Goal: Task Accomplishment & Management: Manage account settings

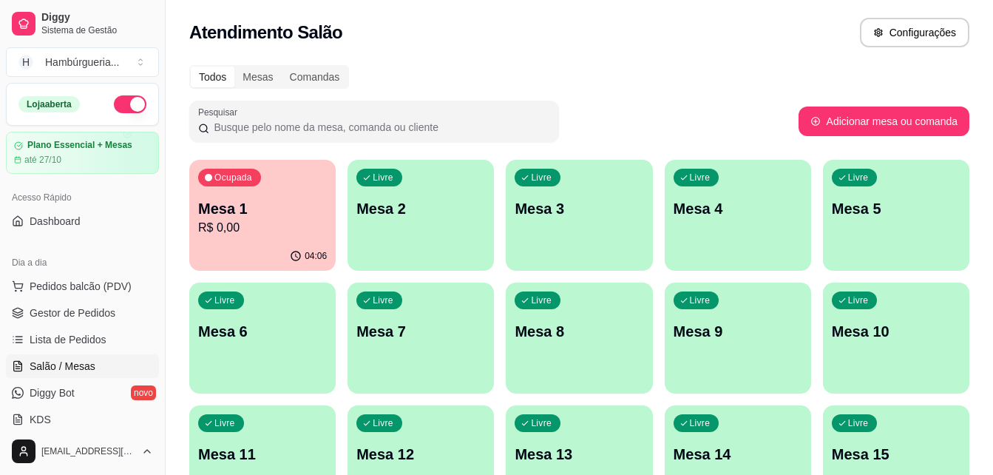
scroll to position [589, 0]
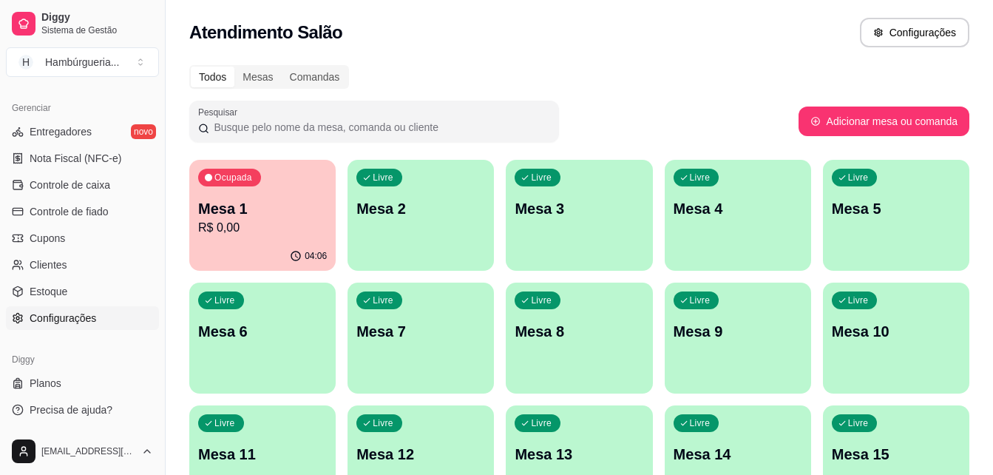
click at [96, 314] on link "Configurações" at bounding box center [82, 318] width 153 height 24
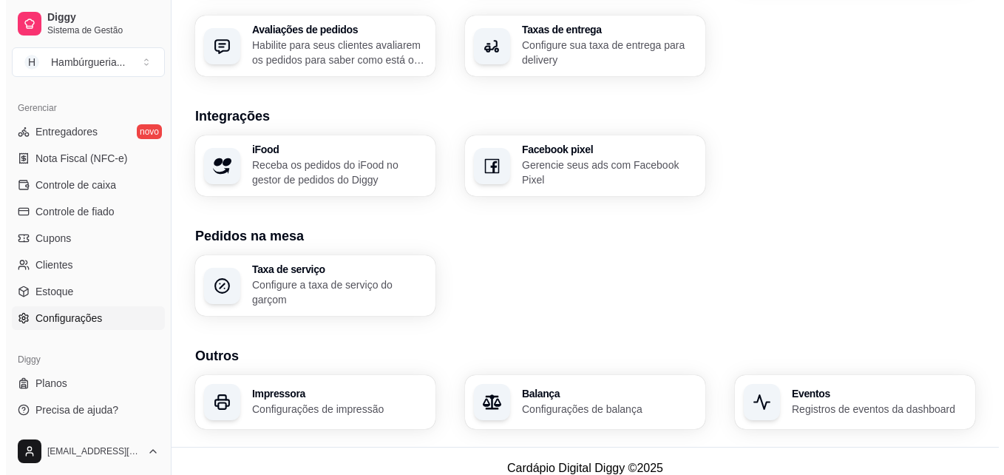
scroll to position [568, 0]
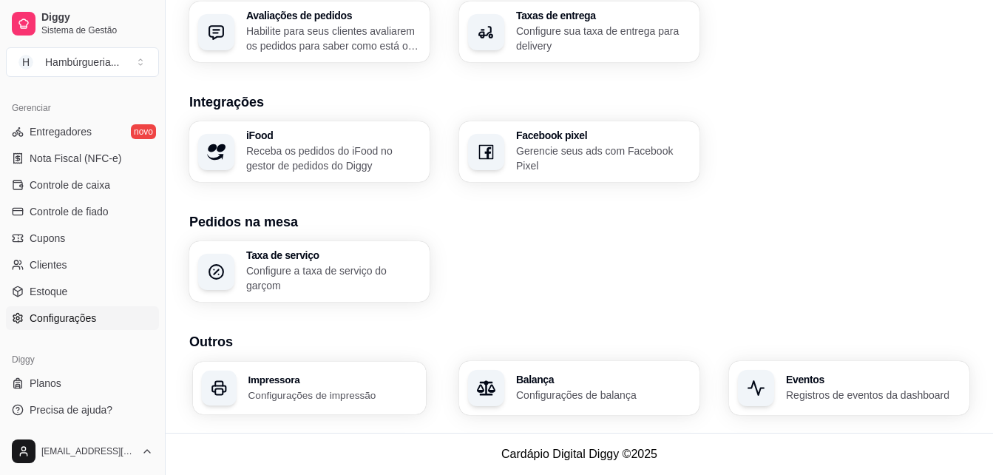
click at [300, 379] on h3 "Impressora" at bounding box center [333, 379] width 169 height 10
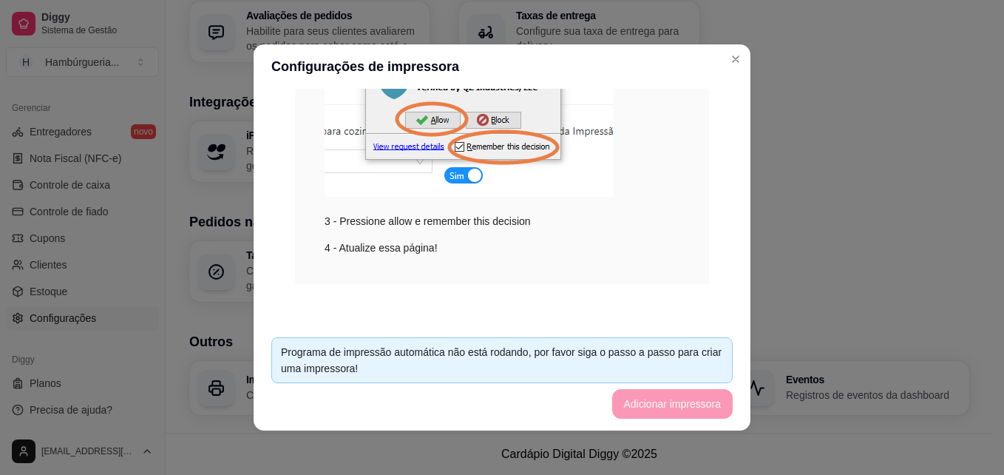
scroll to position [311, 0]
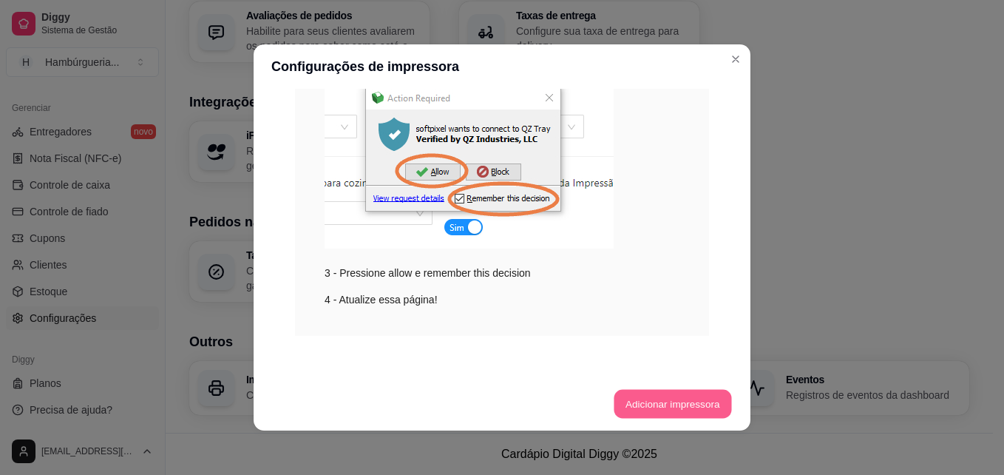
click at [646, 400] on button "Adicionar impressora" at bounding box center [673, 404] width 118 height 29
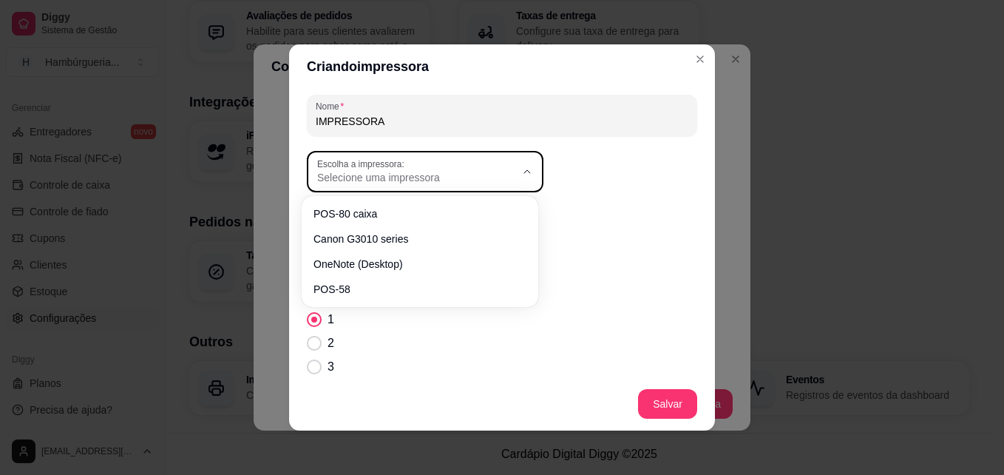
click at [431, 170] on span "Selecione uma impressora" at bounding box center [416, 177] width 198 height 15
click at [359, 292] on span "POS-58" at bounding box center [412, 285] width 190 height 14
type input "POS-58"
select select "POS-58"
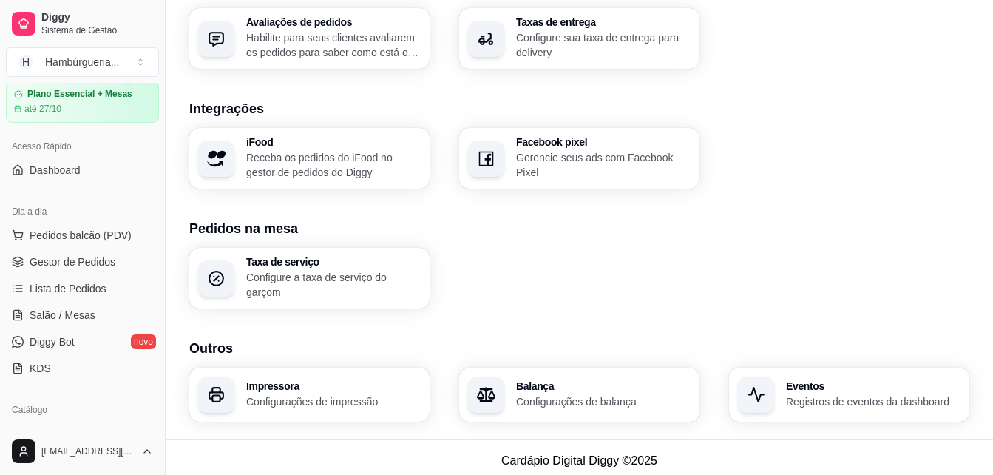
scroll to position [0, 0]
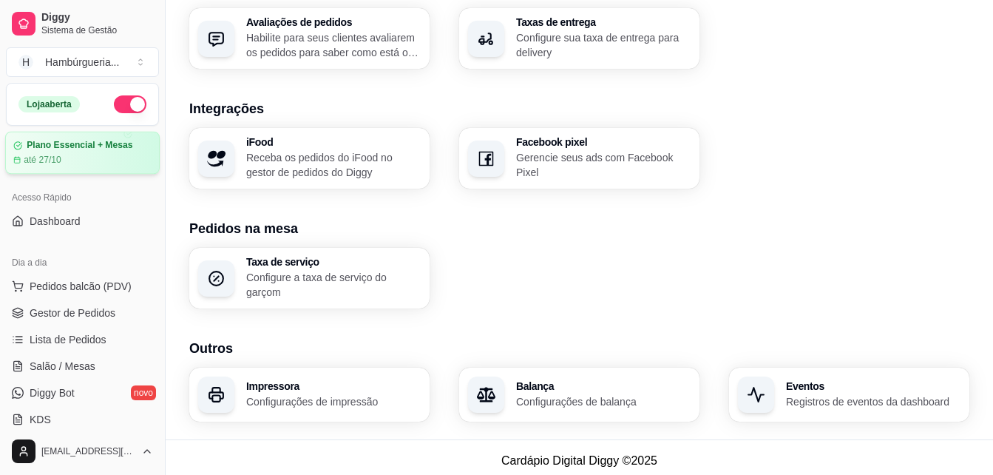
click at [66, 154] on div "até 27/10" at bounding box center [82, 160] width 138 height 12
click at [89, 317] on span "Gestor de Pedidos" at bounding box center [73, 312] width 86 height 15
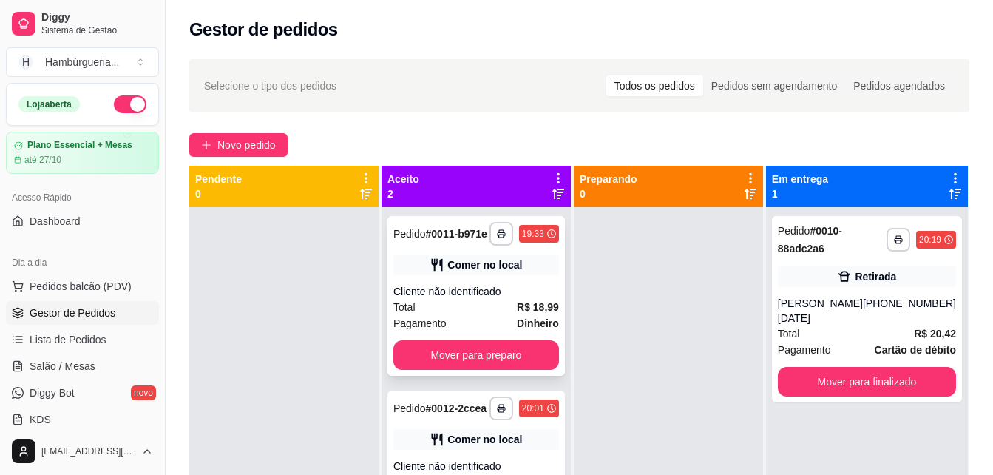
click at [490, 276] on div "**********" at bounding box center [477, 296] width 178 height 160
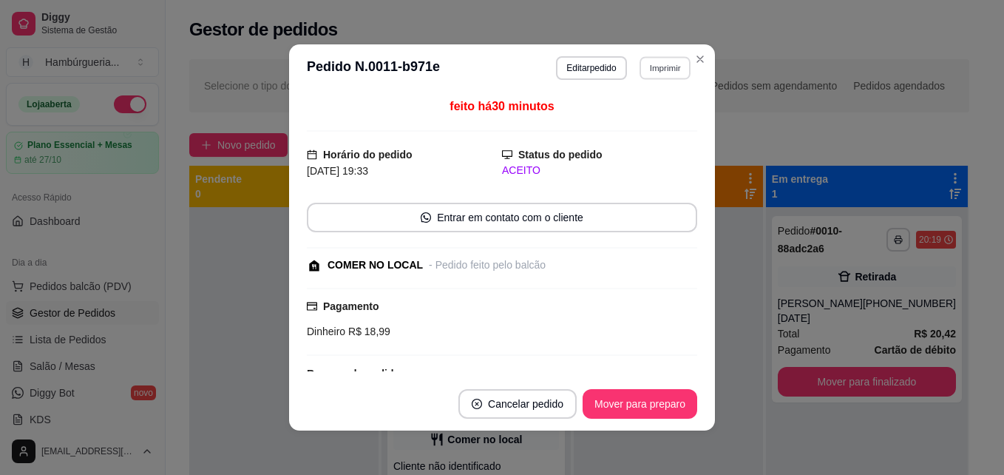
click at [644, 69] on button "Imprimir" at bounding box center [665, 67] width 51 height 23
click at [629, 121] on button "IMPRESSORA" at bounding box center [633, 119] width 104 height 23
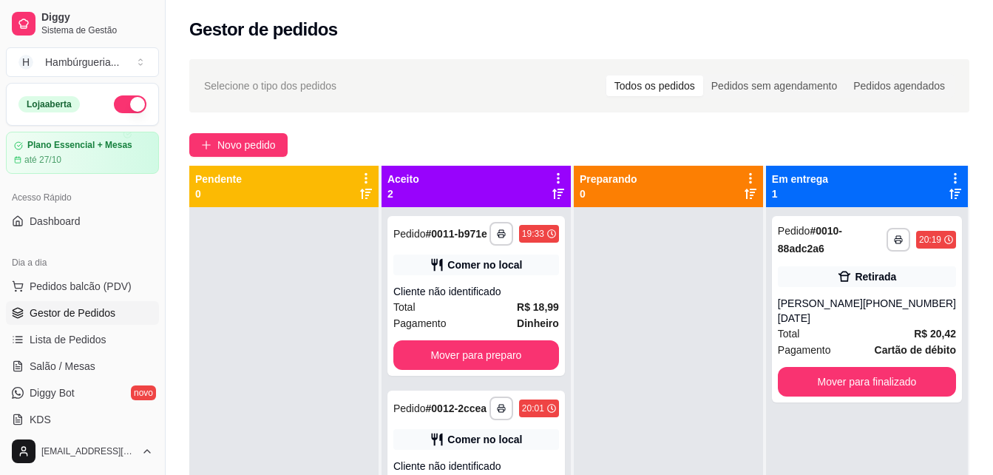
click at [157, 202] on div "Diggy Sistema de Gestão H Hambúrgueria ... Loja aberta Plano Essencial + Mesas …" at bounding box center [82, 237] width 165 height 475
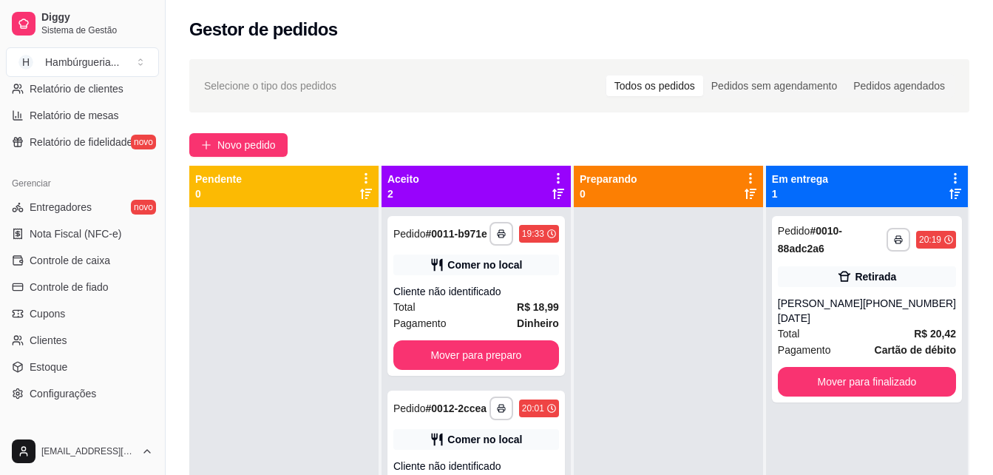
scroll to position [589, 0]
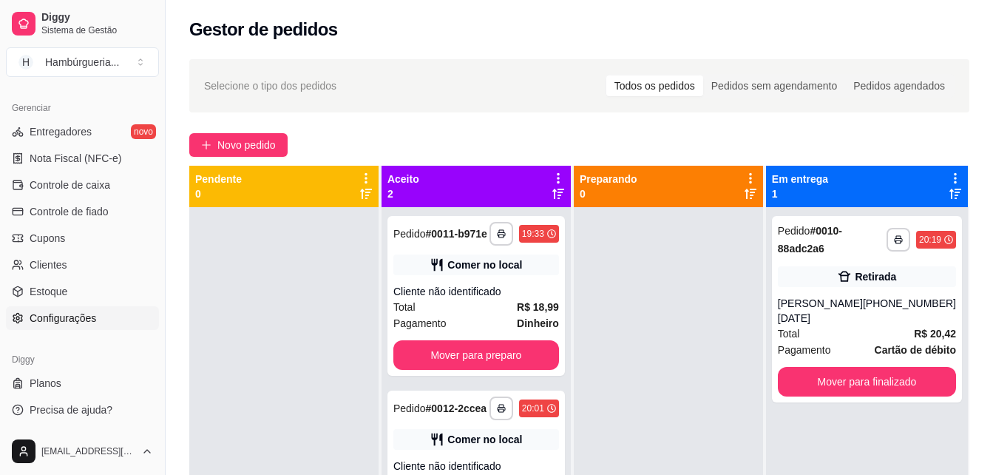
click at [96, 317] on link "Configurações" at bounding box center [82, 318] width 153 height 24
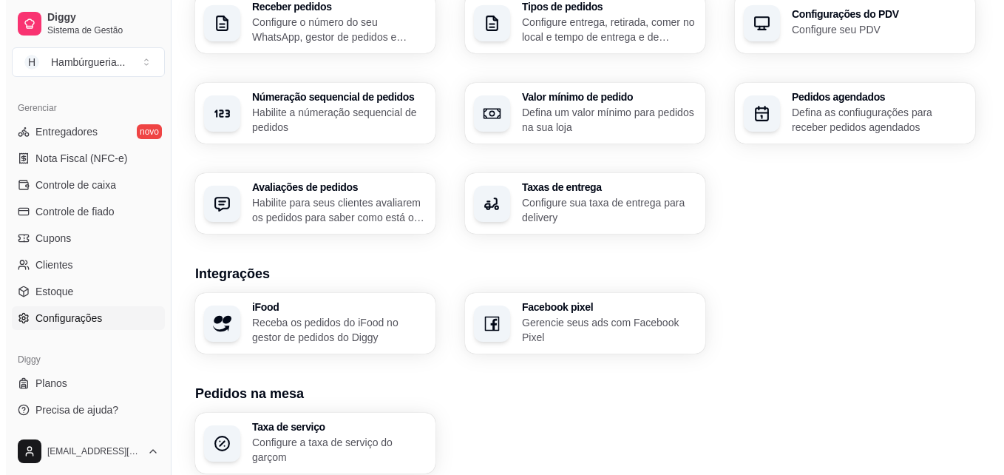
scroll to position [568, 0]
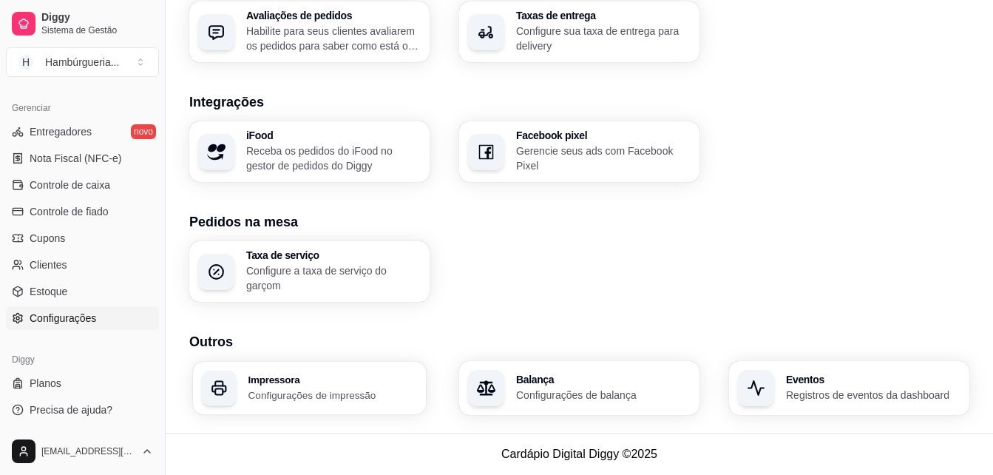
click at [292, 388] on p "Configurações de impressão" at bounding box center [333, 395] width 169 height 14
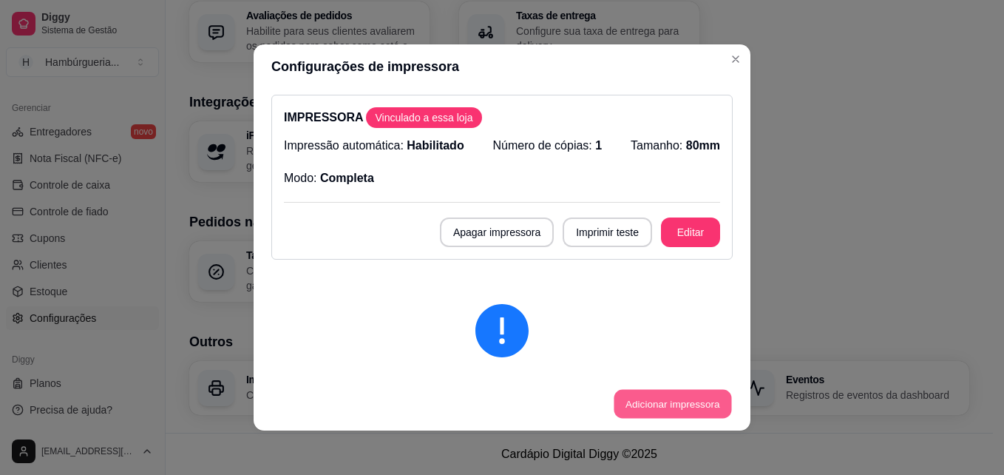
click at [659, 410] on button "Adicionar impressora" at bounding box center [673, 404] width 118 height 29
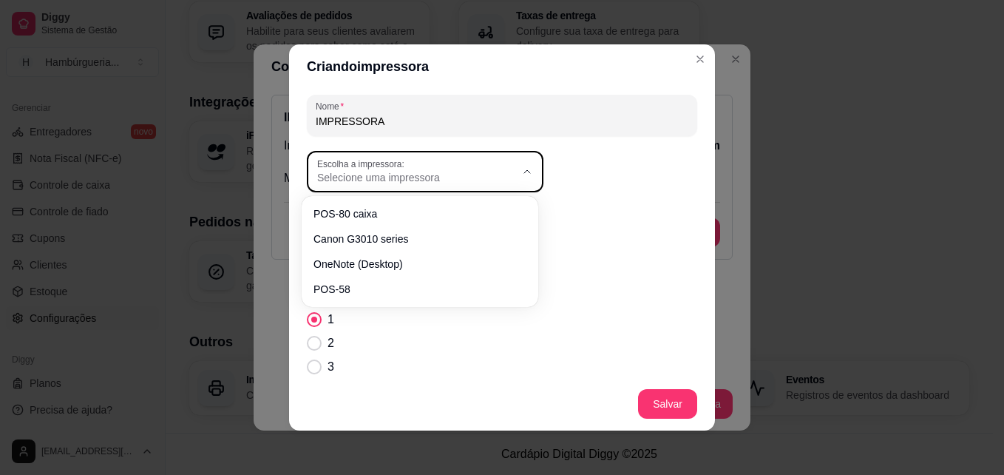
click at [484, 168] on div "Selecione uma impressora" at bounding box center [416, 171] width 198 height 27
click at [368, 213] on span "POS-80 caixa" at bounding box center [412, 213] width 190 height 14
type input "POS-80 caixa"
select select "POS-80 caixa"
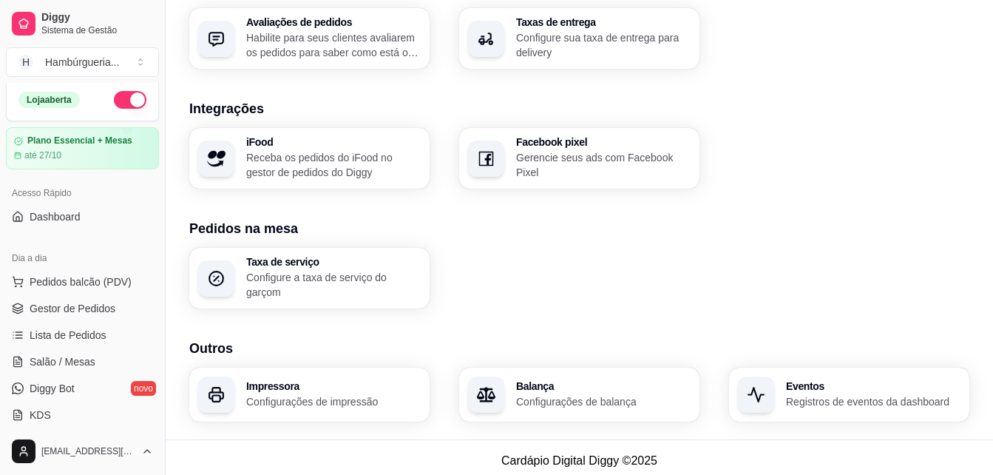
scroll to position [0, 0]
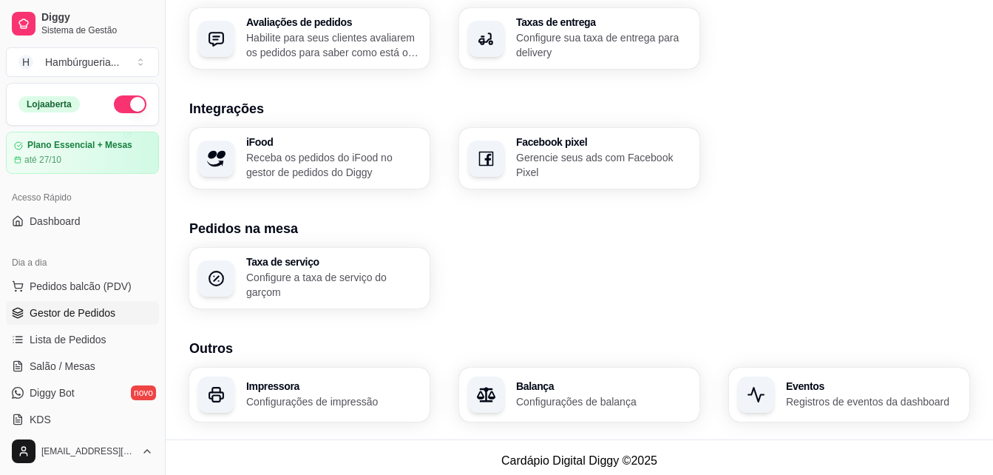
click at [64, 317] on span "Gestor de Pedidos" at bounding box center [73, 312] width 86 height 15
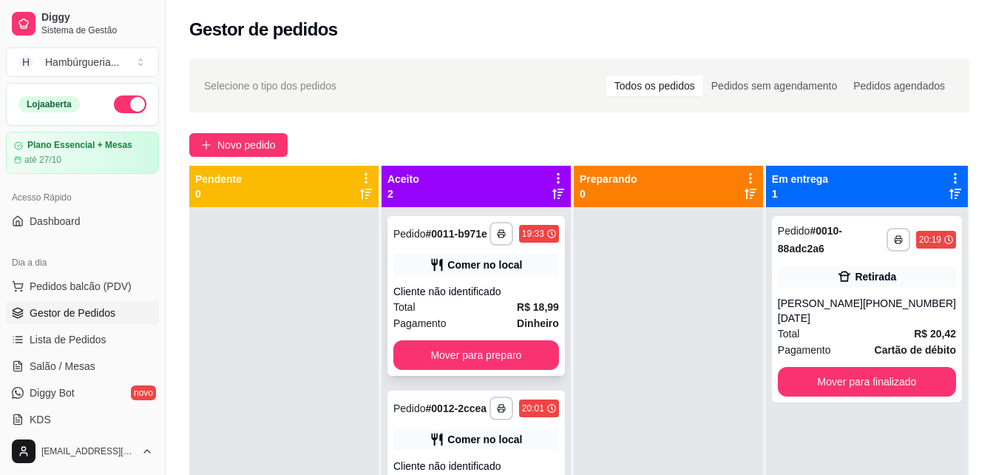
click at [493, 297] on div "Cliente não identificado" at bounding box center [476, 291] width 166 height 15
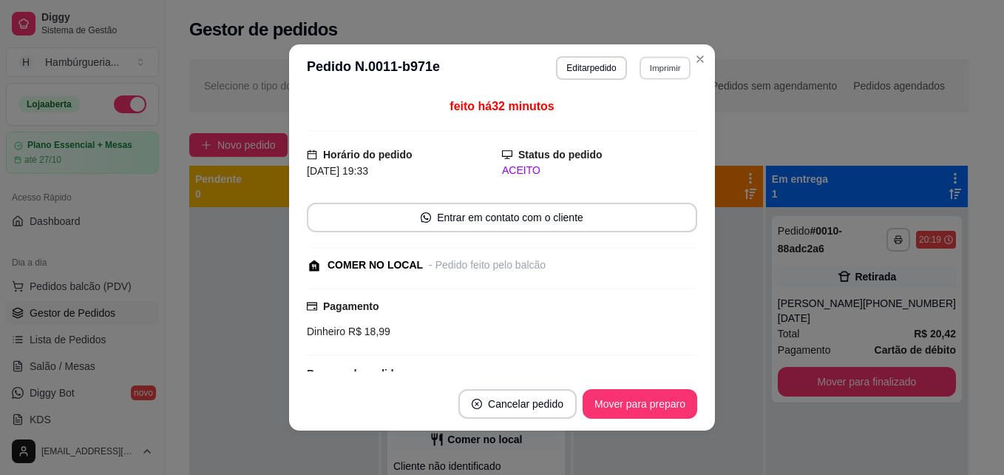
click at [641, 67] on button "Imprimir" at bounding box center [665, 67] width 51 height 23
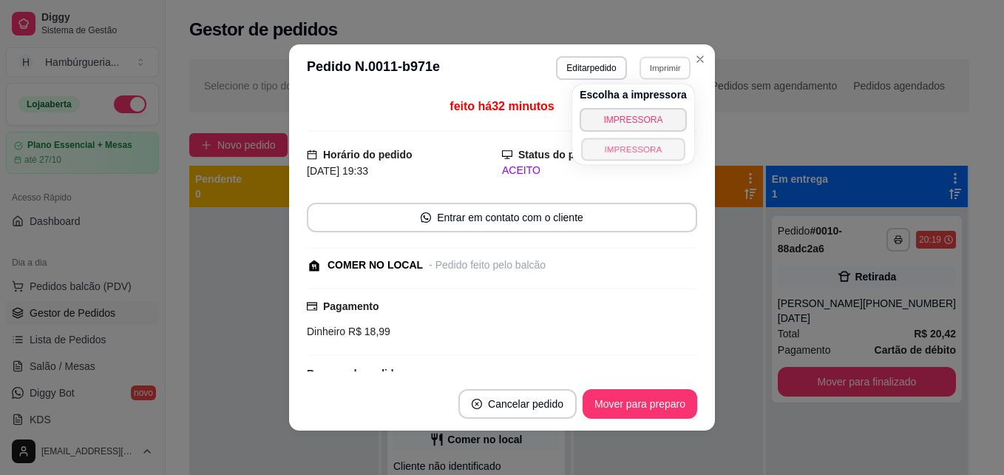
click at [629, 148] on button "IMPRESSORA" at bounding box center [633, 149] width 104 height 23
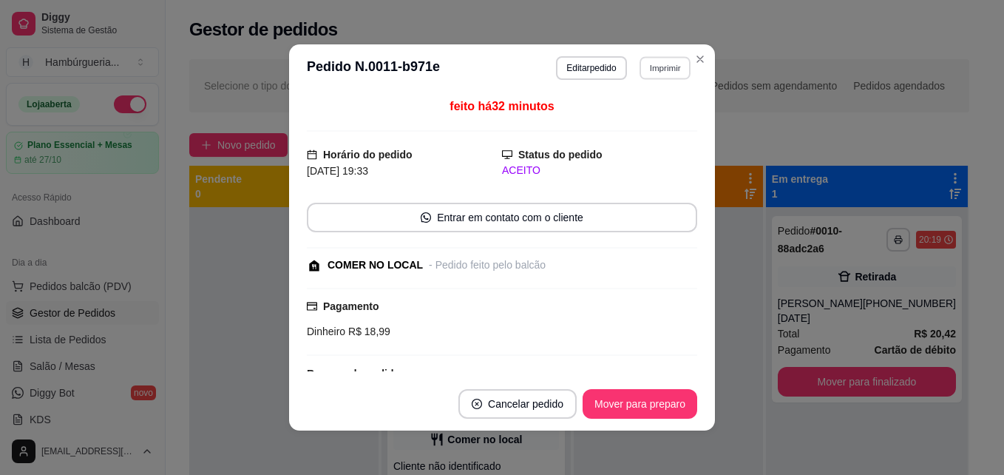
click at [666, 69] on button "Imprimir" at bounding box center [665, 67] width 51 height 23
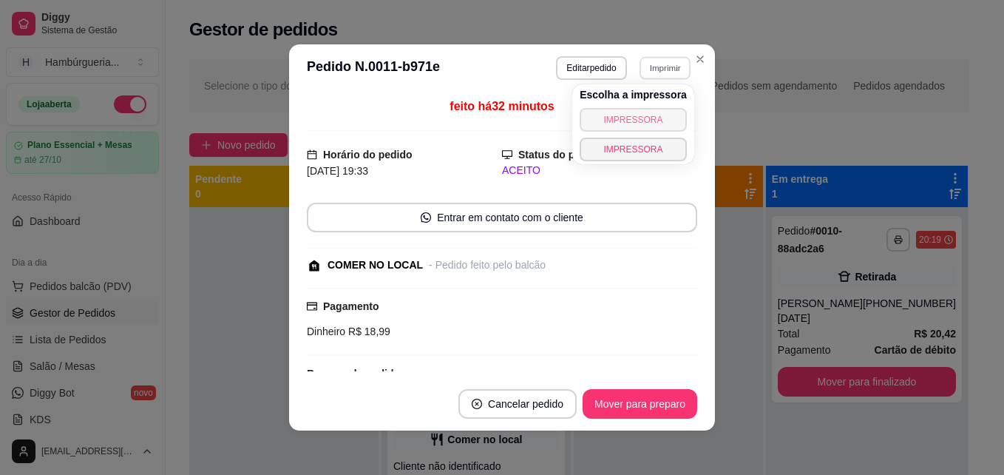
click at [646, 124] on button "IMPRESSORA" at bounding box center [633, 120] width 107 height 24
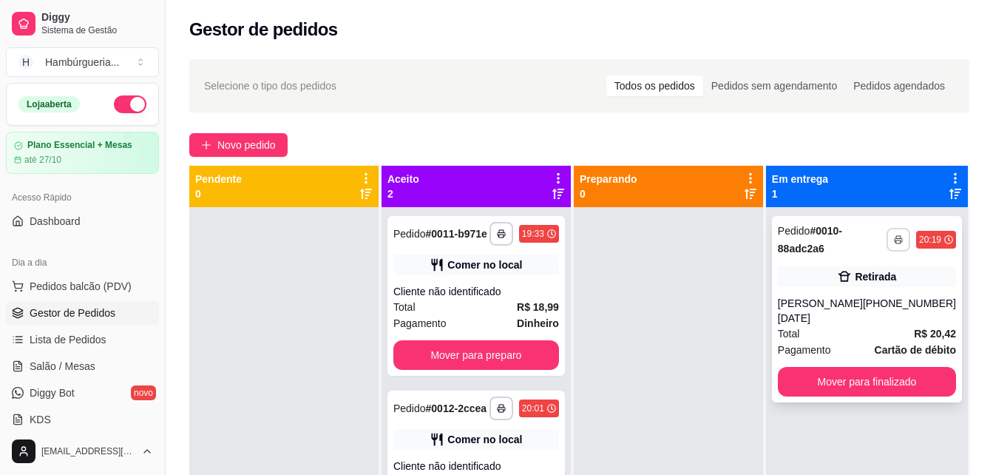
click at [894, 243] on icon "button" at bounding box center [898, 239] width 9 height 9
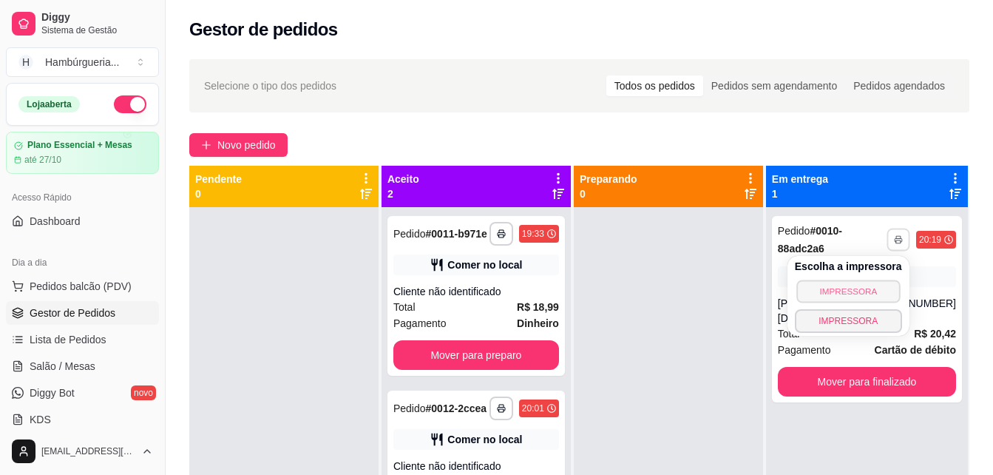
click at [844, 289] on button "IMPRESSORA" at bounding box center [849, 291] width 104 height 23
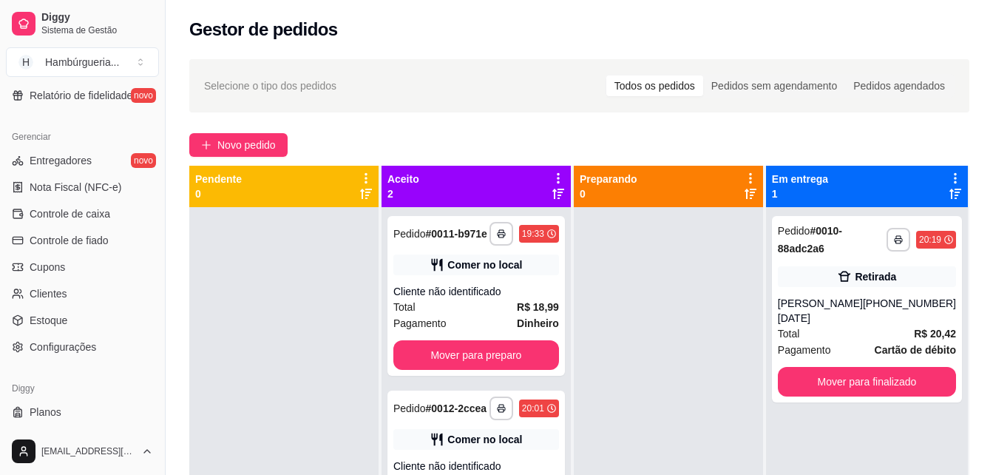
scroll to position [589, 0]
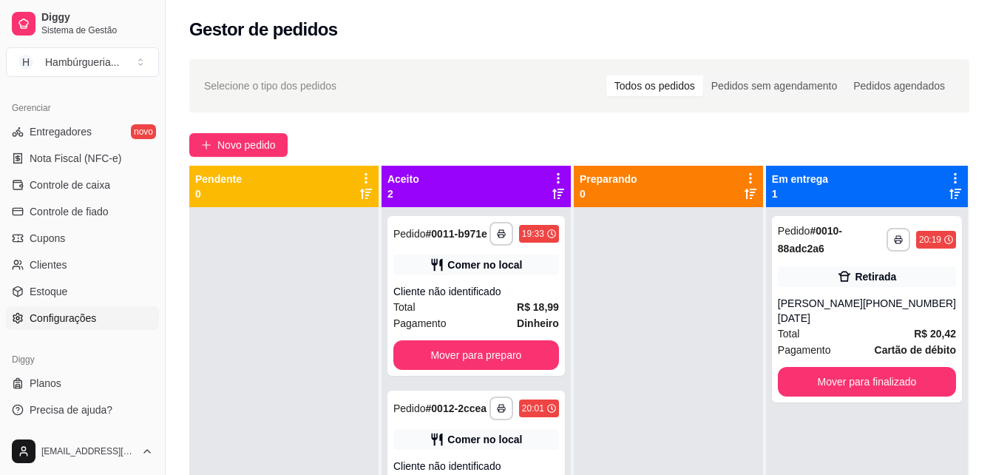
click at [91, 320] on span "Configurações" at bounding box center [63, 318] width 67 height 15
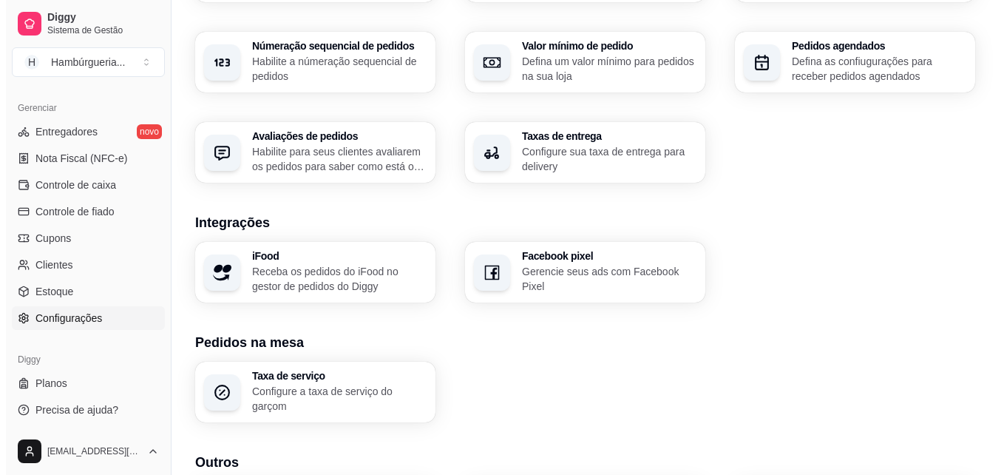
scroll to position [568, 0]
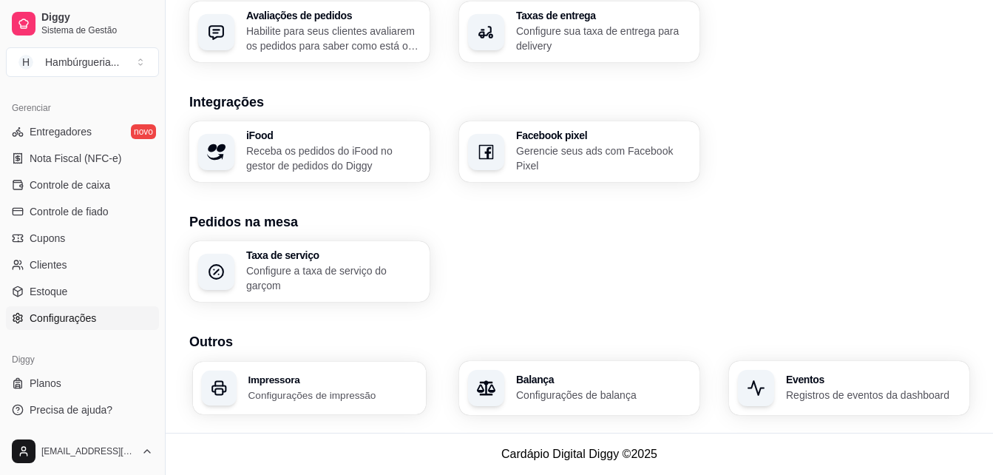
click at [398, 389] on p "Configurações de impressão" at bounding box center [333, 395] width 169 height 14
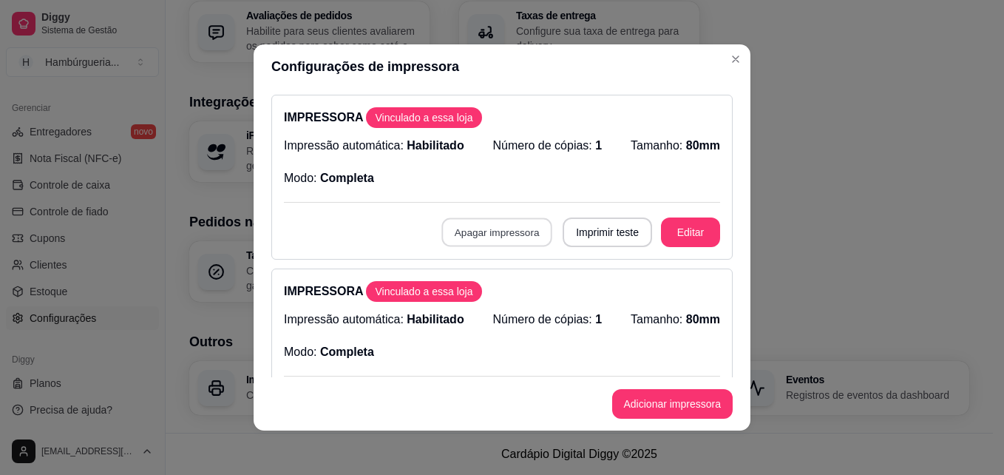
click at [508, 237] on button "Apagar impressora" at bounding box center [497, 232] width 111 height 29
click at [489, 340] on button "Confirmar" at bounding box center [496, 339] width 53 height 22
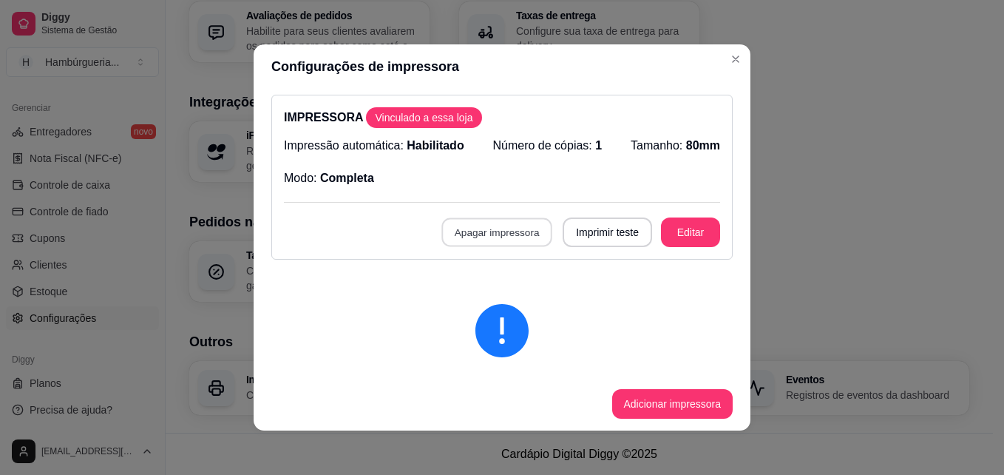
click at [515, 241] on button "Apagar impressora" at bounding box center [497, 232] width 111 height 29
click at [491, 335] on button "Confirmar" at bounding box center [496, 339] width 53 height 22
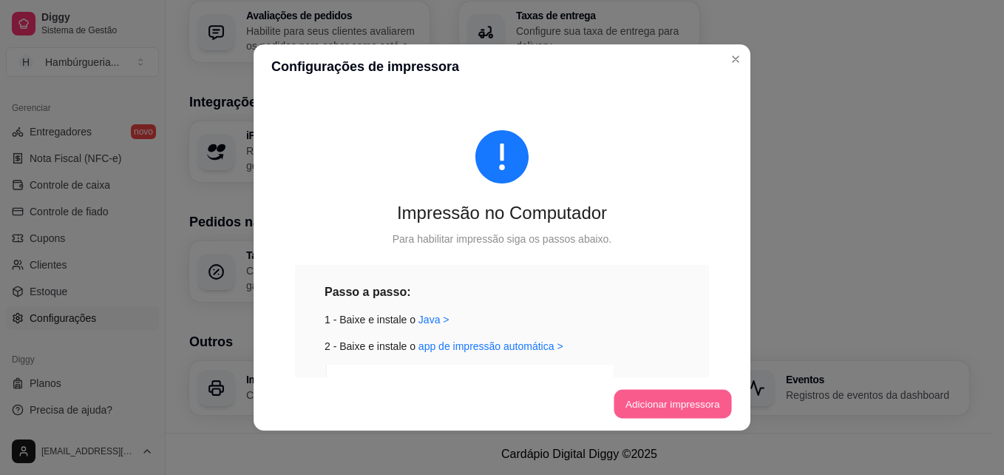
click at [643, 407] on button "Adicionar impressora" at bounding box center [673, 404] width 118 height 29
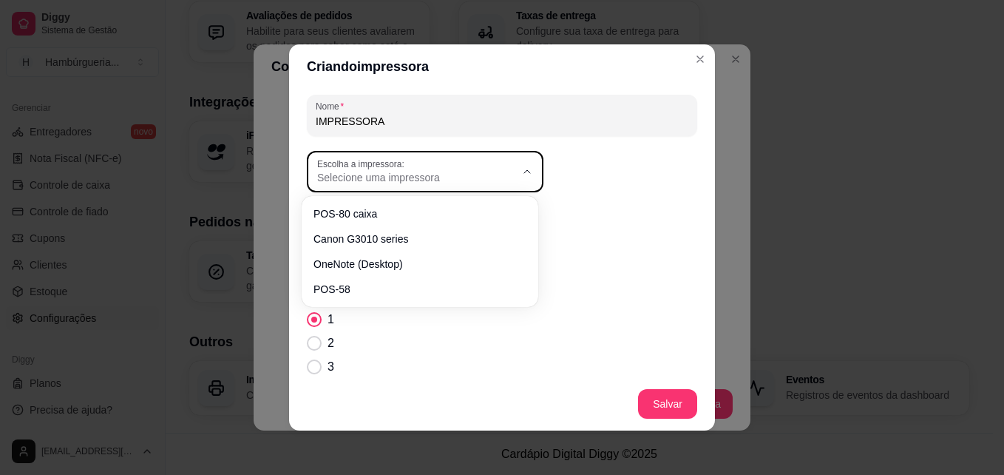
click at [399, 154] on button "Escolha a impressora: Selecione uma impressora" at bounding box center [425, 171] width 237 height 41
click at [424, 268] on span "OneNote (Desktop)" at bounding box center [412, 261] width 190 height 14
type input "OneNote (Desktop)"
select select "OneNote (Desktop)"
click at [459, 183] on span "OneNote (Desktop)" at bounding box center [416, 177] width 198 height 15
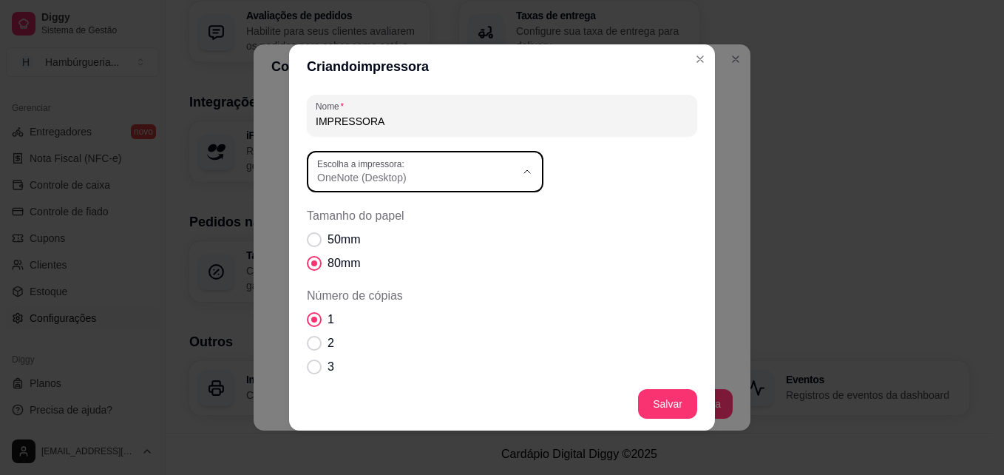
click at [379, 289] on span "POS-58" at bounding box center [412, 285] width 190 height 14
type input "POS-58"
select select "POS-58"
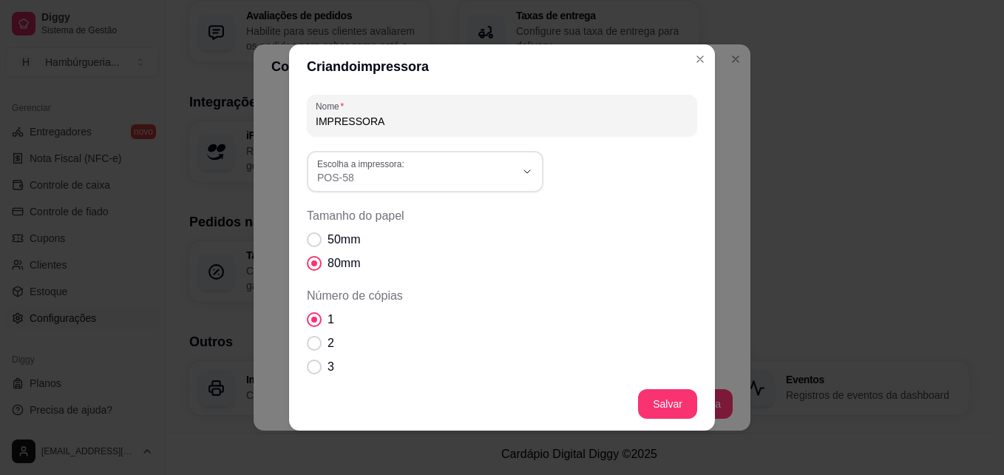
scroll to position [14, 0]
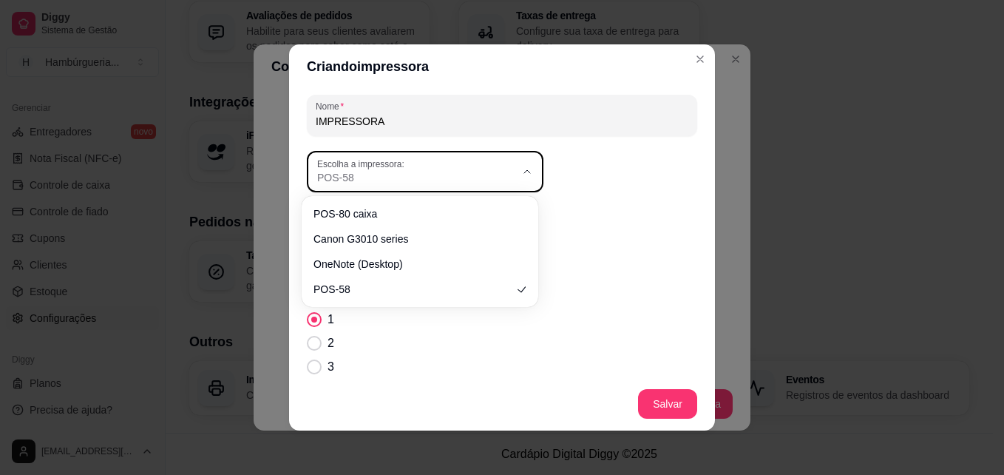
click at [413, 184] on span "POS-58" at bounding box center [416, 177] width 198 height 15
click at [458, 268] on span "OneNote (Desktop)" at bounding box center [412, 261] width 190 height 14
type input "OneNote (Desktop)"
select select "OneNote (Desktop)"
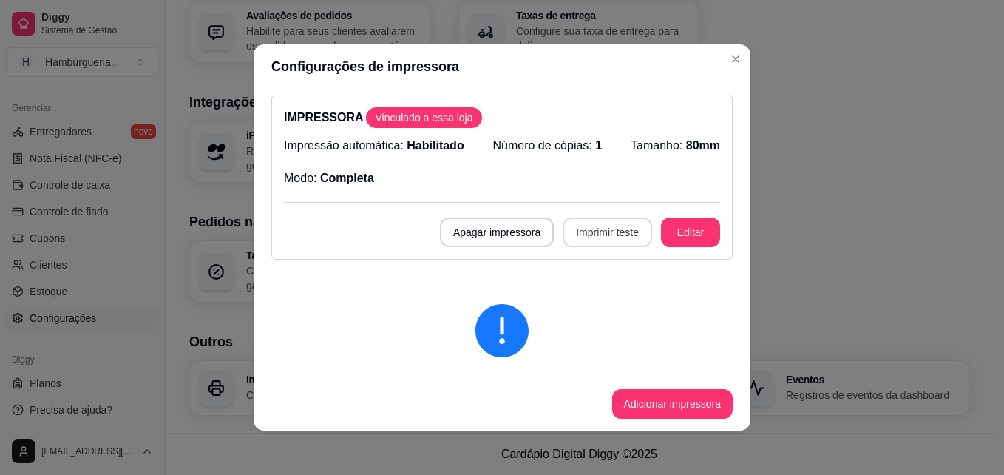
click at [583, 237] on button "Imprimir teste" at bounding box center [607, 232] width 89 height 30
click at [599, 227] on button "Imprimir teste" at bounding box center [607, 232] width 87 height 29
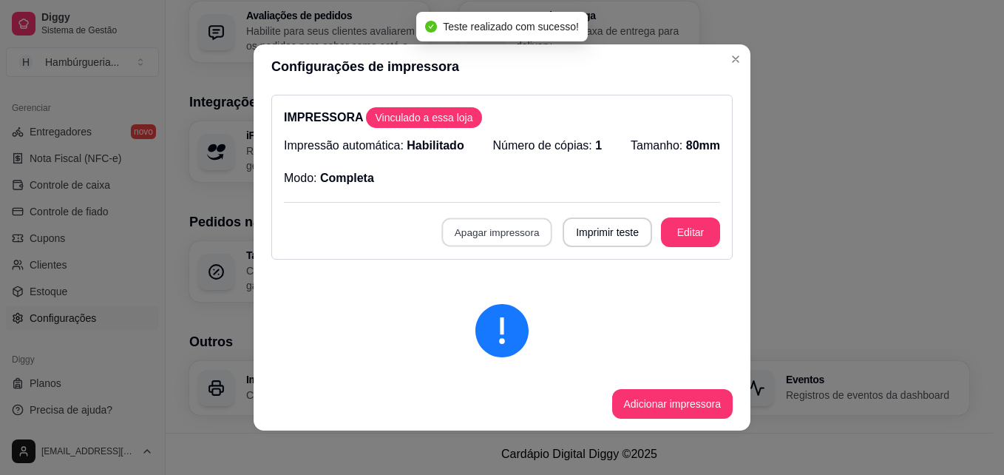
click at [476, 238] on button "Apagar impressora" at bounding box center [497, 232] width 111 height 29
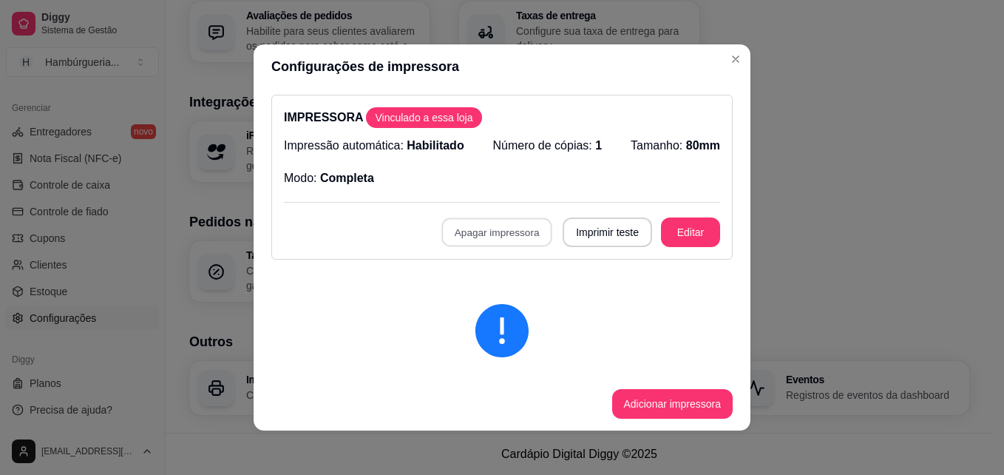
click at [499, 337] on button "Confirmar" at bounding box center [496, 339] width 53 height 22
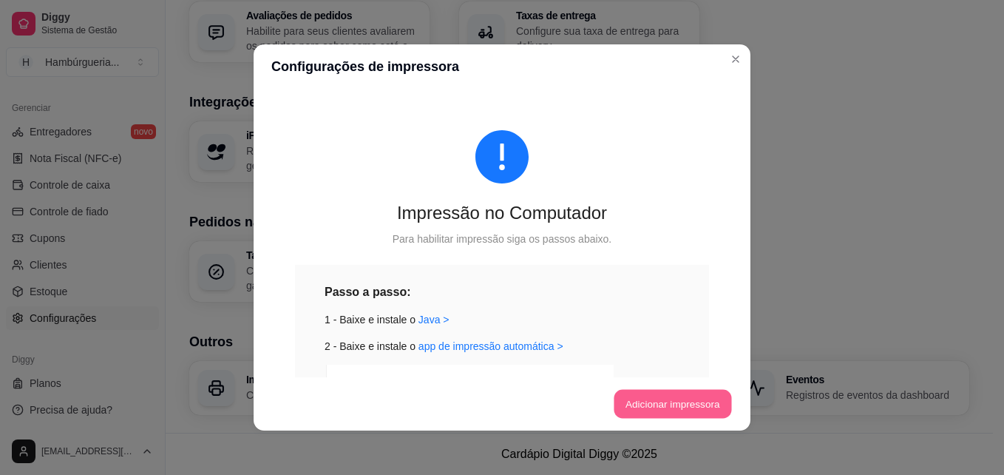
click at [647, 401] on button "Adicionar impressora" at bounding box center [673, 404] width 118 height 29
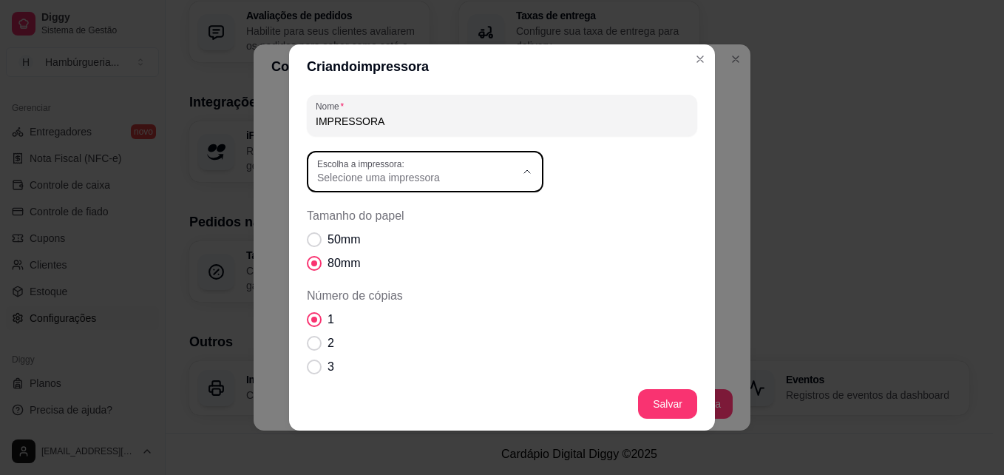
click at [462, 177] on span "Selecione uma impressora" at bounding box center [416, 177] width 198 height 15
click at [388, 261] on span "OneNote (Desktop)" at bounding box center [412, 261] width 190 height 14
type input "OneNote (Desktop)"
select select "OneNote (Desktop)"
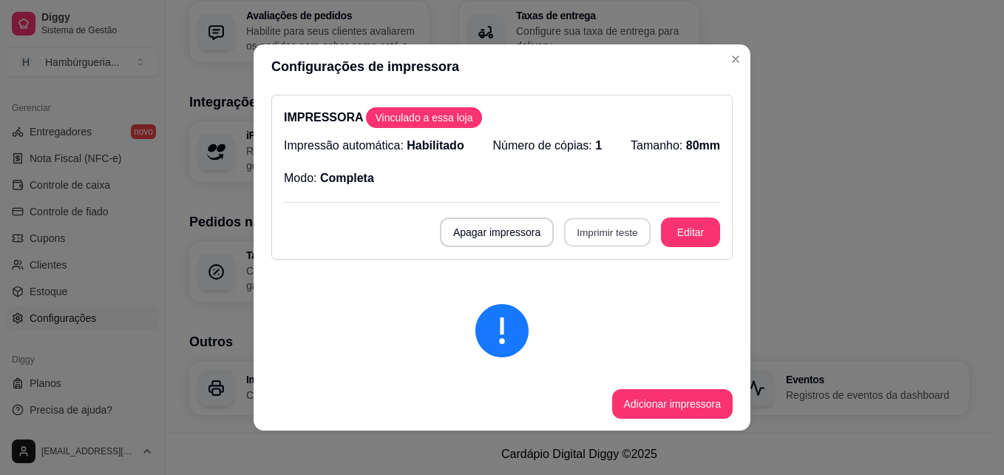
click at [592, 234] on button "Imprimir teste" at bounding box center [607, 232] width 87 height 29
click at [662, 221] on button "Editar" at bounding box center [691, 232] width 58 height 29
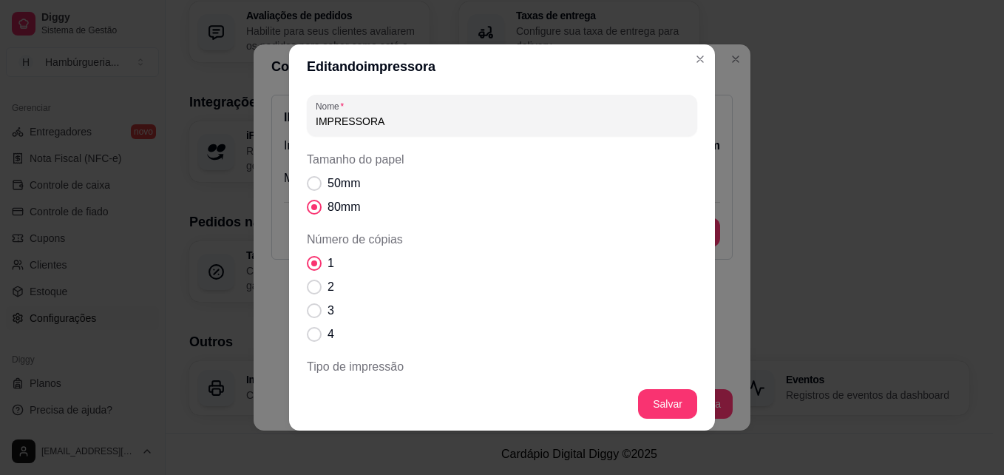
click at [386, 126] on input "IMPRESSORA" at bounding box center [502, 121] width 373 height 15
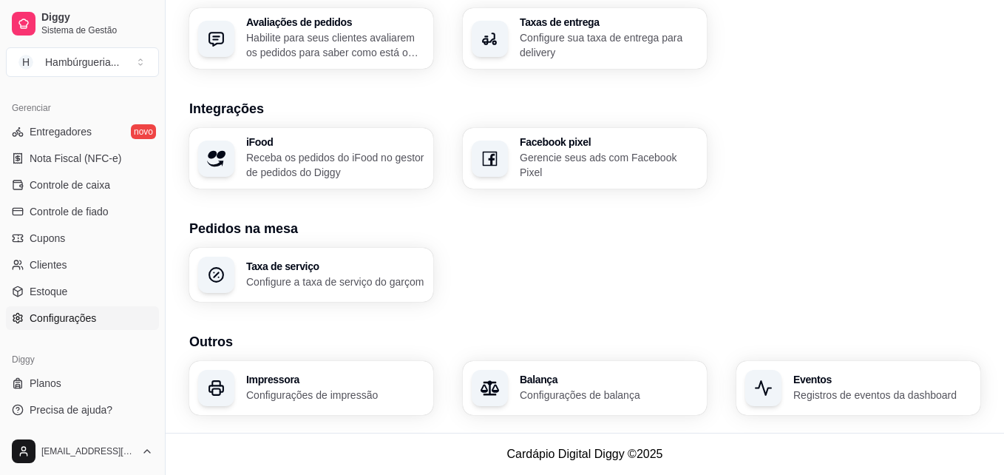
scroll to position [561, 0]
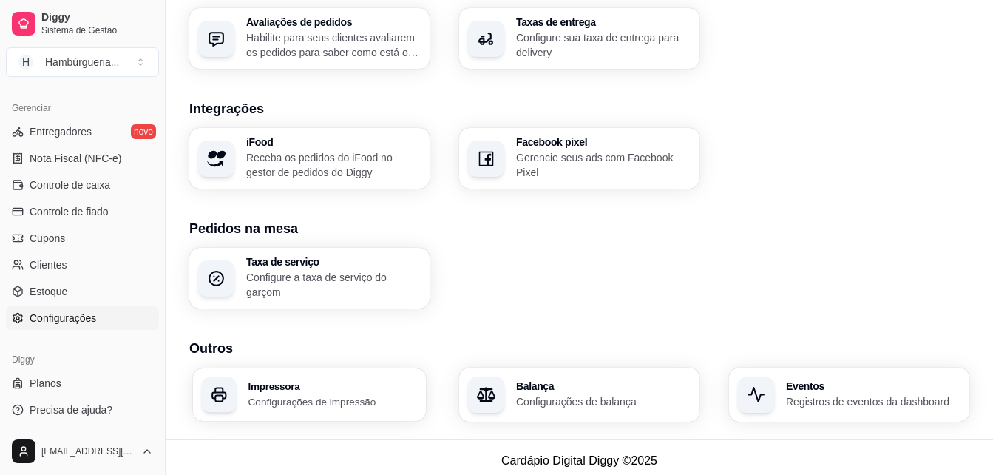
click at [285, 388] on h3 "Impressora" at bounding box center [333, 386] width 169 height 10
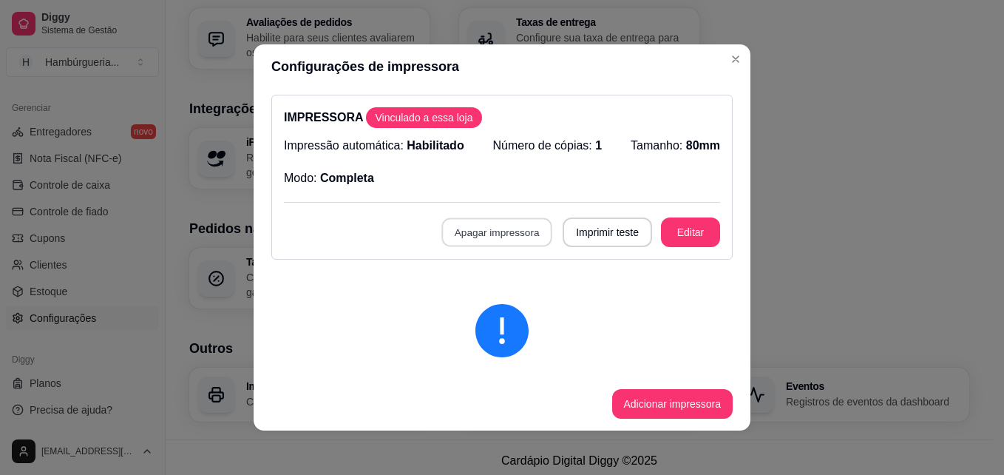
click at [461, 231] on button "Apagar impressora" at bounding box center [497, 232] width 111 height 29
click at [481, 343] on button "Confirmar" at bounding box center [496, 339] width 55 height 23
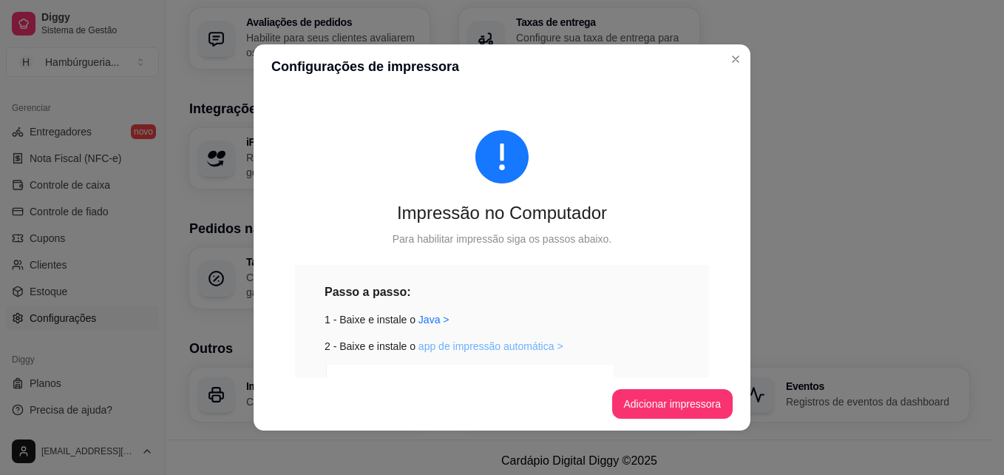
click at [436, 346] on link "app de impressão automática >" at bounding box center [491, 346] width 145 height 12
click at [660, 403] on button "Adicionar impressora" at bounding box center [672, 404] width 121 height 30
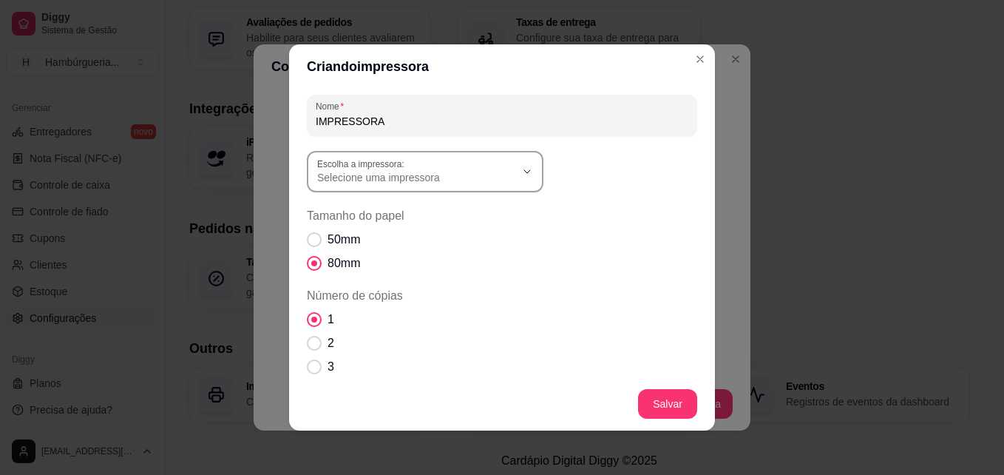
click at [439, 169] on div "Selecione uma impressora" at bounding box center [416, 171] width 198 height 27
click at [350, 286] on span "POS-58" at bounding box center [412, 285] width 190 height 14
type input "POS-58"
select select "POS-58"
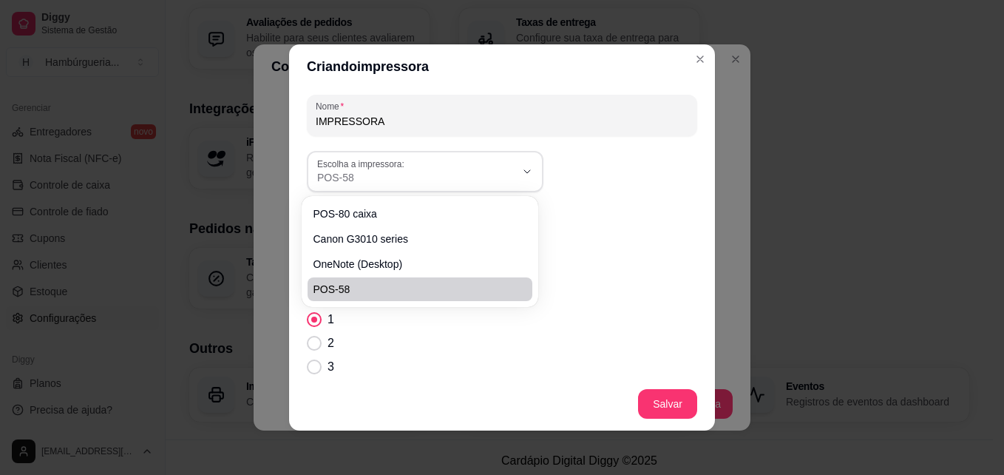
scroll to position [14, 0]
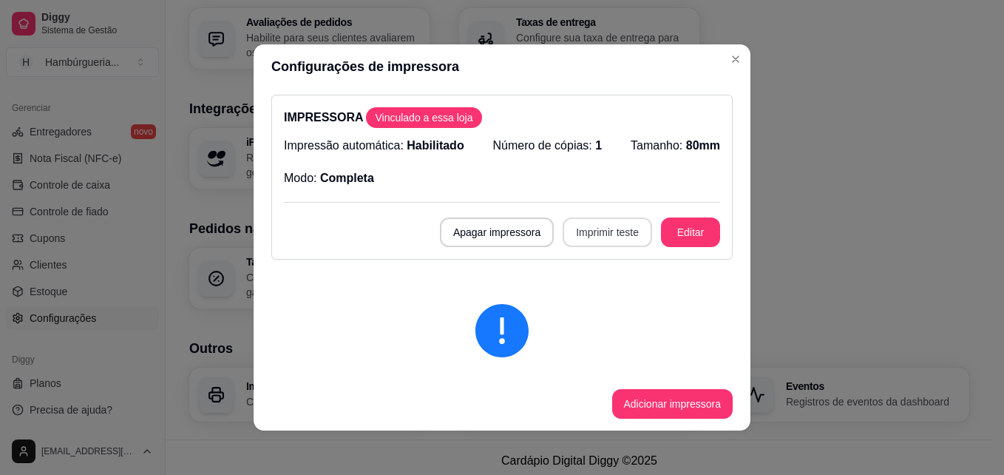
click at [605, 232] on button "Imprimir teste" at bounding box center [607, 232] width 89 height 30
click at [492, 227] on button "Apagar impressora" at bounding box center [497, 232] width 111 height 29
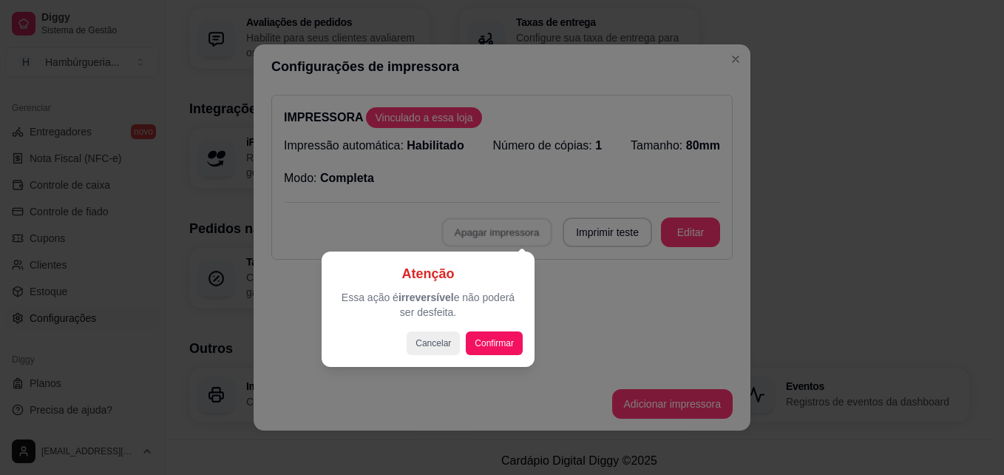
click at [492, 227] on div at bounding box center [502, 237] width 1004 height 475
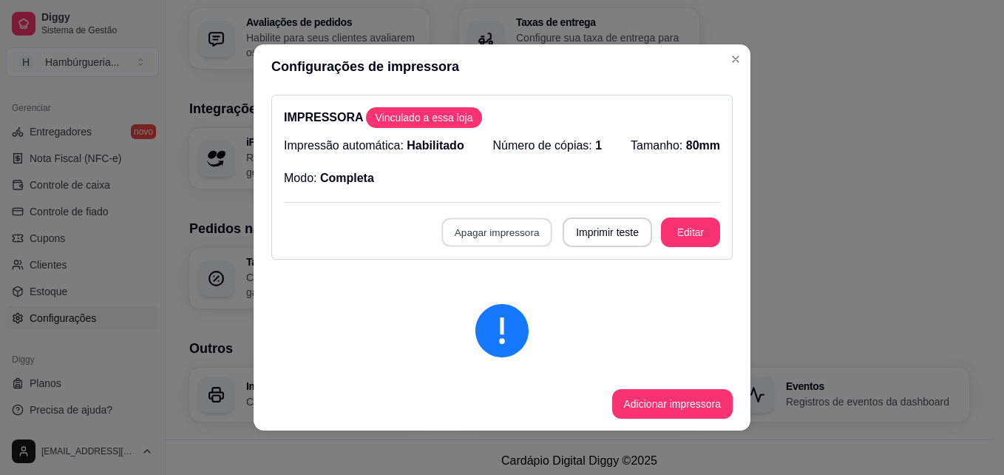
click at [495, 226] on button "Apagar impressora" at bounding box center [497, 232] width 111 height 29
click at [490, 347] on button "Confirmar" at bounding box center [496, 339] width 53 height 22
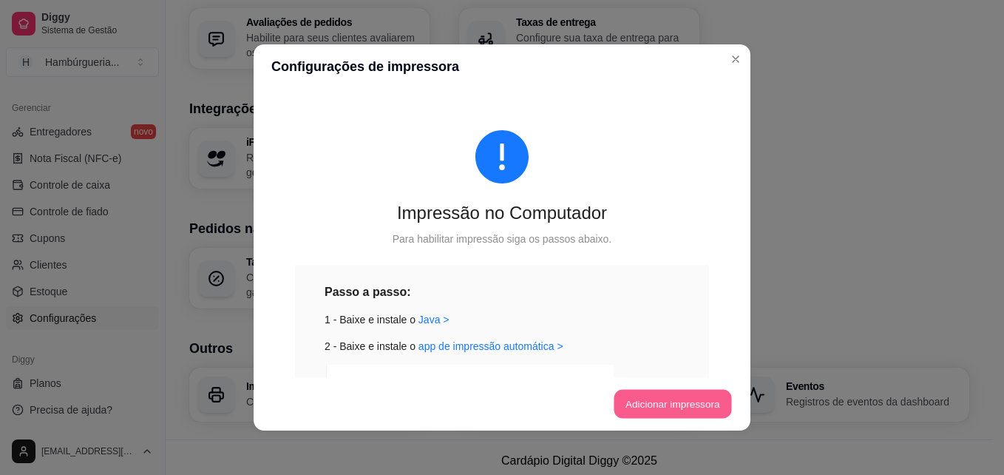
click at [621, 397] on button "Adicionar impressora" at bounding box center [673, 404] width 118 height 29
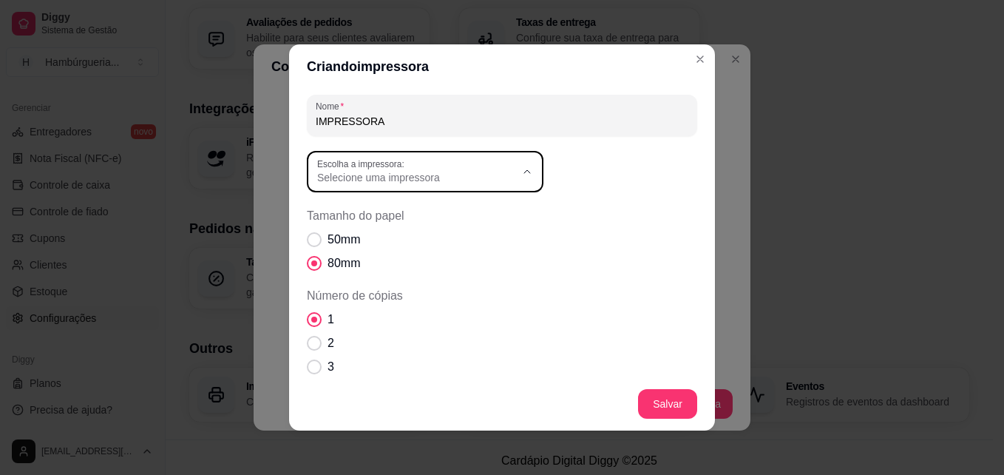
click at [474, 186] on button "Escolha a impressora: Selecione uma impressora" at bounding box center [425, 171] width 237 height 41
click at [403, 211] on span "POS-80 caixa" at bounding box center [412, 213] width 190 height 14
type input "POS-80 caixa"
select select "POS-80 caixa"
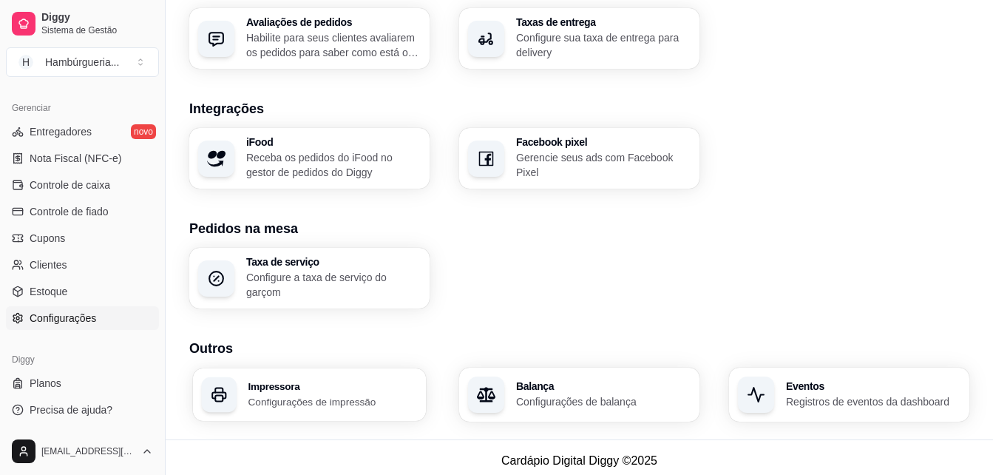
click at [275, 399] on p "Configurações de impressão" at bounding box center [333, 401] width 169 height 14
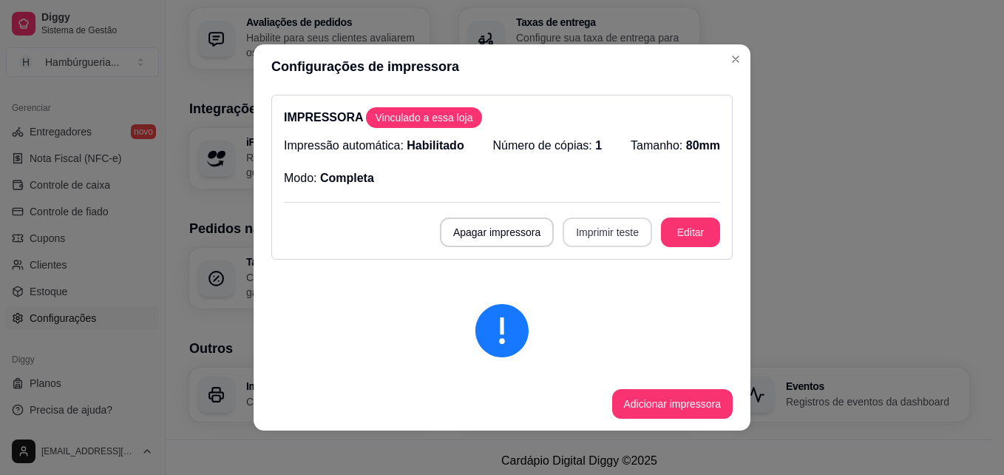
click at [587, 236] on button "Imprimir teste" at bounding box center [607, 232] width 89 height 30
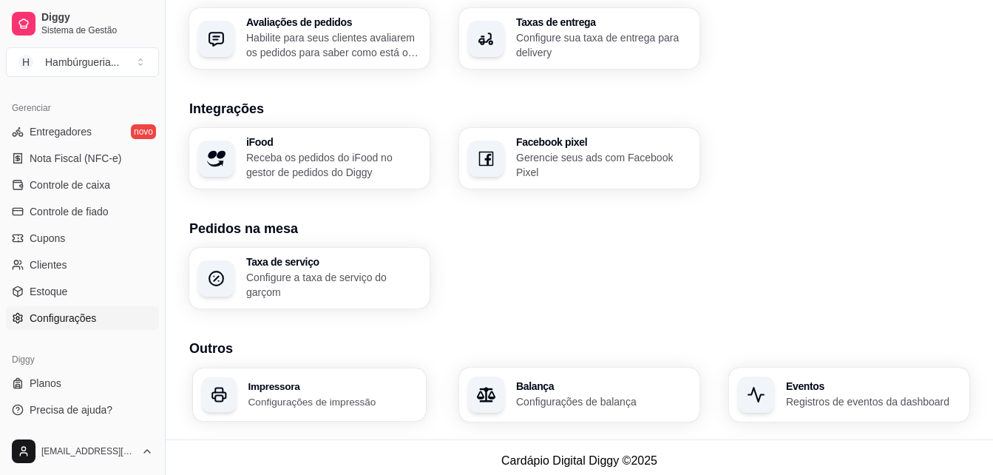
click at [356, 394] on p "Configurações de impressão" at bounding box center [333, 401] width 169 height 14
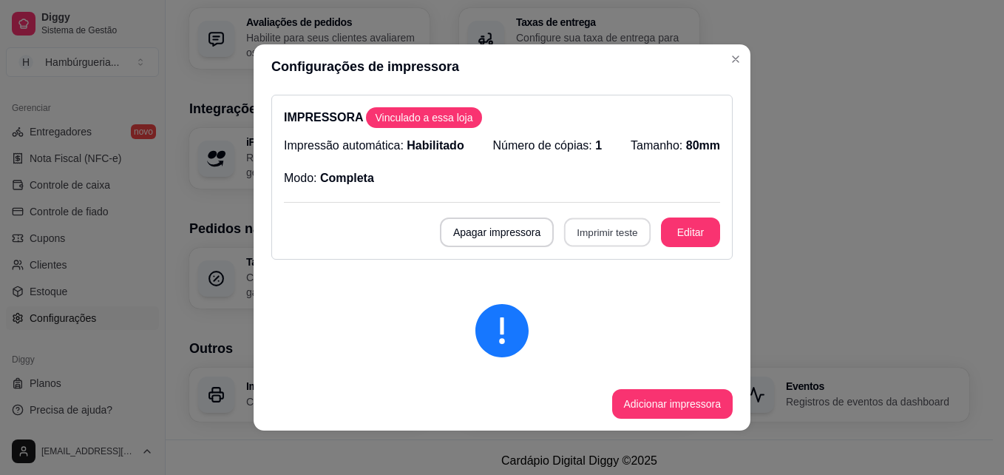
click at [587, 229] on button "Imprimir teste" at bounding box center [607, 232] width 87 height 29
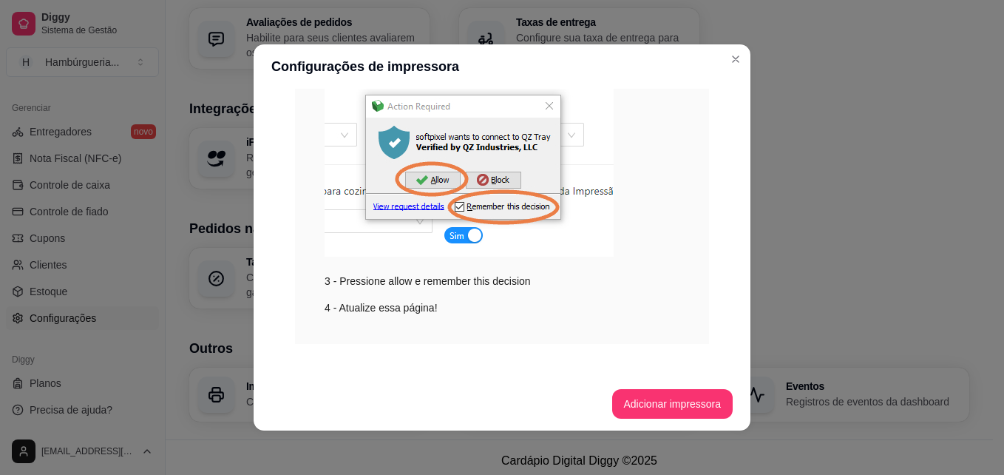
scroll to position [484, 0]
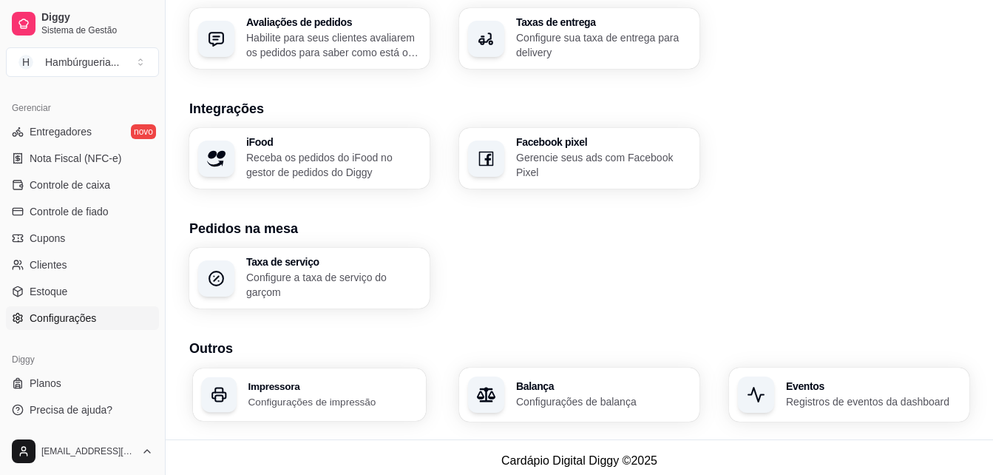
click at [335, 396] on p "Configurações de impressão" at bounding box center [333, 401] width 169 height 14
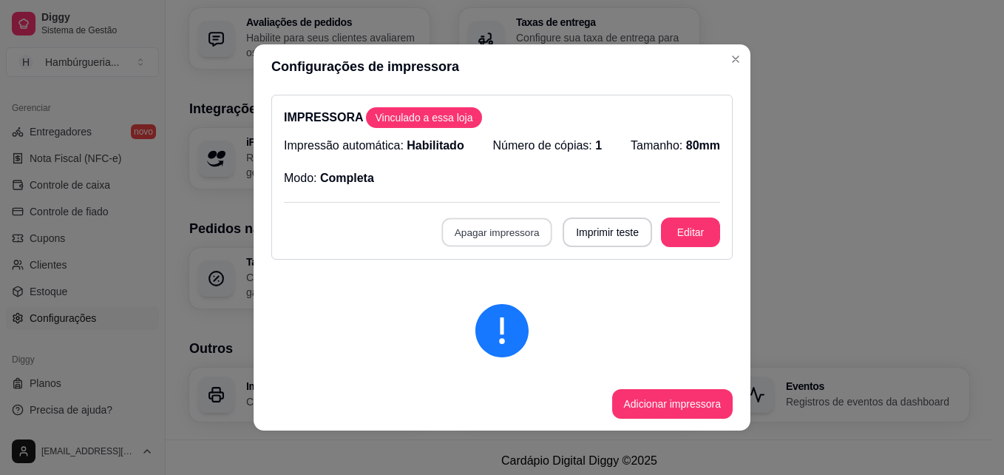
click at [493, 234] on button "Apagar impressora" at bounding box center [497, 232] width 111 height 29
click at [482, 347] on button "Confirmar" at bounding box center [496, 339] width 53 height 22
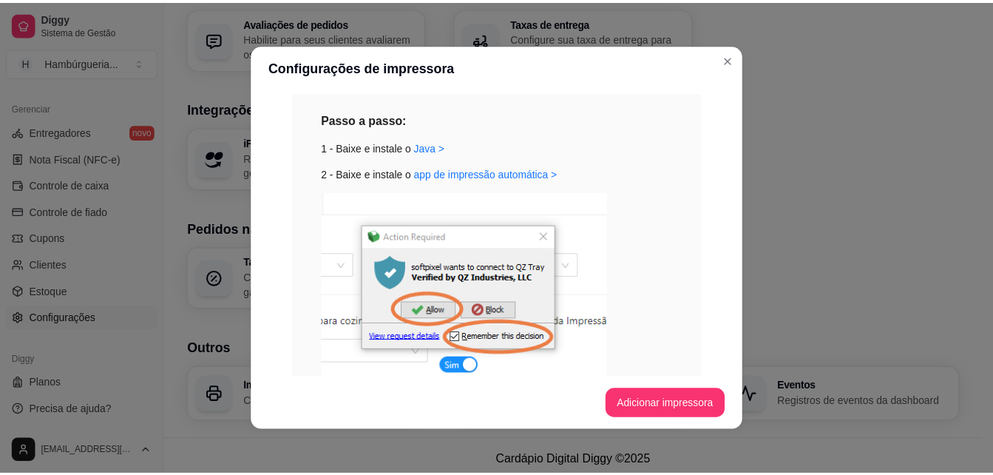
scroll to position [180, 0]
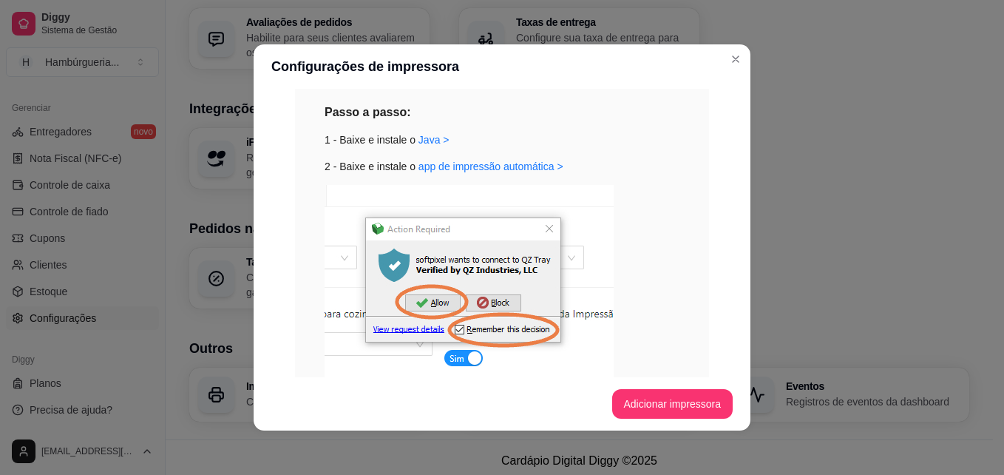
click at [544, 226] on img at bounding box center [469, 282] width 289 height 195
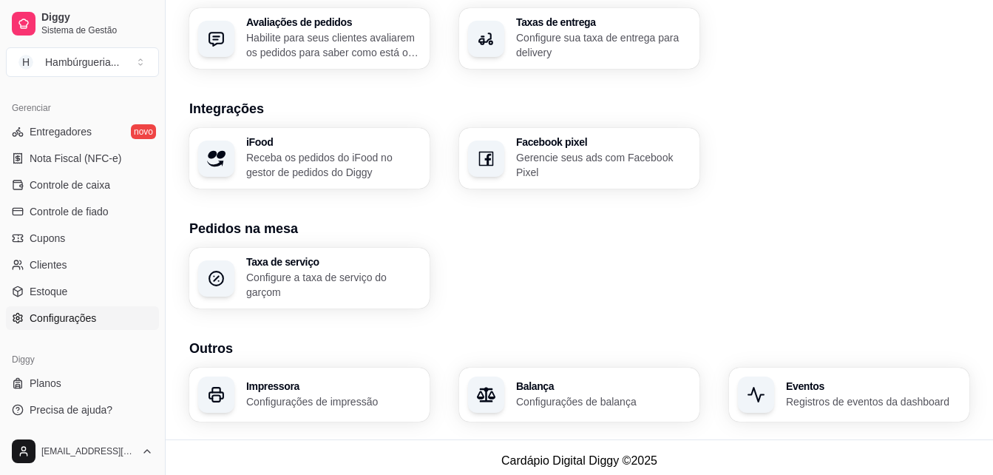
click at [311, 385] on h3 "Impressora" at bounding box center [333, 386] width 175 height 10
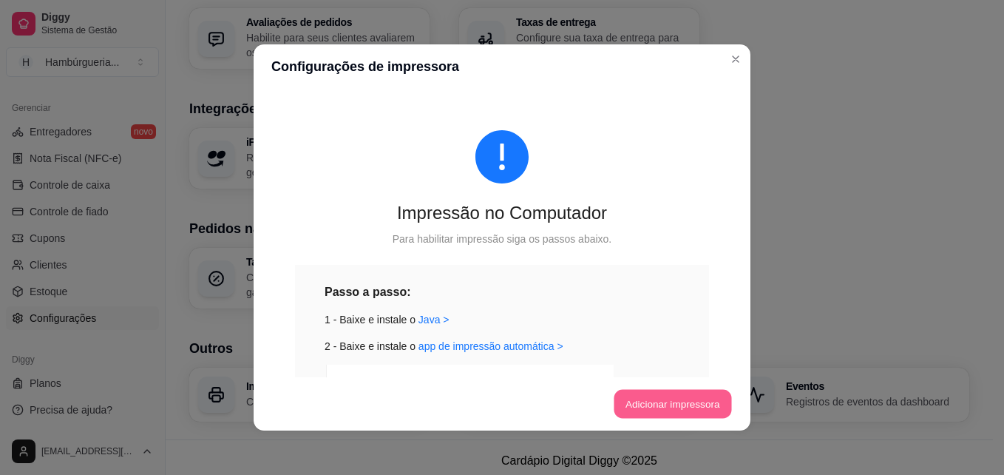
click at [657, 399] on button "Adicionar impressora" at bounding box center [673, 404] width 118 height 29
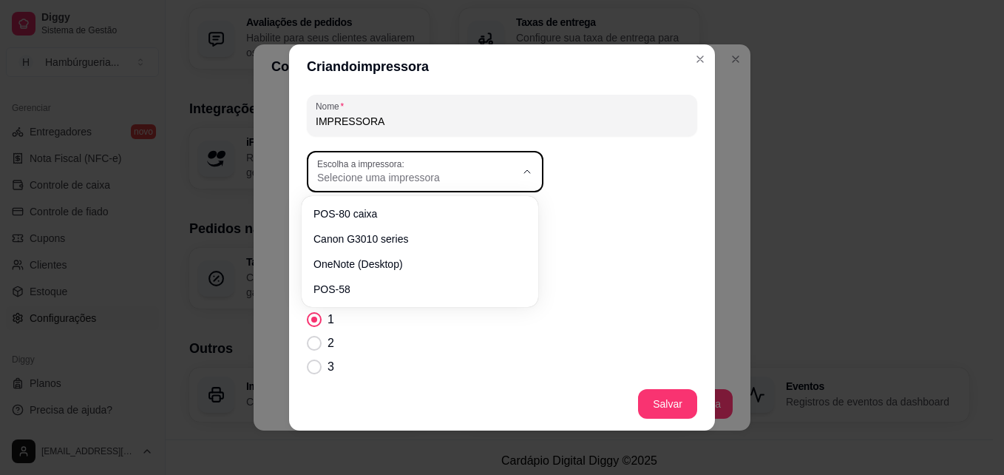
click at [456, 178] on span "Selecione uma impressora" at bounding box center [416, 177] width 198 height 15
click at [391, 212] on span "POS-80 caixa" at bounding box center [412, 213] width 190 height 14
type input "POS-80 caixa"
select select "POS-80 caixa"
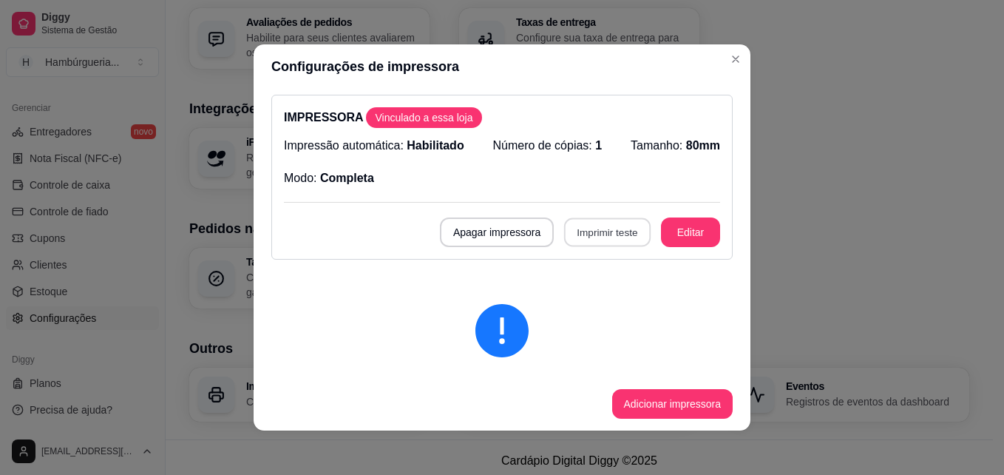
click at [612, 230] on button "Imprimir teste" at bounding box center [607, 232] width 87 height 29
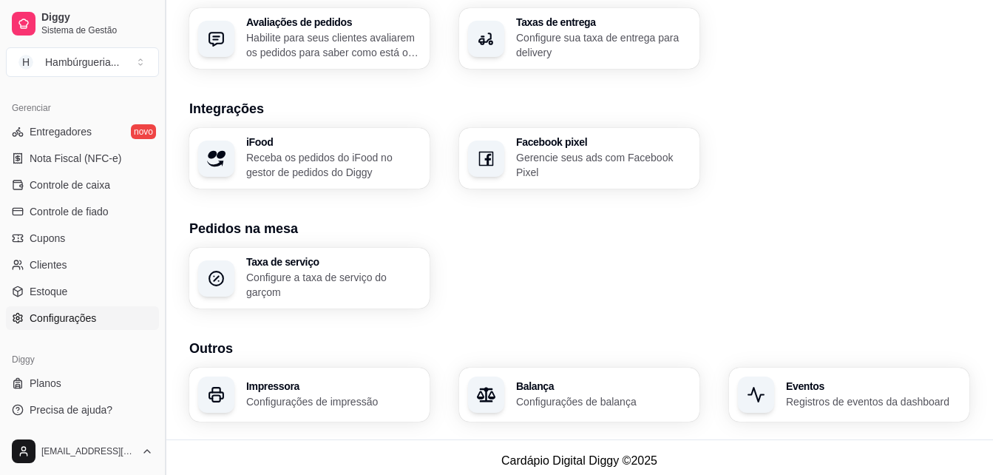
click at [160, 339] on button "Toggle Sidebar" at bounding box center [165, 237] width 12 height 475
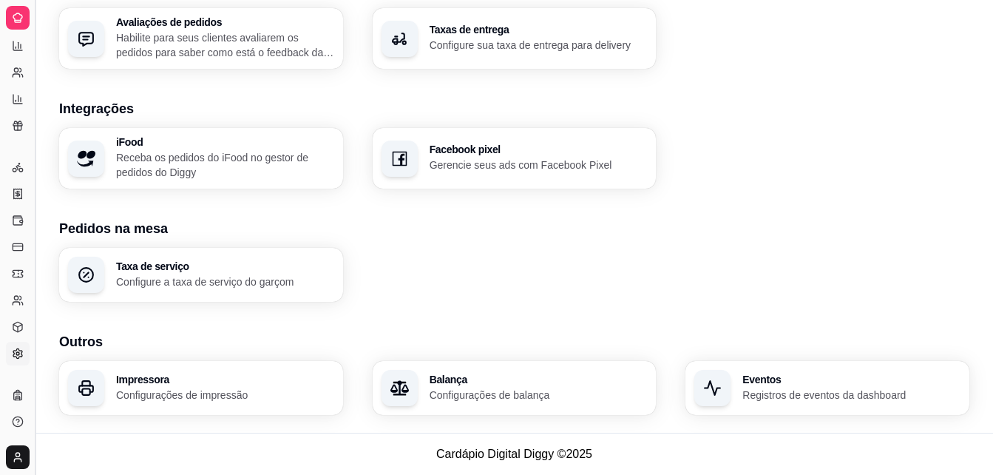
scroll to position [291, 0]
click at [36, 102] on button "Toggle Sidebar" at bounding box center [35, 237] width 12 height 475
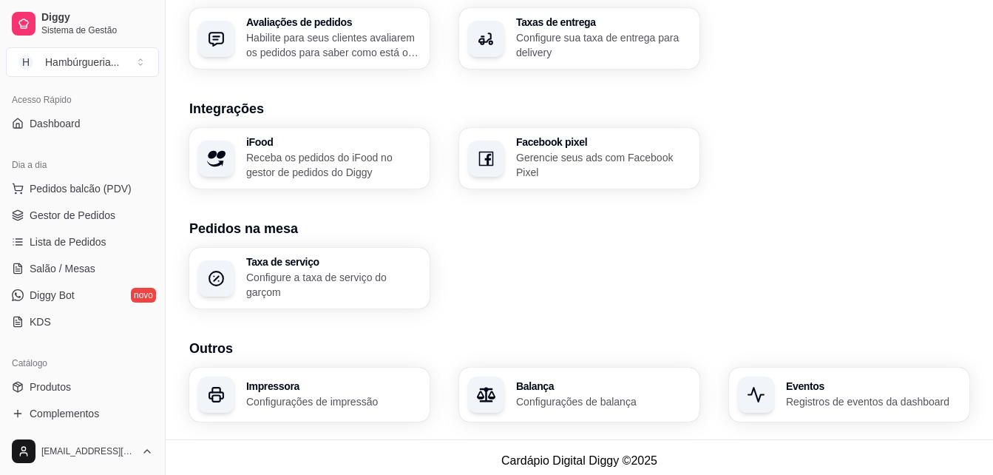
scroll to position [0, 0]
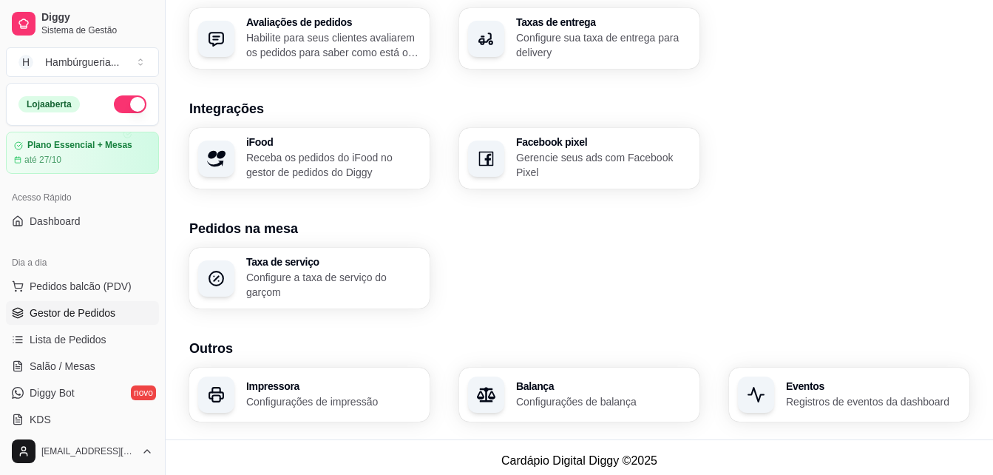
click at [89, 310] on span "Gestor de Pedidos" at bounding box center [73, 312] width 86 height 15
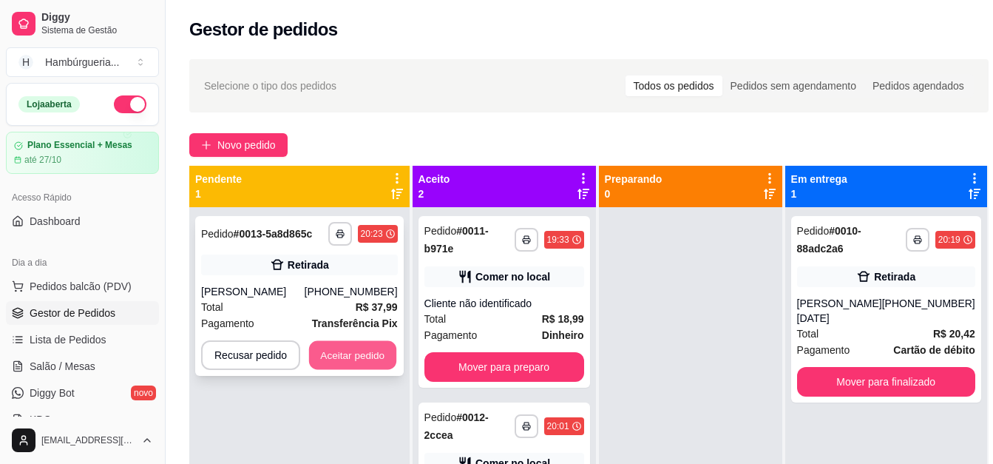
click at [348, 356] on button "Aceitar pedido" at bounding box center [352, 355] width 87 height 29
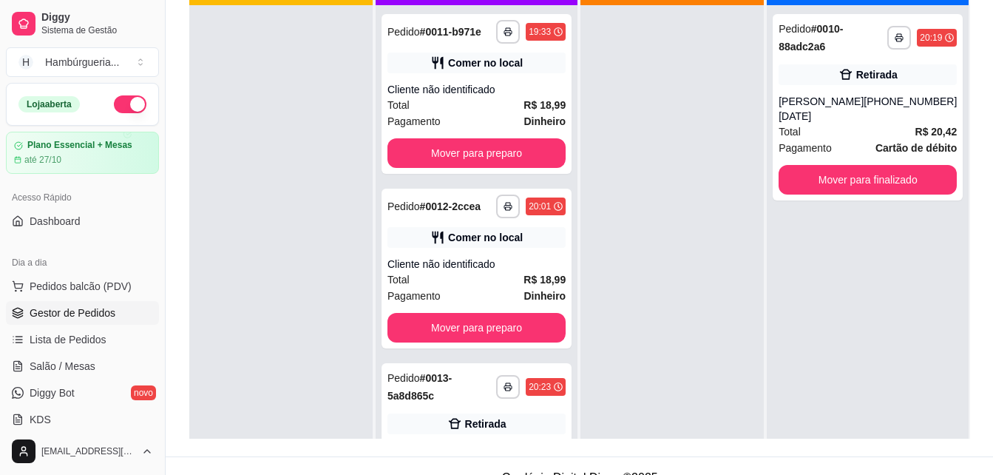
scroll to position [226, 0]
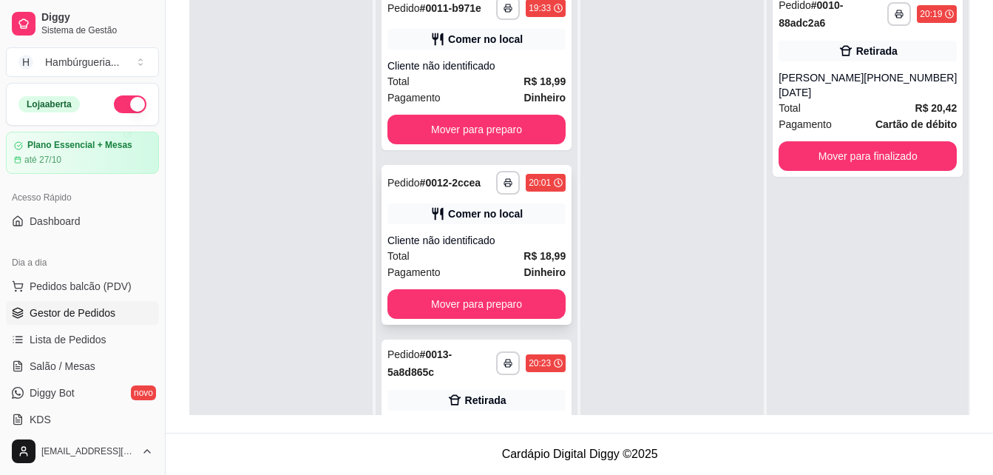
click at [529, 189] on div "20:01" at bounding box center [540, 183] width 22 height 12
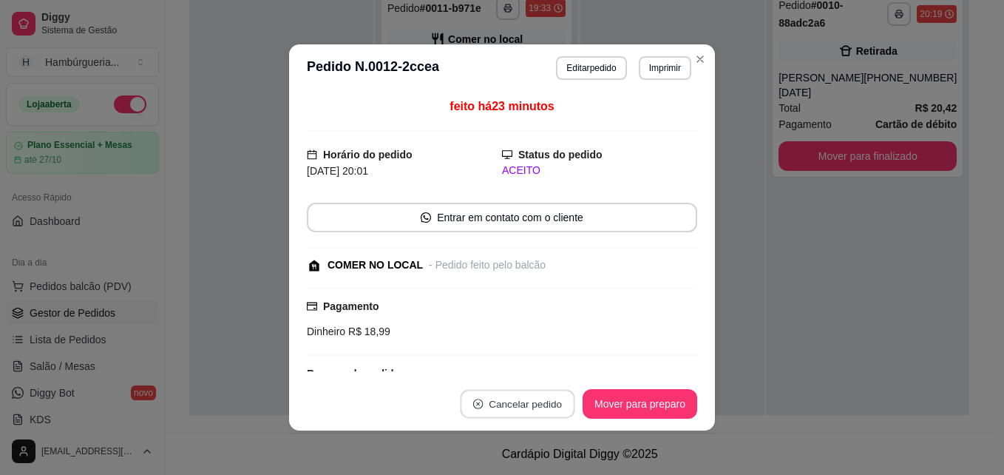
click at [506, 402] on button "Cancelar pedido" at bounding box center [517, 404] width 115 height 29
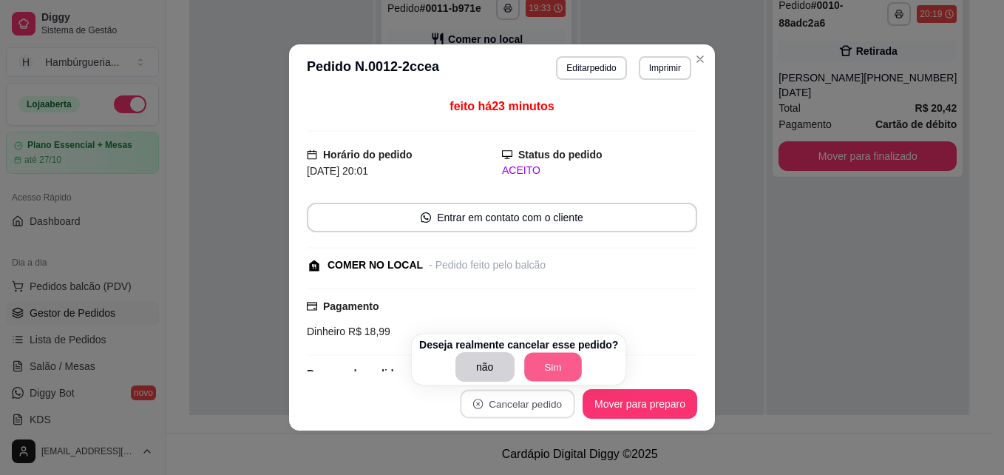
click at [552, 365] on button "Sim" at bounding box center [553, 367] width 58 height 29
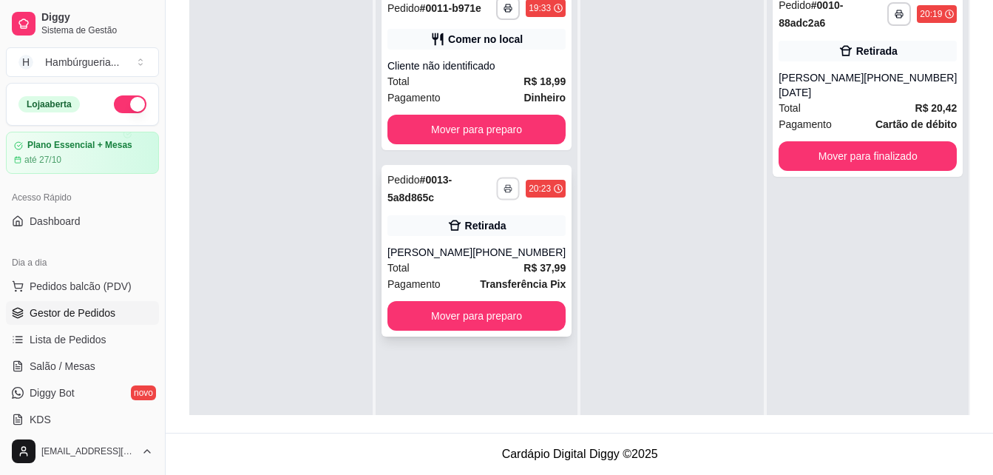
click at [507, 192] on icon "button" at bounding box center [508, 188] width 9 height 9
click at [473, 240] on button "IMPRESSORA" at bounding box center [463, 240] width 104 height 23
click at [529, 33] on div "Comer no local" at bounding box center [477, 39] width 178 height 21
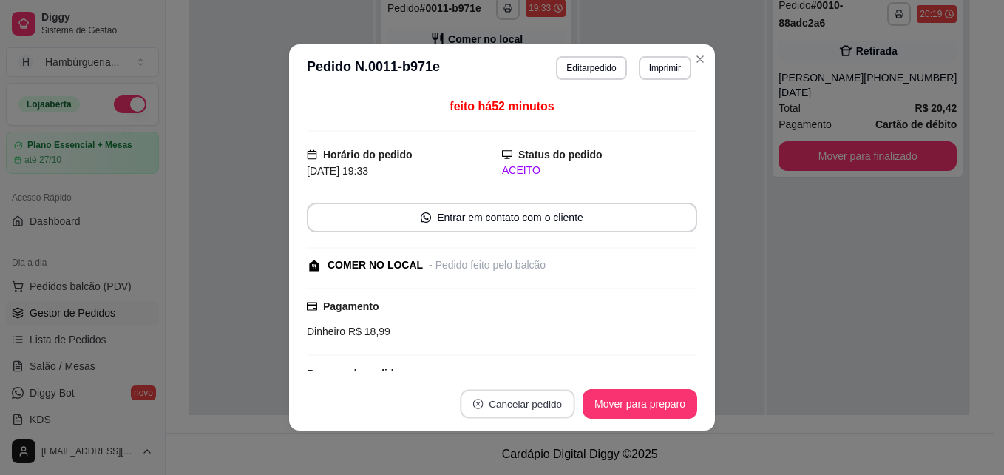
click at [504, 402] on button "Cancelar pedido" at bounding box center [517, 404] width 115 height 29
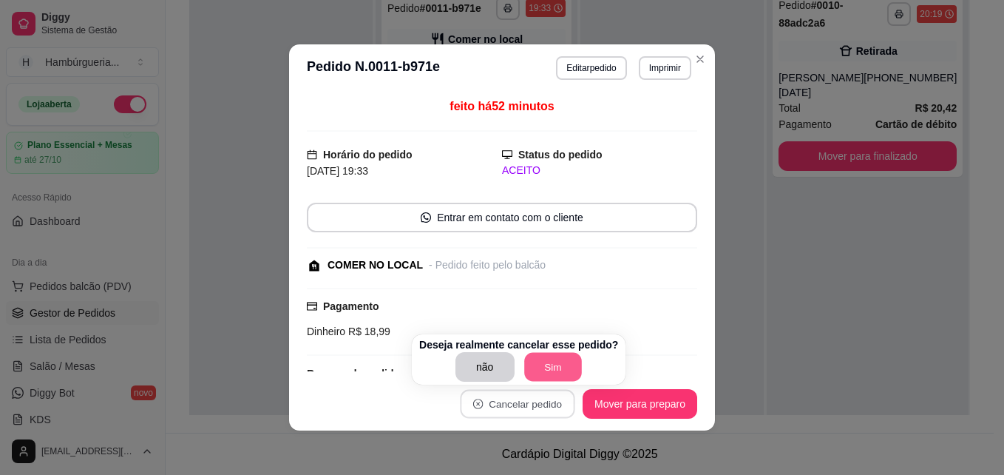
click at [555, 377] on button "Sim" at bounding box center [553, 367] width 58 height 29
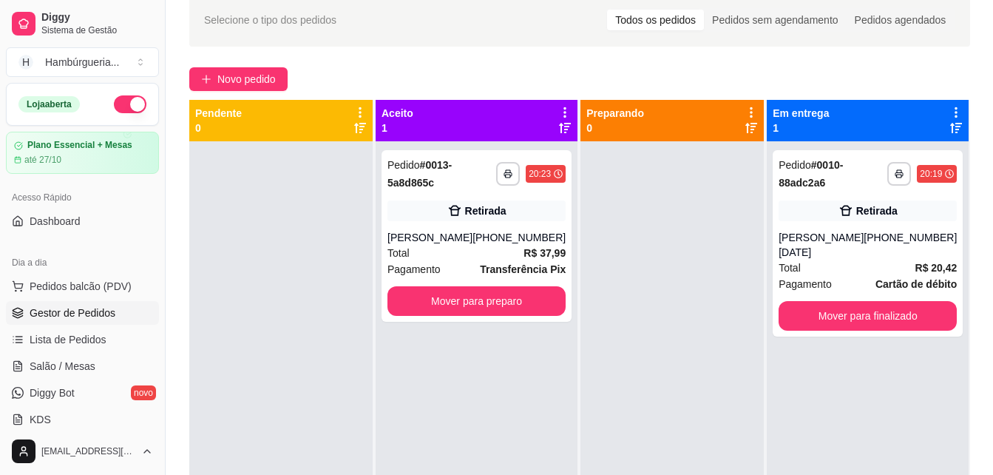
scroll to position [50, 0]
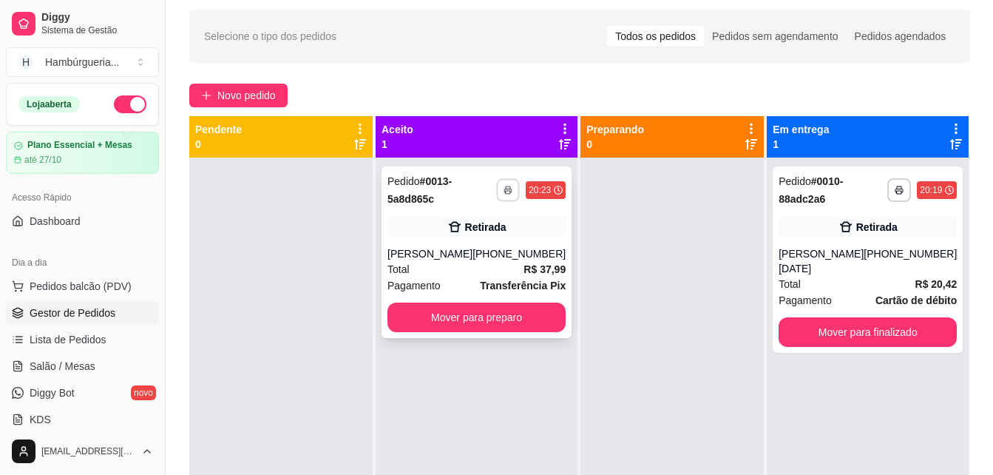
click at [506, 192] on rect "button" at bounding box center [508, 192] width 4 height 3
click at [460, 240] on button "IMPRESSORA" at bounding box center [463, 241] width 104 height 23
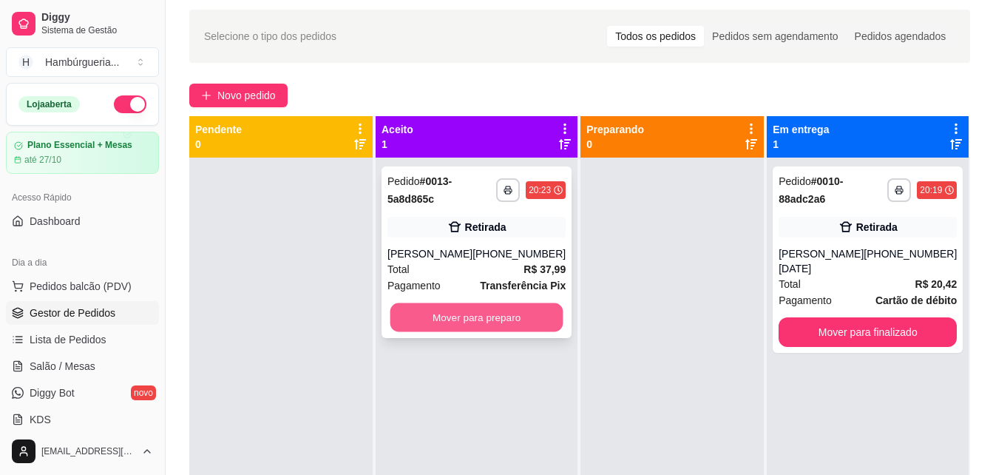
click at [492, 314] on button "Mover para preparo" at bounding box center [477, 317] width 173 height 29
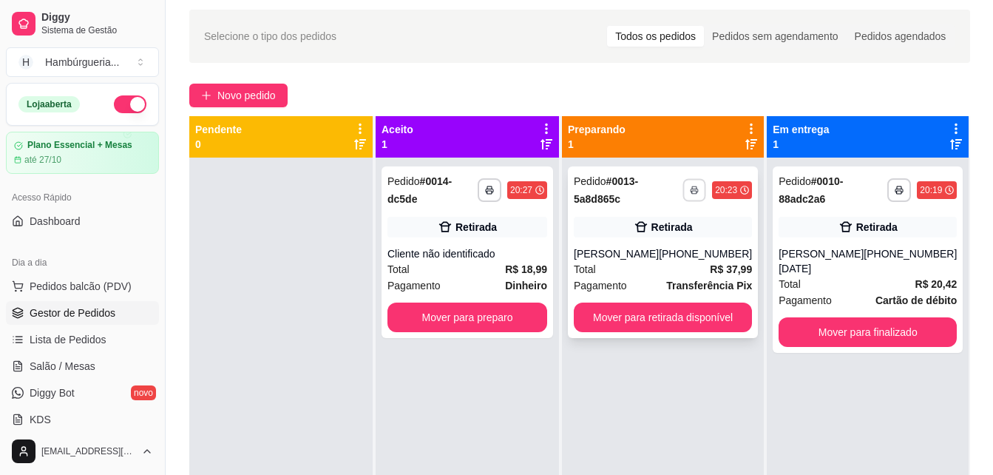
click at [694, 192] on rect "button" at bounding box center [694, 192] width 4 height 3
click at [641, 237] on button "IMPRESSORA" at bounding box center [656, 241] width 104 height 23
click at [558, 81] on div "**********" at bounding box center [580, 305] width 828 height 608
click at [548, 124] on icon at bounding box center [546, 129] width 3 height 10
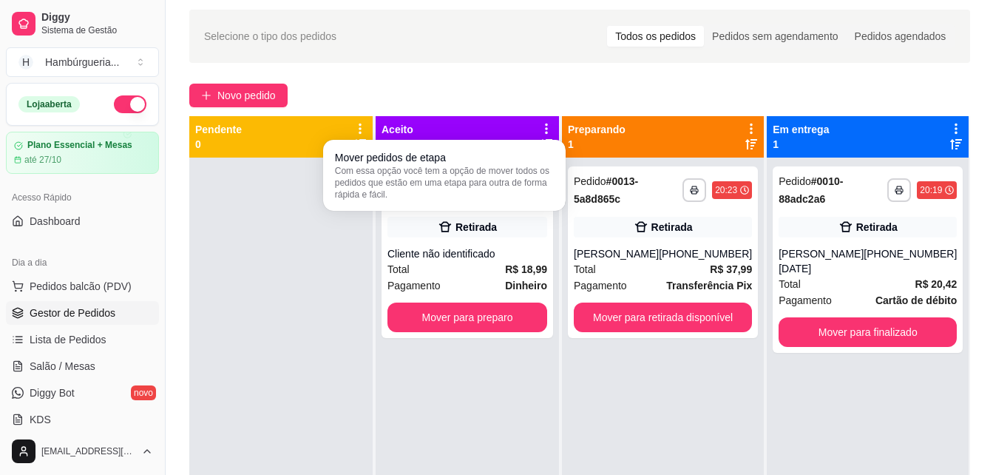
click at [560, 95] on div "Novo pedido" at bounding box center [579, 96] width 781 height 24
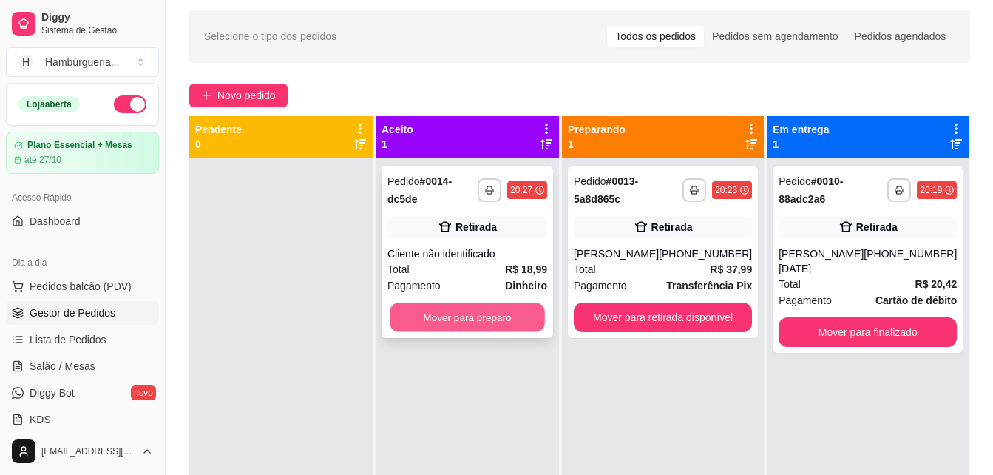
click at [445, 312] on button "Mover para preparo" at bounding box center [467, 317] width 155 height 29
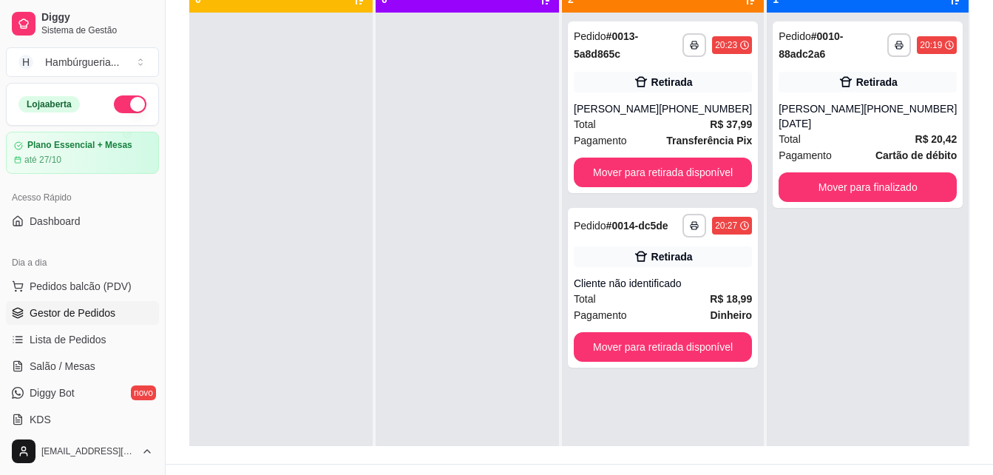
scroll to position [197, 0]
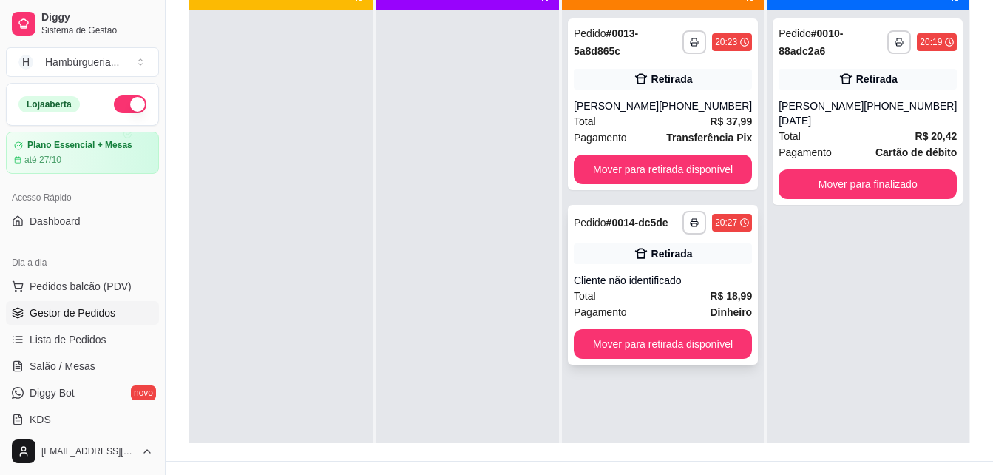
click at [742, 222] on icon at bounding box center [744, 222] width 9 height 9
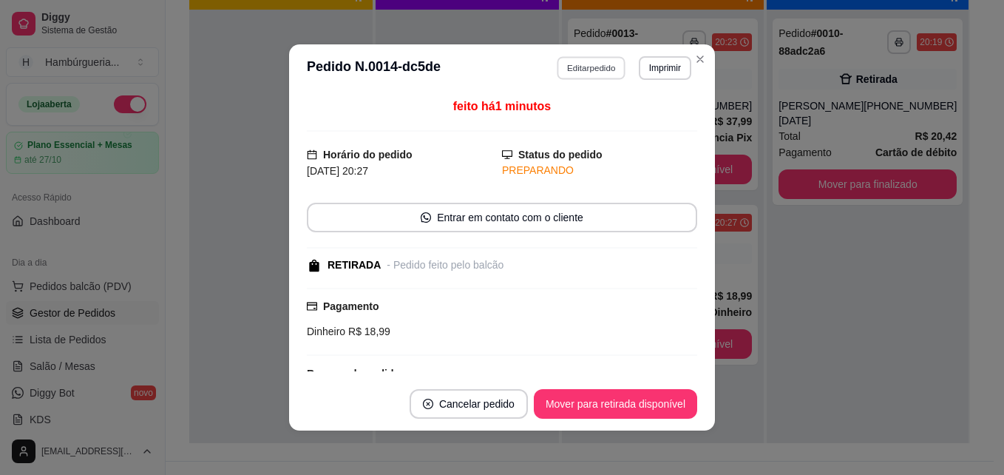
click at [606, 60] on button "Editar pedido" at bounding box center [592, 67] width 69 height 23
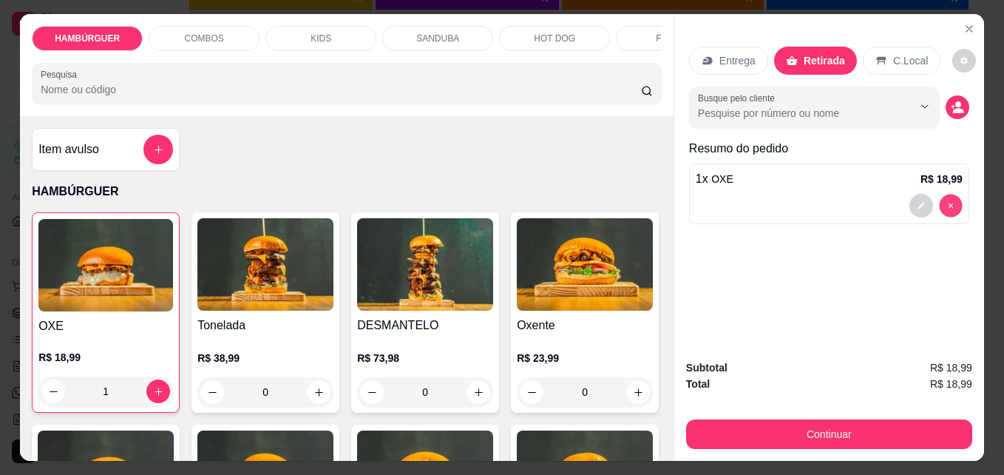
type input "0"
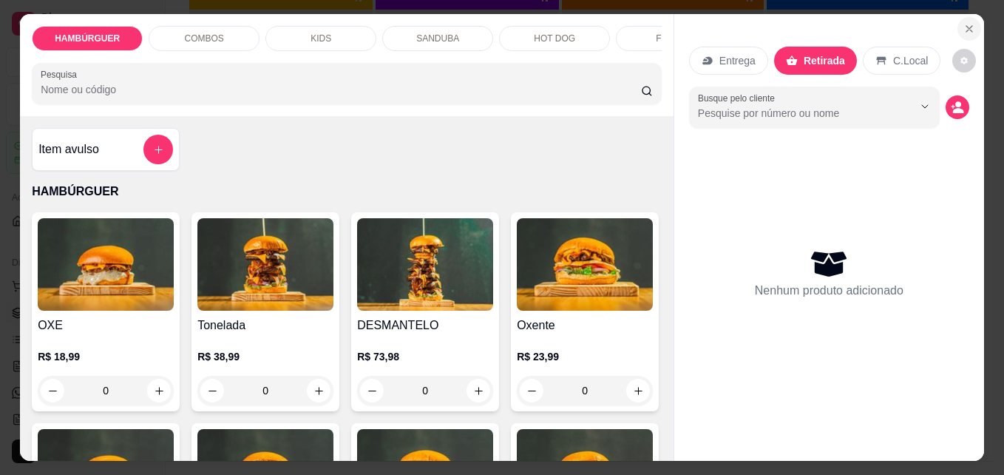
click at [964, 23] on icon "Close" at bounding box center [970, 29] width 12 height 12
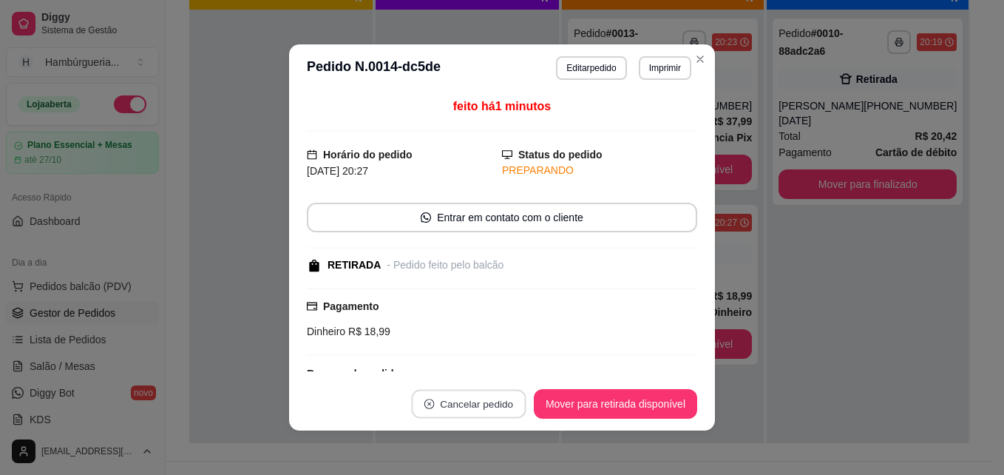
click at [462, 408] on button "Cancelar pedido" at bounding box center [468, 404] width 115 height 29
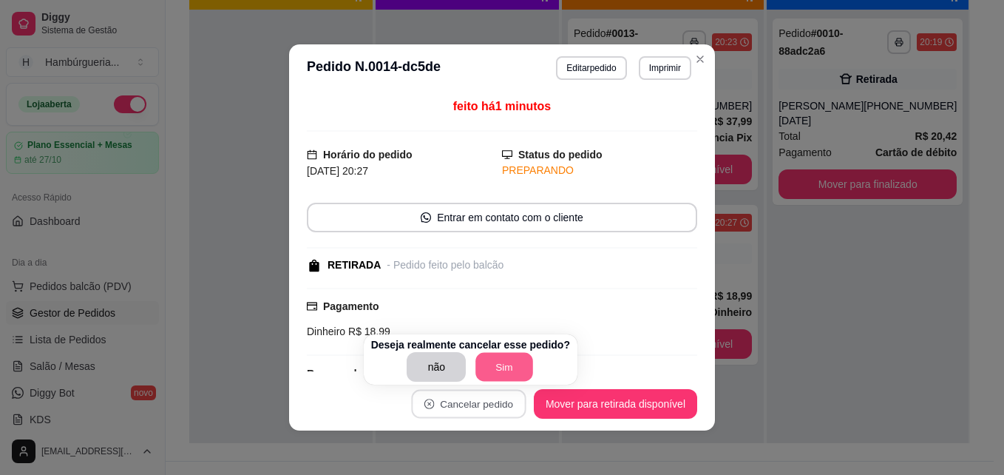
click at [497, 366] on button "Sim" at bounding box center [505, 367] width 58 height 29
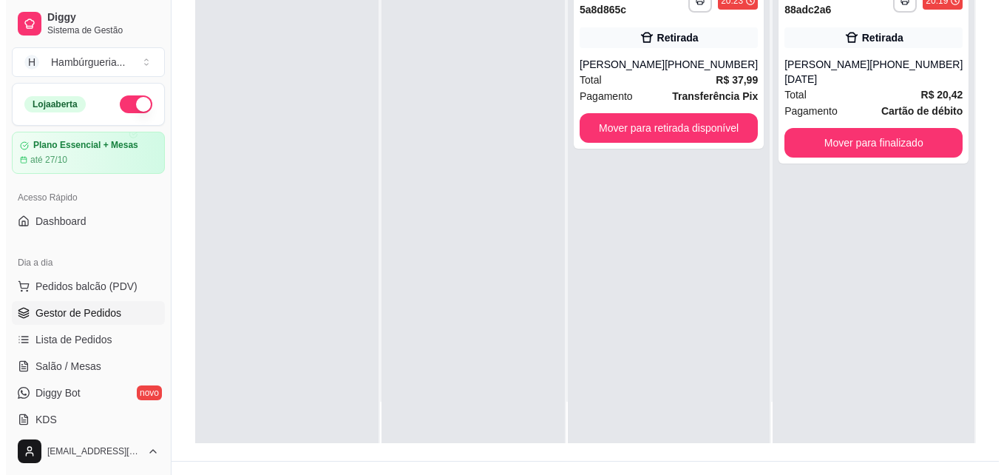
scroll to position [0, 0]
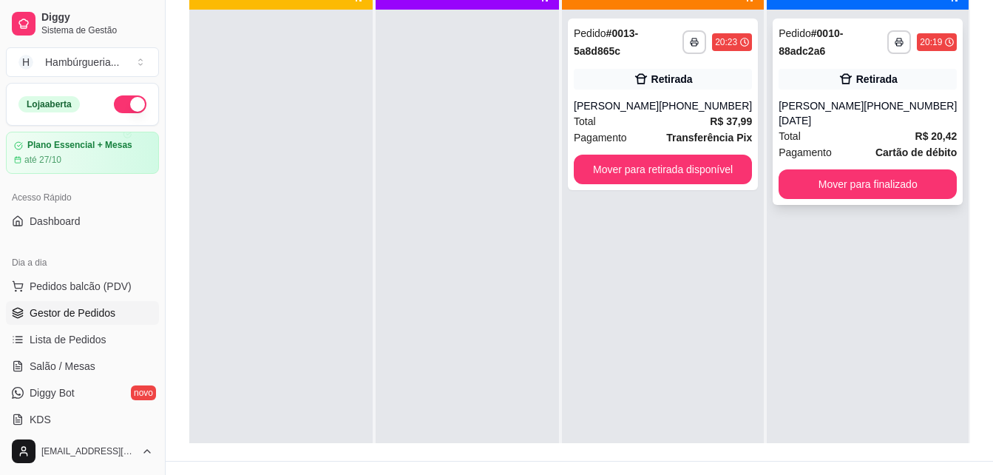
click at [919, 61] on div "**********" at bounding box center [868, 111] width 190 height 186
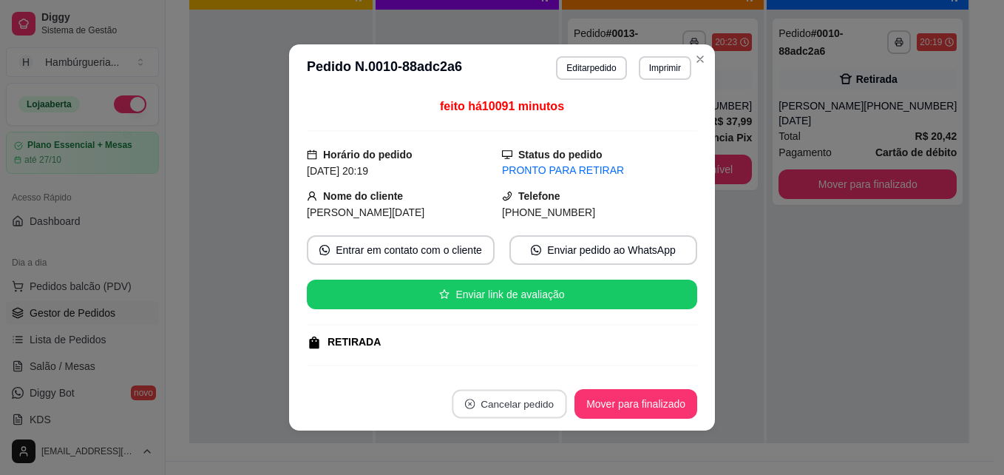
click at [518, 401] on button "Cancelar pedido" at bounding box center [510, 404] width 115 height 29
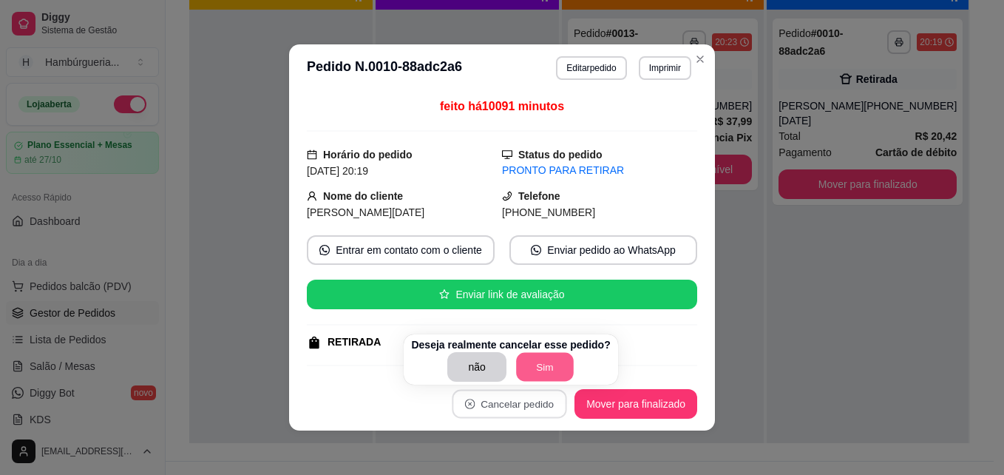
click at [527, 367] on button "Sim" at bounding box center [545, 367] width 58 height 29
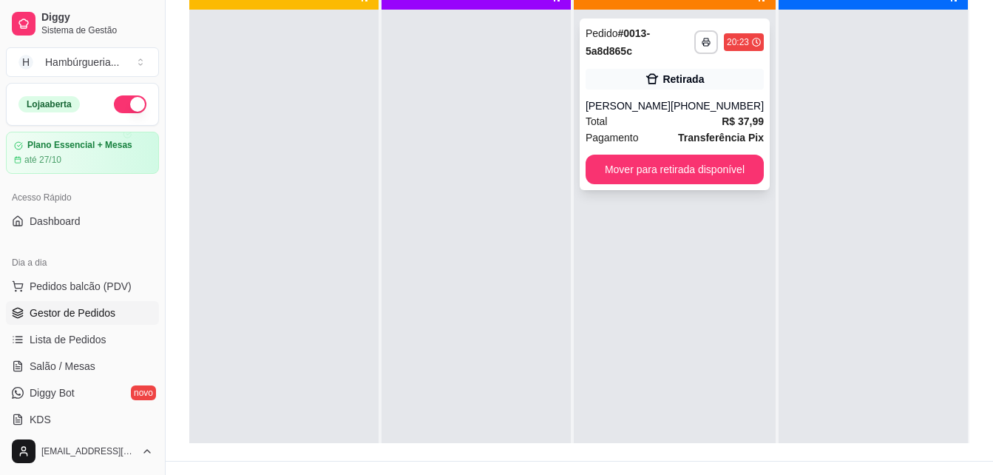
click at [625, 80] on div "Retirada" at bounding box center [675, 79] width 178 height 21
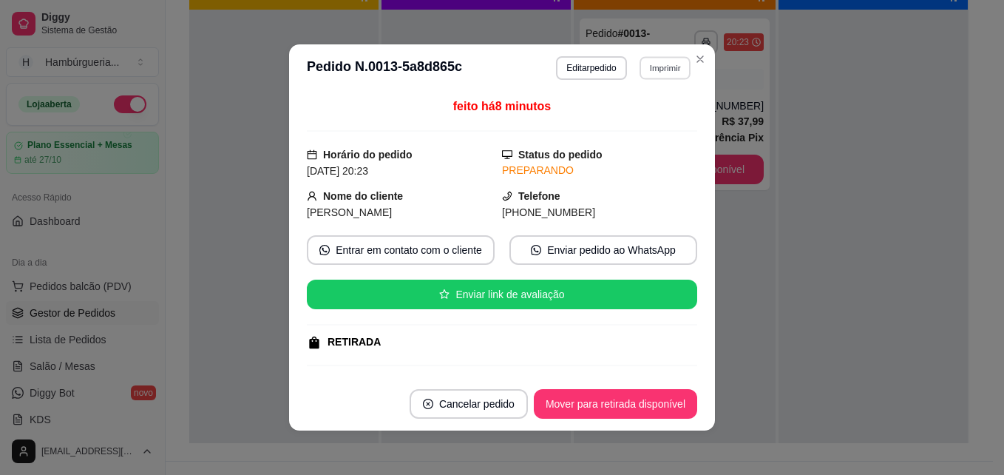
click at [672, 63] on button "Imprimir" at bounding box center [665, 67] width 51 height 23
click at [608, 124] on button "IMPRESSORA" at bounding box center [633, 119] width 104 height 23
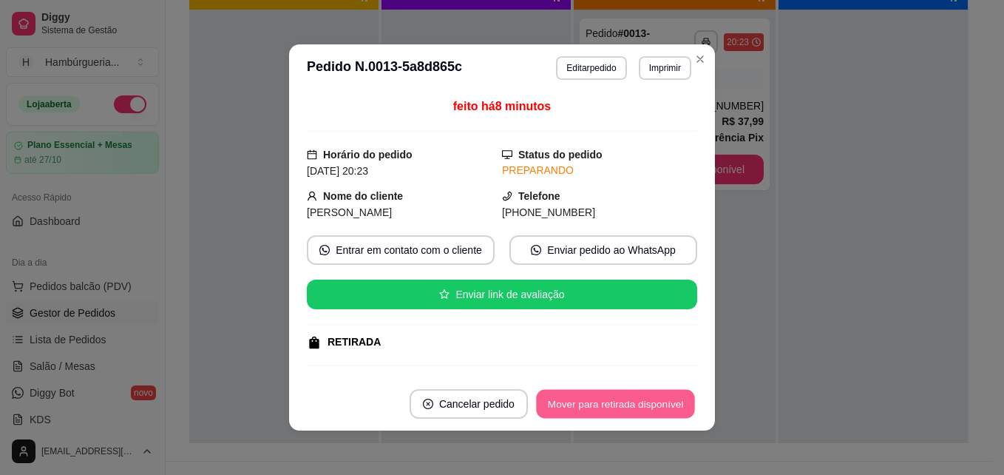
click at [575, 397] on button "Mover para retirada disponível" at bounding box center [615, 404] width 158 height 29
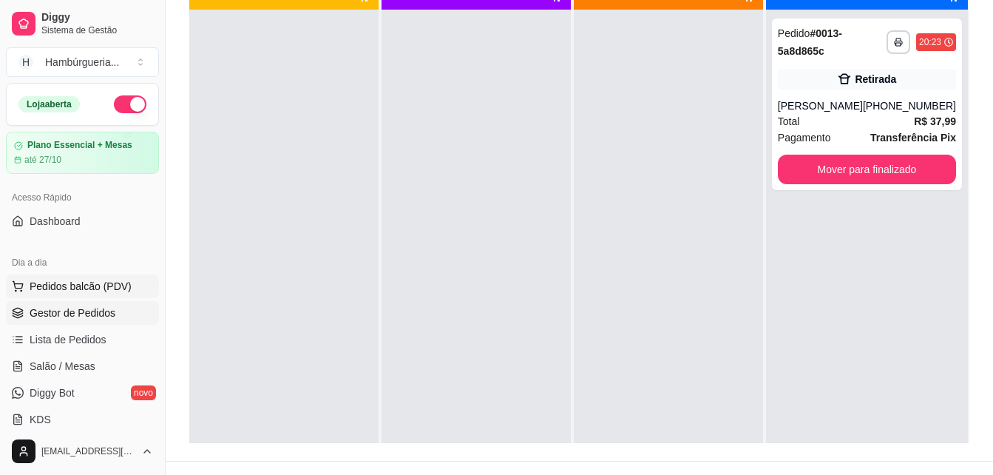
click at [87, 280] on span "Pedidos balcão (PDV)" at bounding box center [81, 286] width 102 height 15
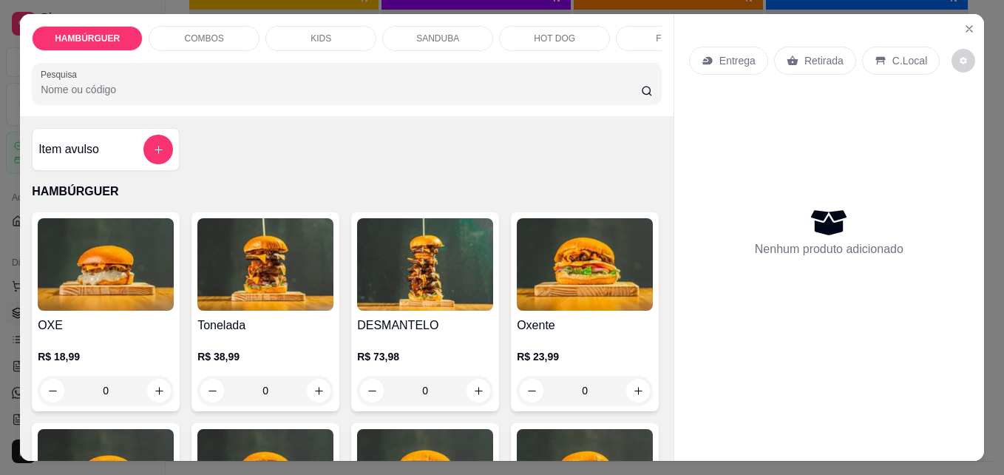
click at [156, 396] on div "0" at bounding box center [106, 391] width 136 height 30
click at [152, 393] on div "0" at bounding box center [106, 391] width 136 height 30
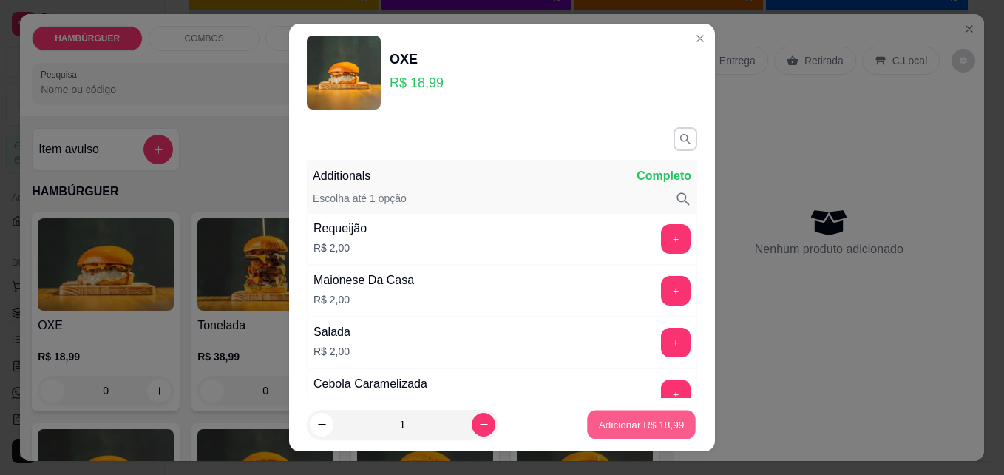
click at [649, 419] on p "Adicionar R$ 18,99" at bounding box center [642, 424] width 86 height 14
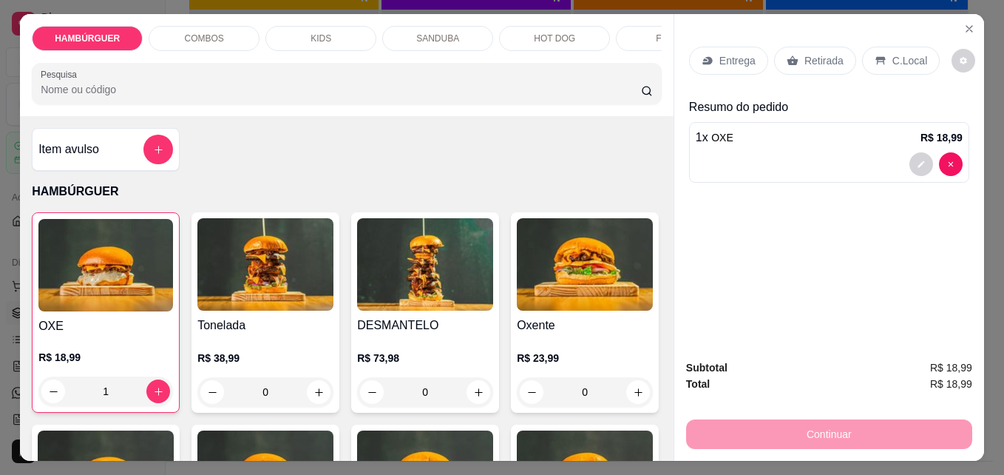
click at [155, 395] on div "1" at bounding box center [105, 391] width 135 height 30
click at [155, 397] on div "1" at bounding box center [105, 391] width 135 height 30
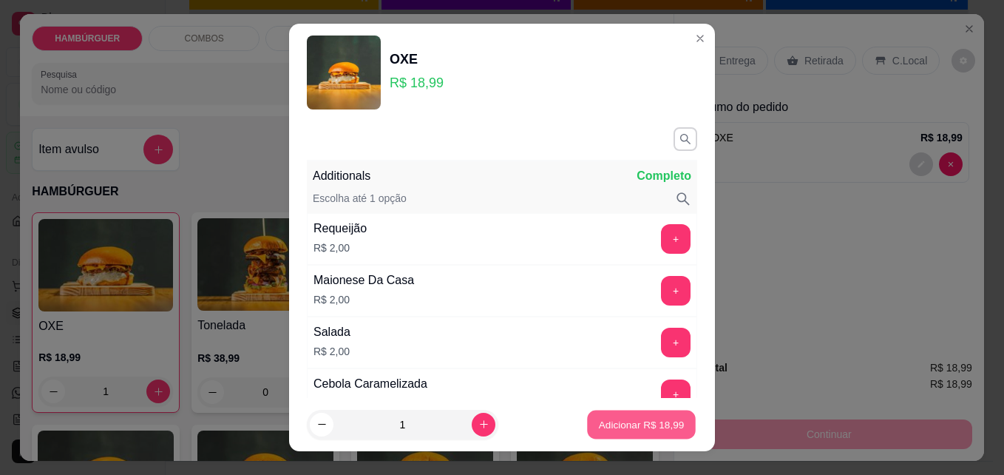
click at [633, 430] on p "Adicionar R$ 18,99" at bounding box center [642, 424] width 86 height 14
type input "2"
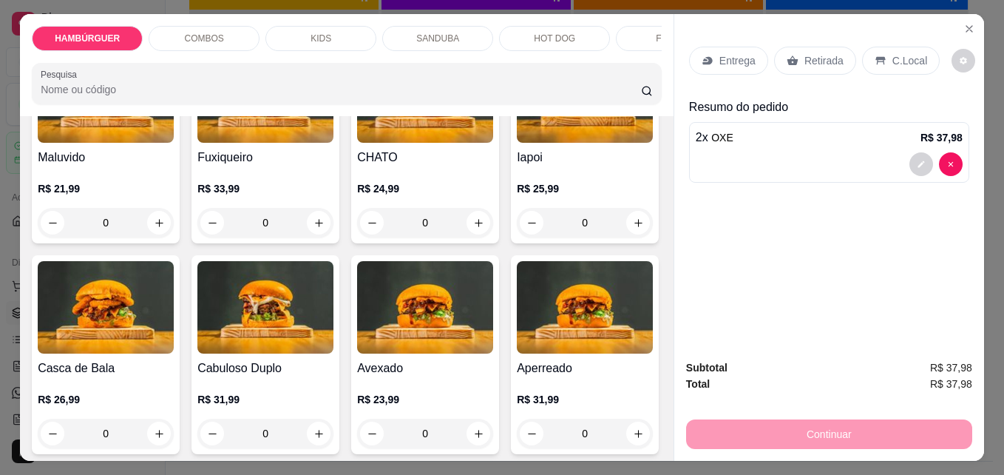
scroll to position [433, 0]
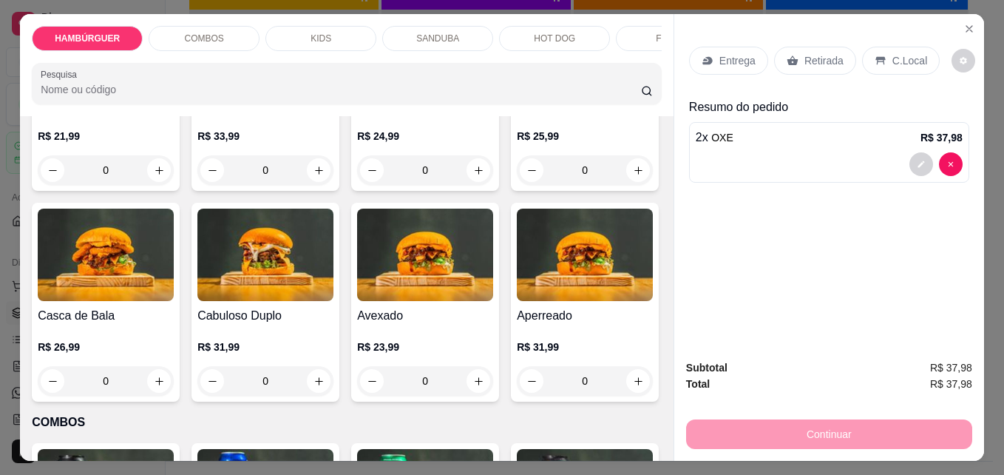
click at [517, 185] on div "0" at bounding box center [585, 170] width 136 height 30
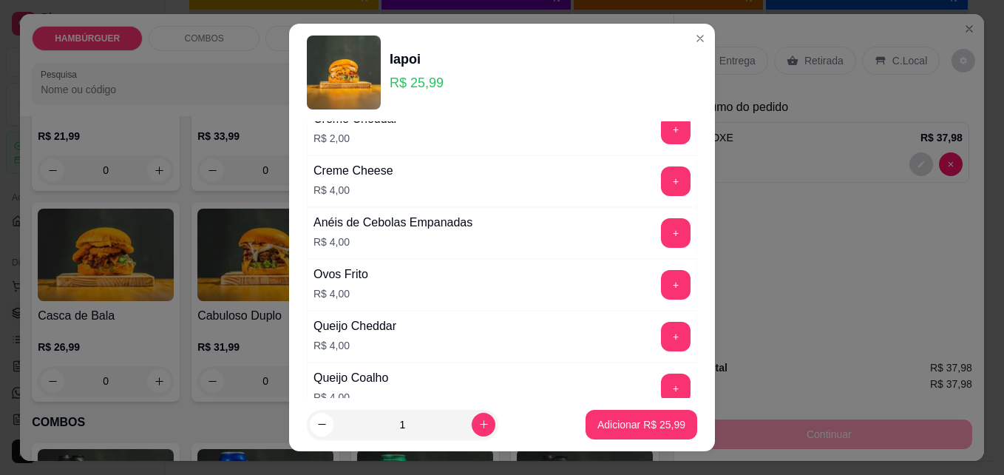
scroll to position [945, 0]
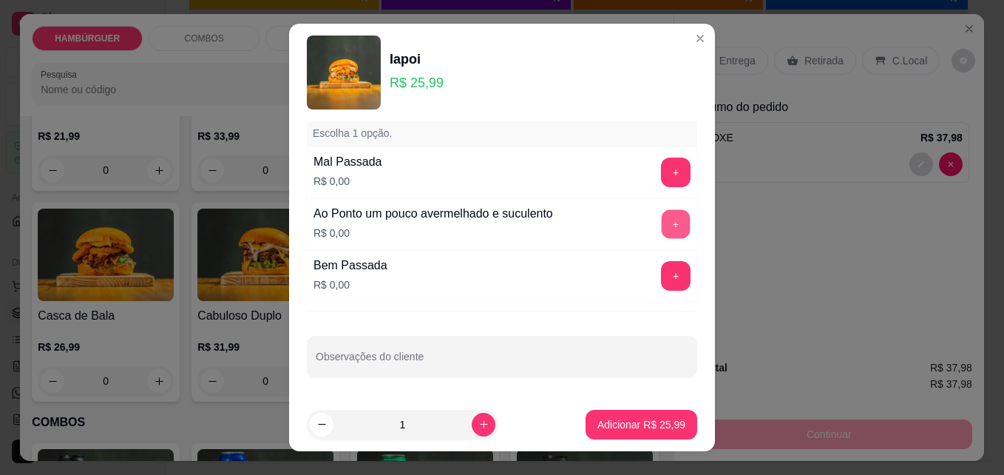
click at [662, 217] on button "+" at bounding box center [676, 224] width 29 height 29
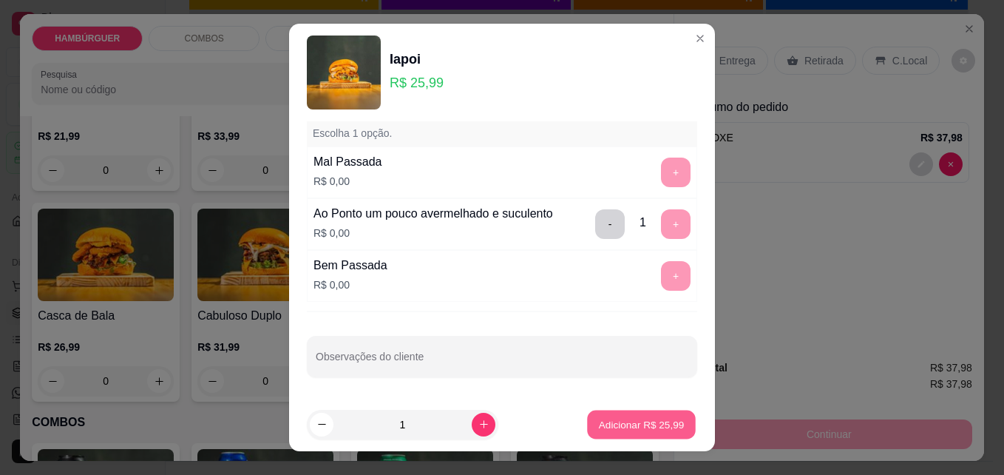
click at [599, 430] on p "Adicionar R$ 25,99" at bounding box center [642, 424] width 86 height 14
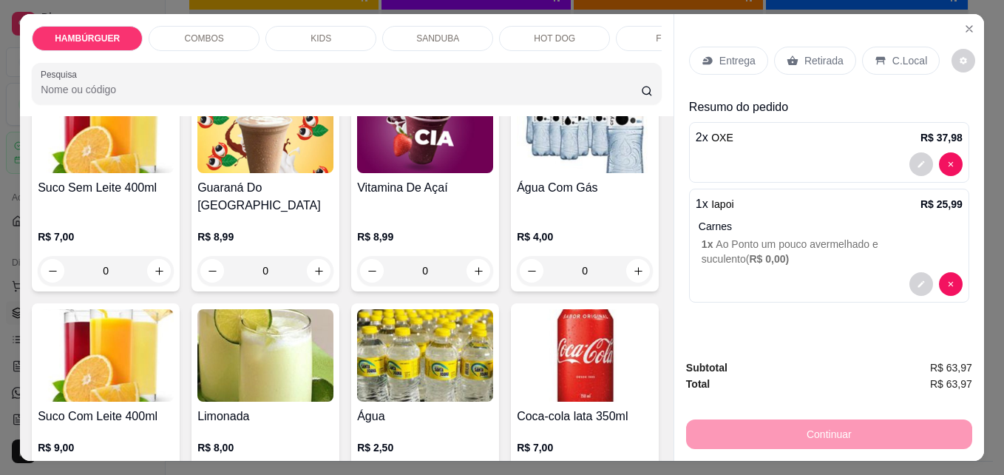
scroll to position [2700, 0]
click at [154, 18] on icon "increase-product-quantity" at bounding box center [159, 12] width 11 height 11
type input "1"
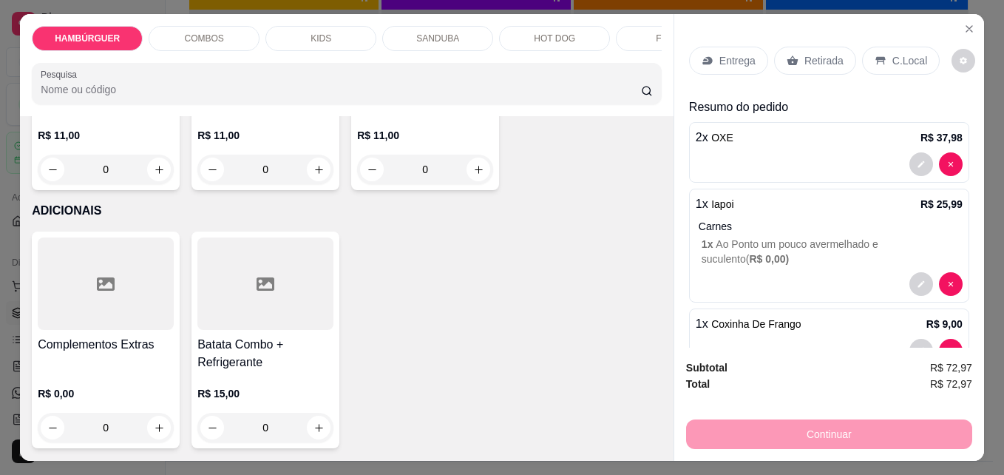
scroll to position [4247, 0]
type input "0"
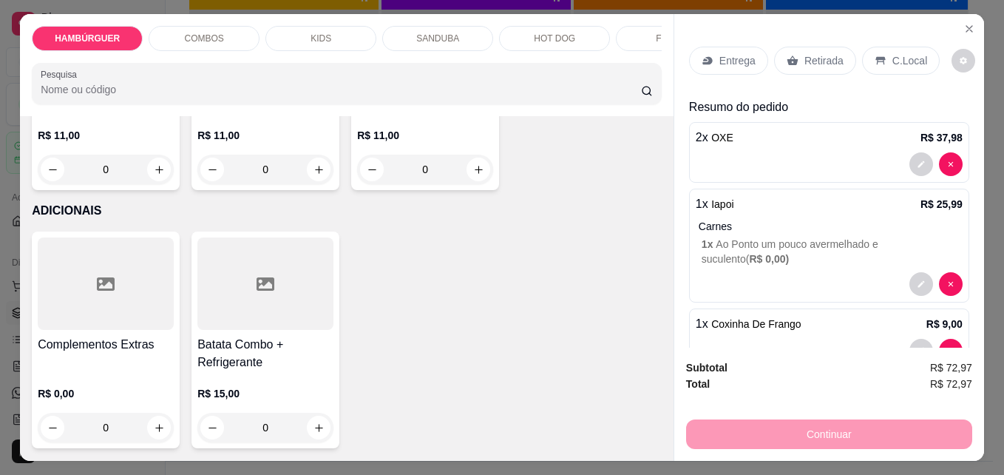
type input "1"
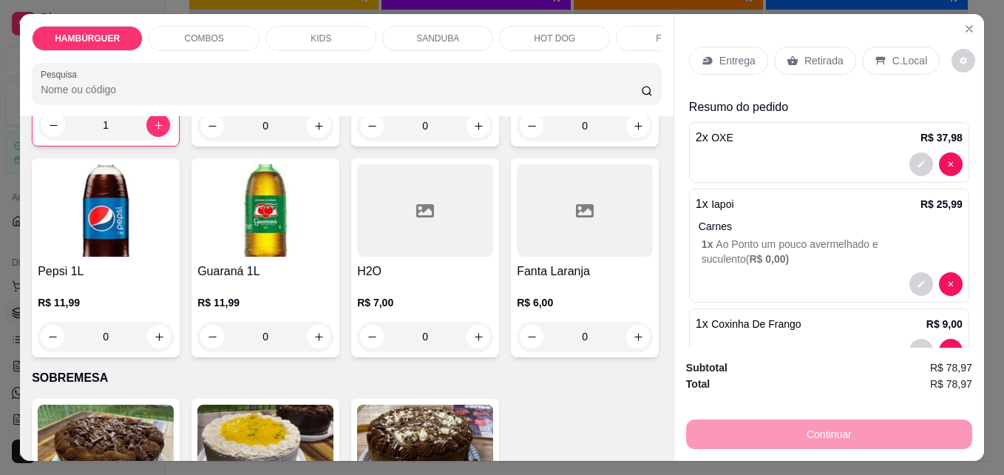
scroll to position [3619, 0]
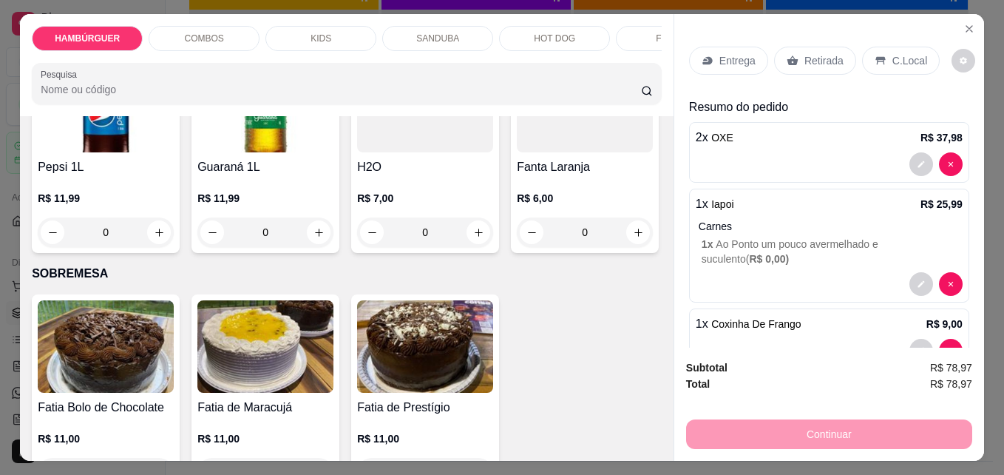
type input "1"
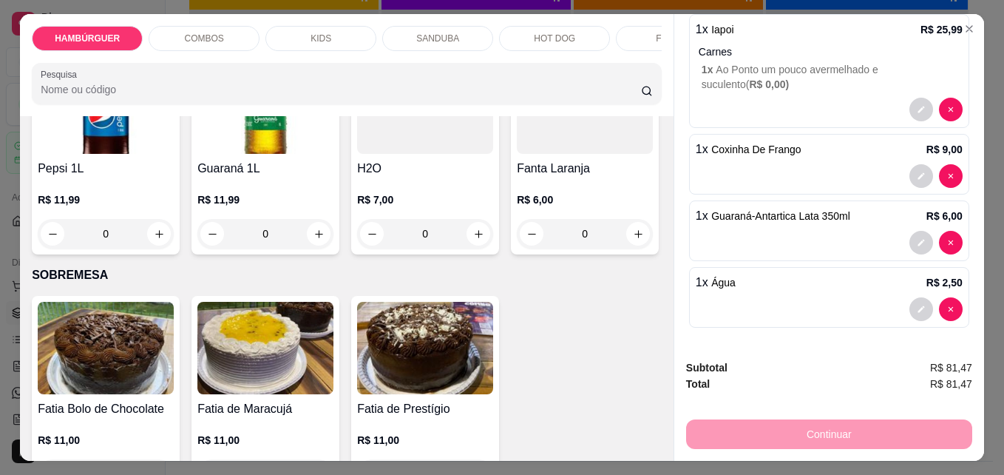
scroll to position [176, 0]
click at [862, 433] on div "Continuar" at bounding box center [829, 432] width 286 height 33
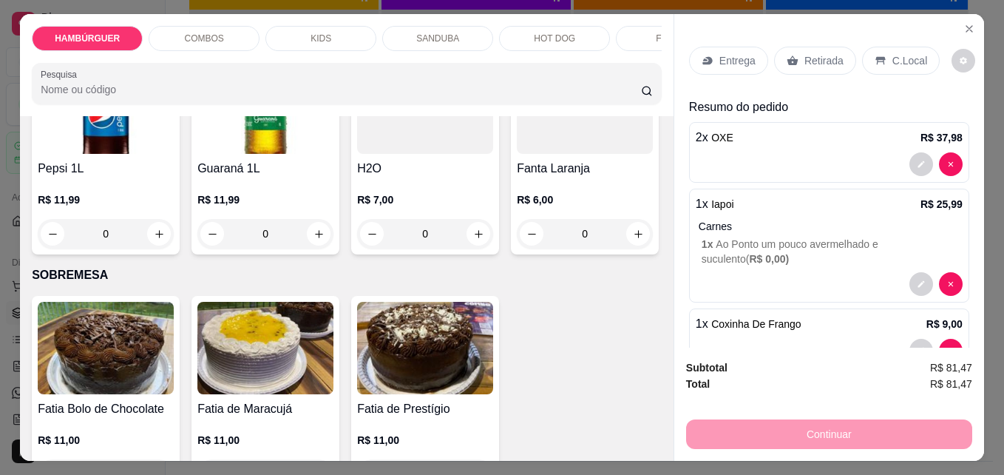
scroll to position [0, 0]
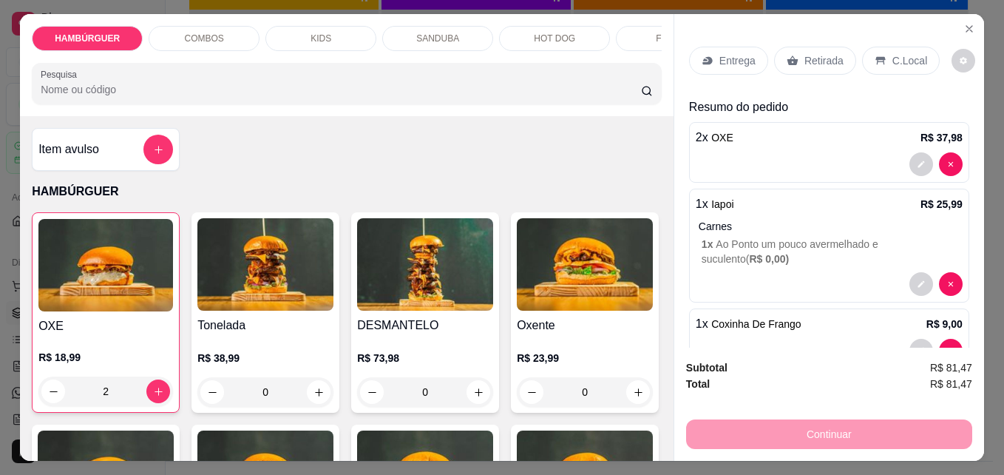
click at [875, 58] on icon at bounding box center [881, 61] width 12 height 12
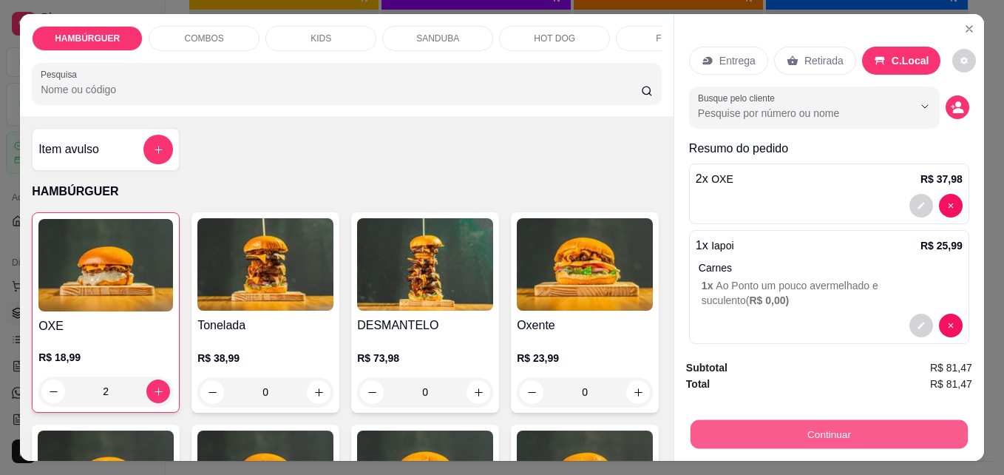
click at [842, 434] on button "Continuar" at bounding box center [829, 433] width 277 height 29
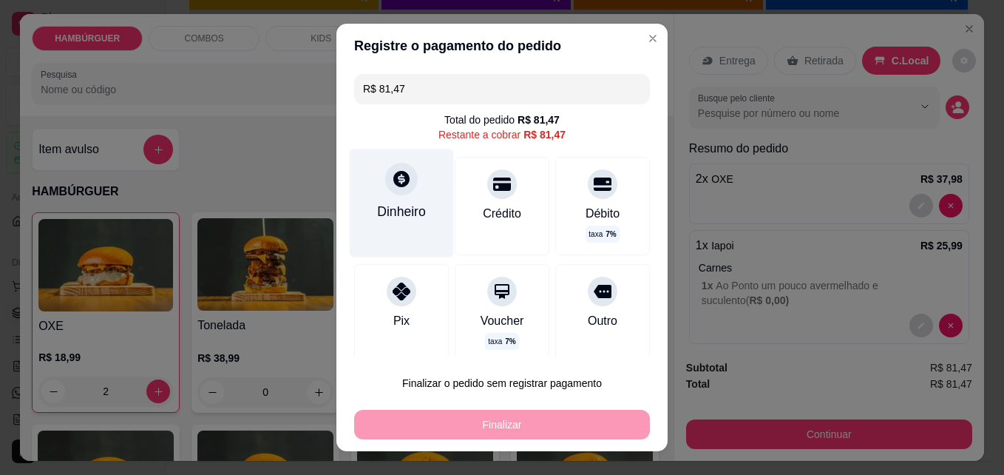
click at [407, 199] on div "Dinheiro" at bounding box center [402, 203] width 104 height 108
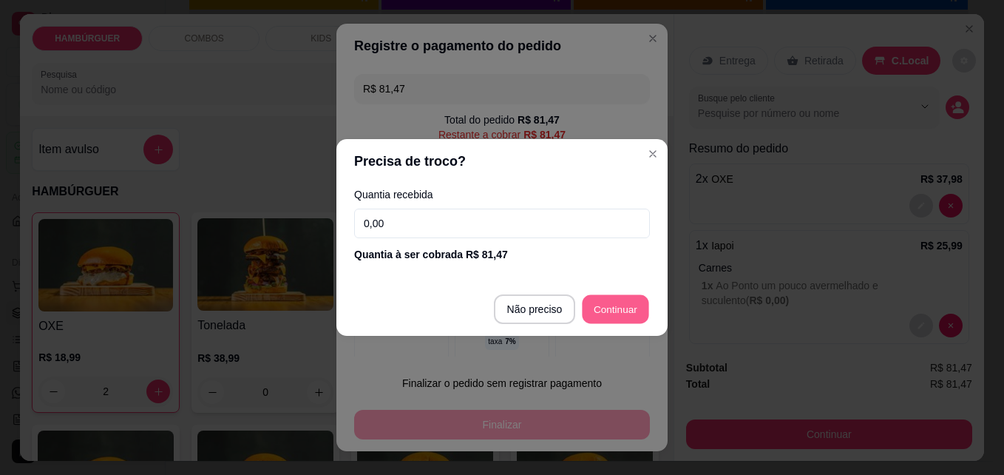
type input "R$ 0,00"
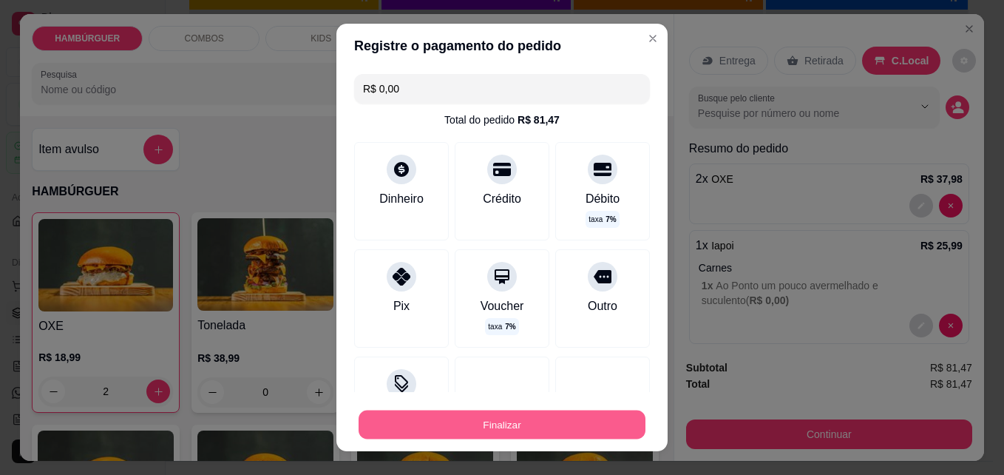
click at [449, 423] on button "Finalizar" at bounding box center [502, 424] width 287 height 29
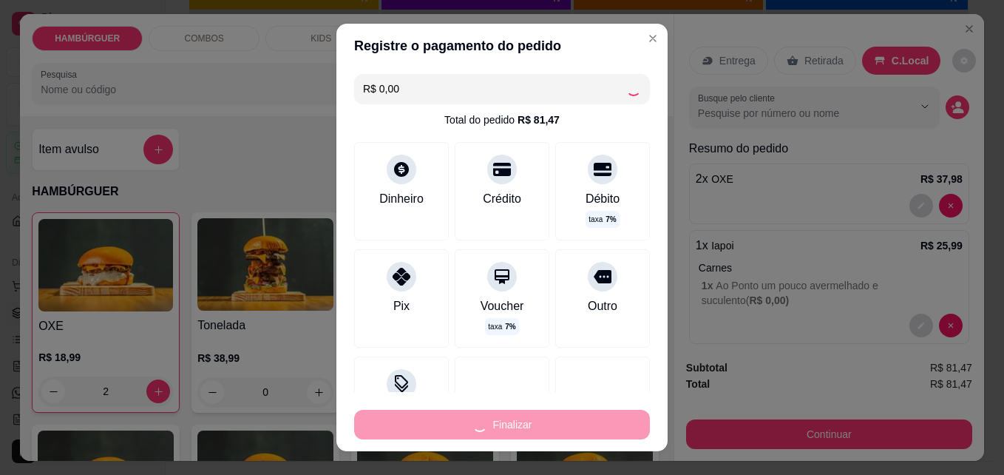
type input "0"
type input "-R$ 81,47"
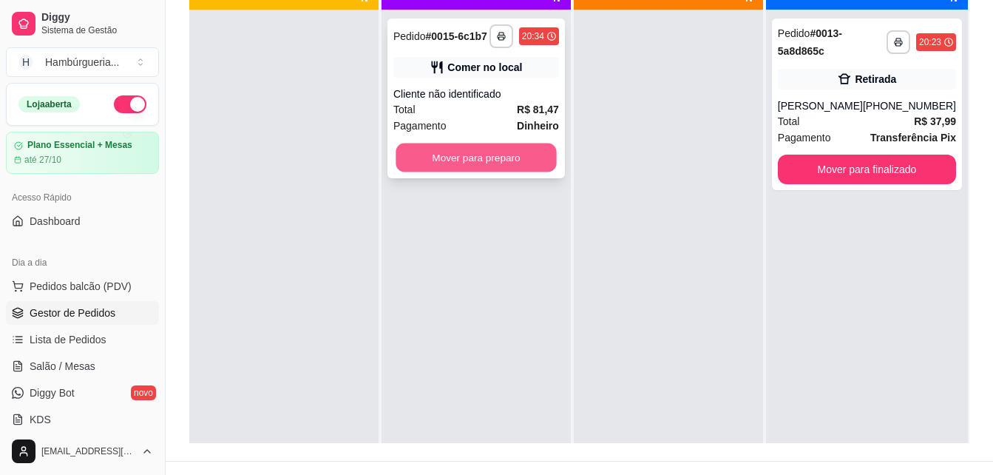
click at [524, 152] on button "Mover para preparo" at bounding box center [476, 157] width 160 height 29
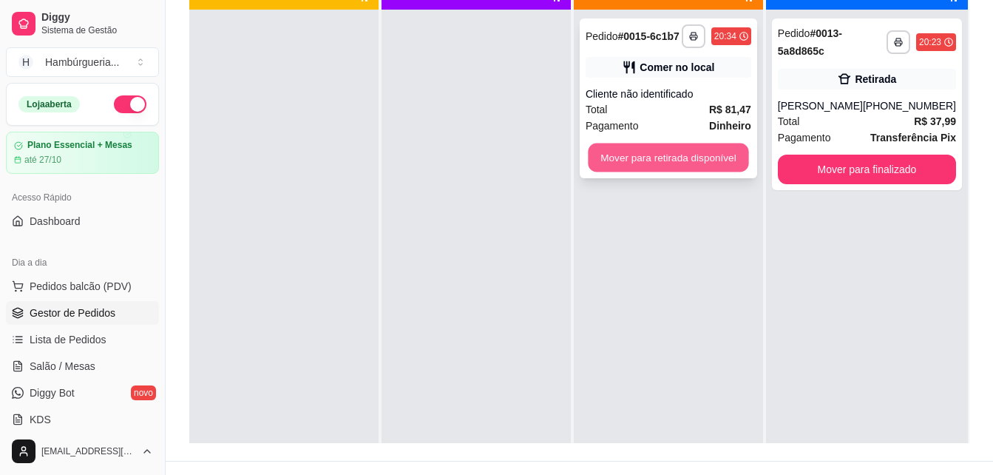
click at [683, 163] on button "Mover para retirada disponível" at bounding box center [668, 157] width 160 height 29
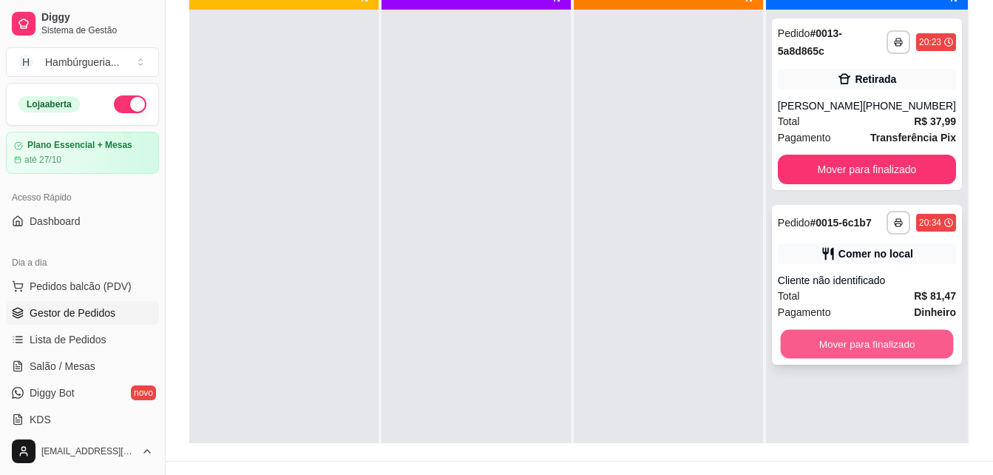
click at [868, 349] on button "Mover para finalizado" at bounding box center [866, 344] width 173 height 29
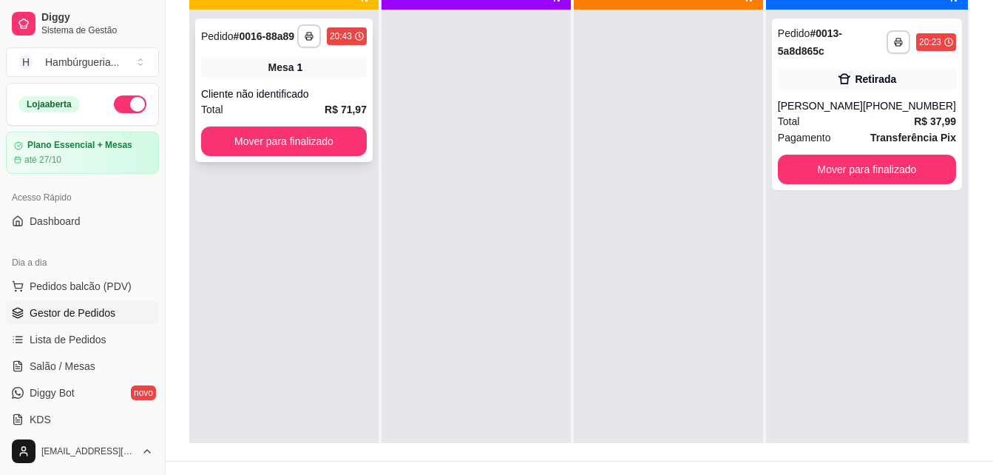
click at [310, 81] on div "**********" at bounding box center [284, 89] width 178 height 143
click at [231, 72] on div "Mesa 1" at bounding box center [284, 67] width 166 height 21
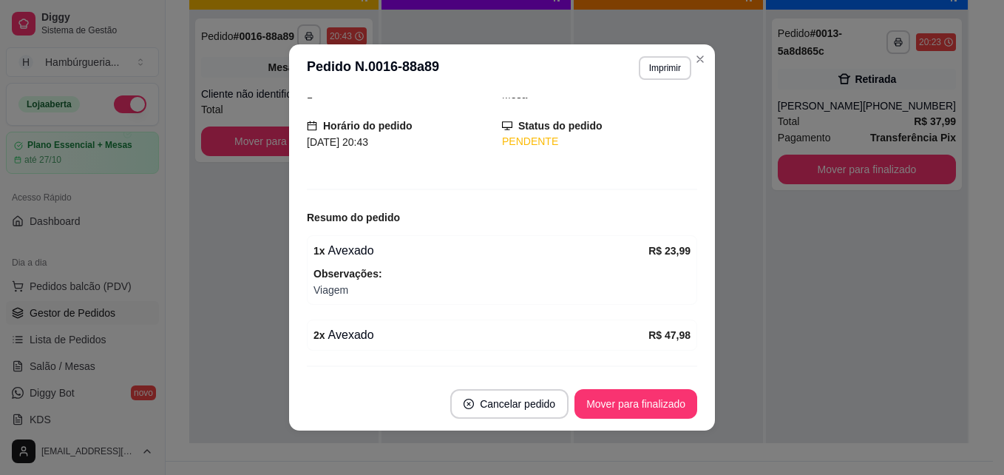
scroll to position [113, 0]
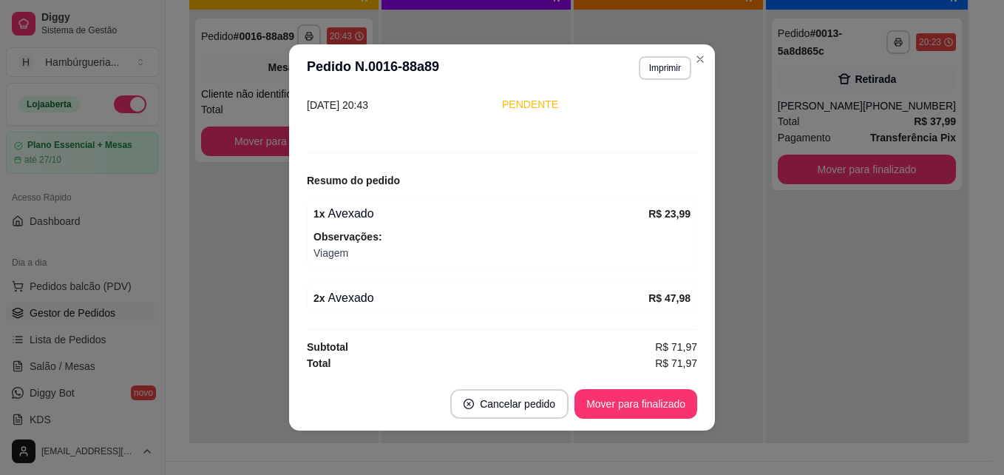
click at [610, 187] on div "Resumo do pedido" at bounding box center [502, 181] width 391 height 18
click at [524, 408] on button "Cancelar pedido" at bounding box center [510, 404] width 115 height 29
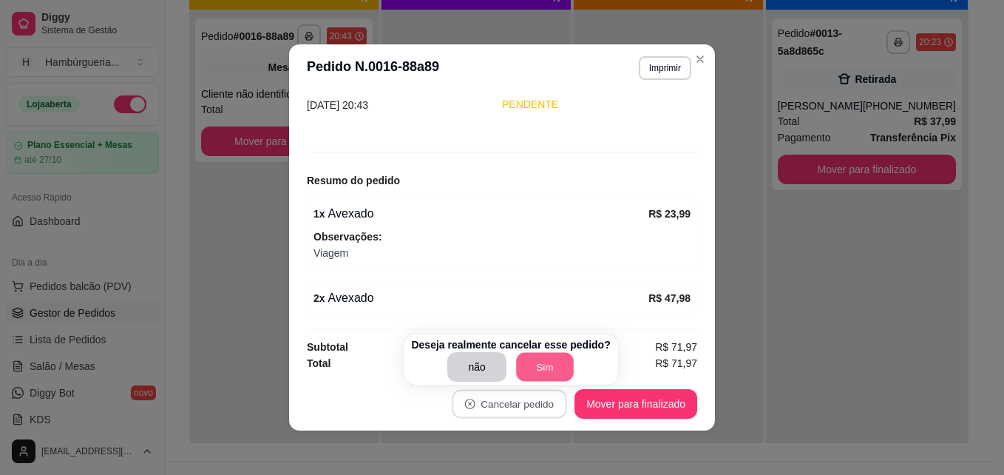
click at [539, 373] on button "Sim" at bounding box center [545, 367] width 58 height 29
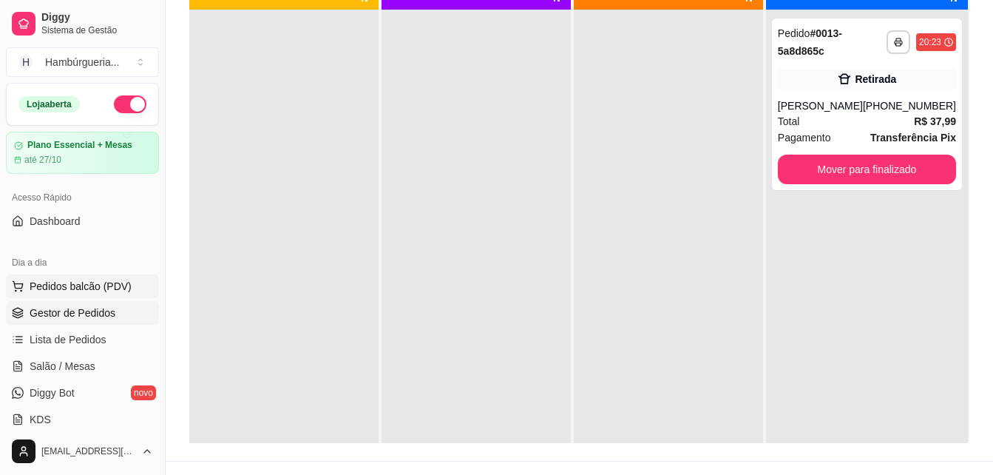
click at [95, 287] on span "Pedidos balcão (PDV)" at bounding box center [81, 286] width 102 height 15
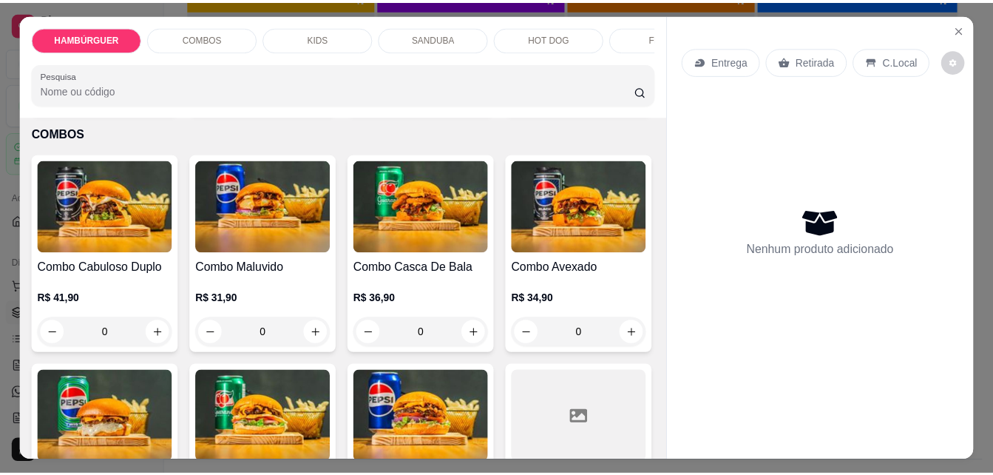
scroll to position [734, 0]
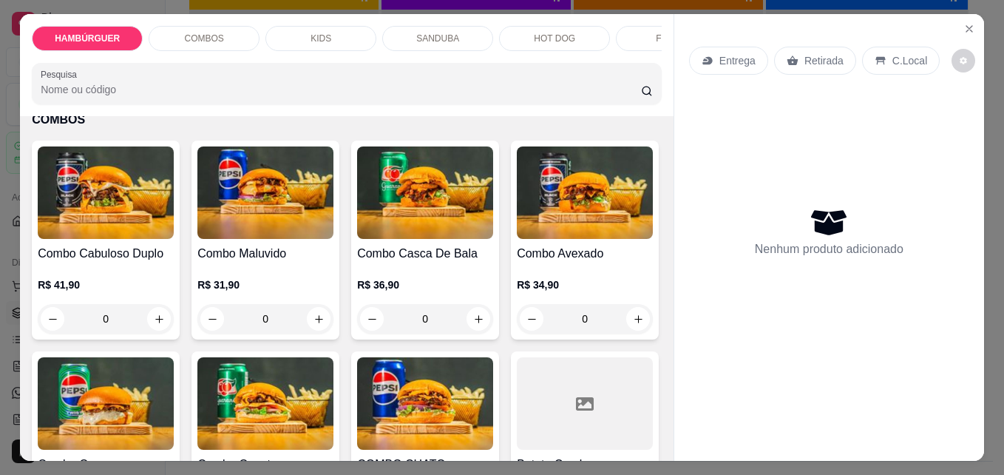
click at [357, 93] on div "0" at bounding box center [425, 79] width 136 height 30
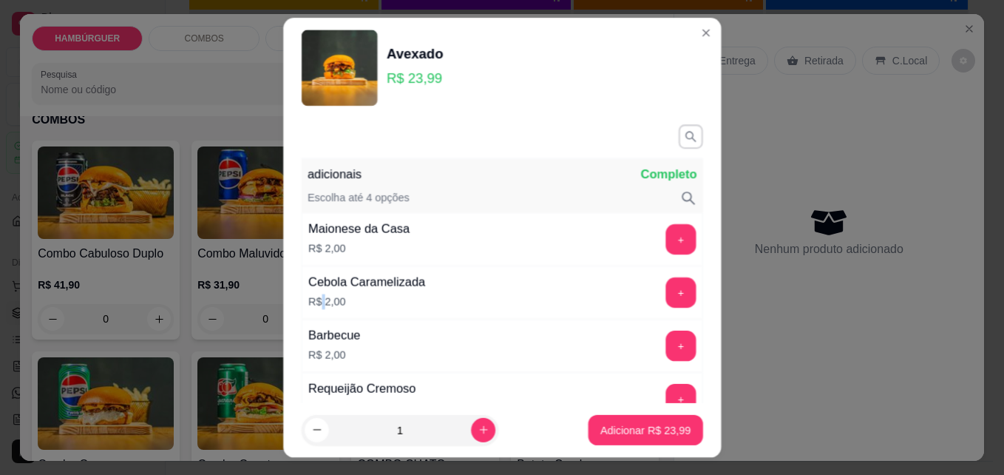
click at [314, 299] on p "R$ 2,00" at bounding box center [366, 302] width 117 height 16
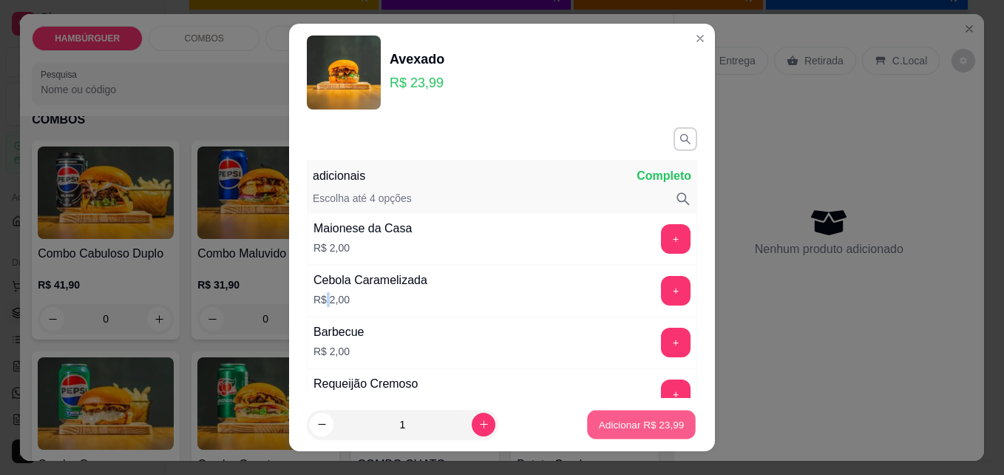
click at [659, 424] on p "Adicionar R$ 23,99" at bounding box center [642, 424] width 86 height 14
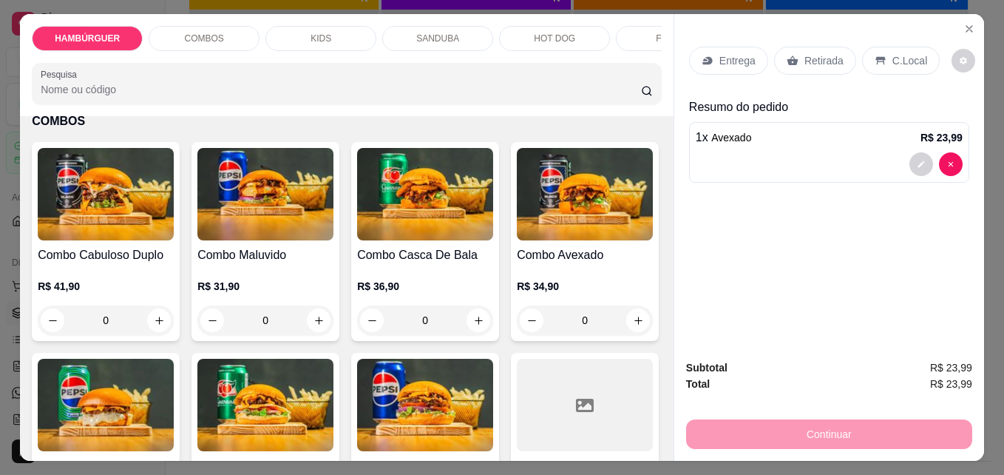
click at [358, 94] on div "1" at bounding box center [425, 79] width 135 height 30
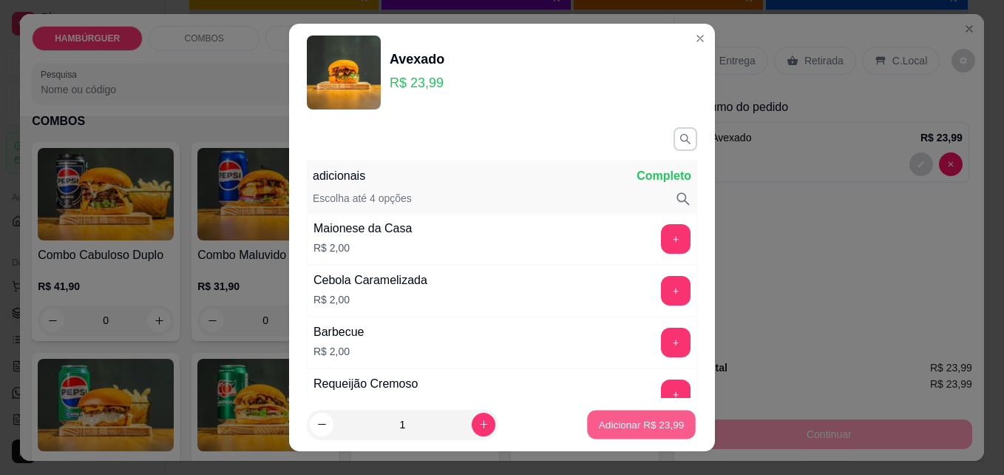
click at [665, 419] on p "Adicionar R$ 23,99" at bounding box center [642, 424] width 86 height 14
type input "2"
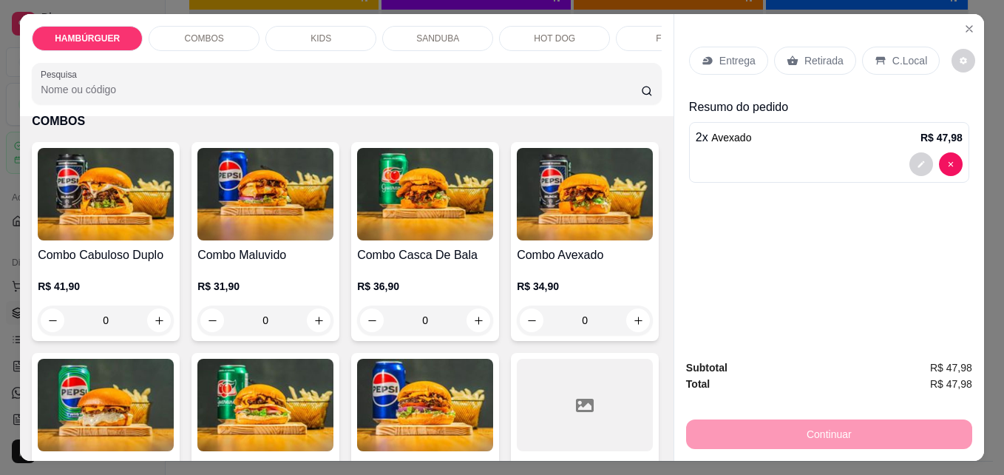
click at [827, 61] on p "Retirada" at bounding box center [824, 60] width 39 height 15
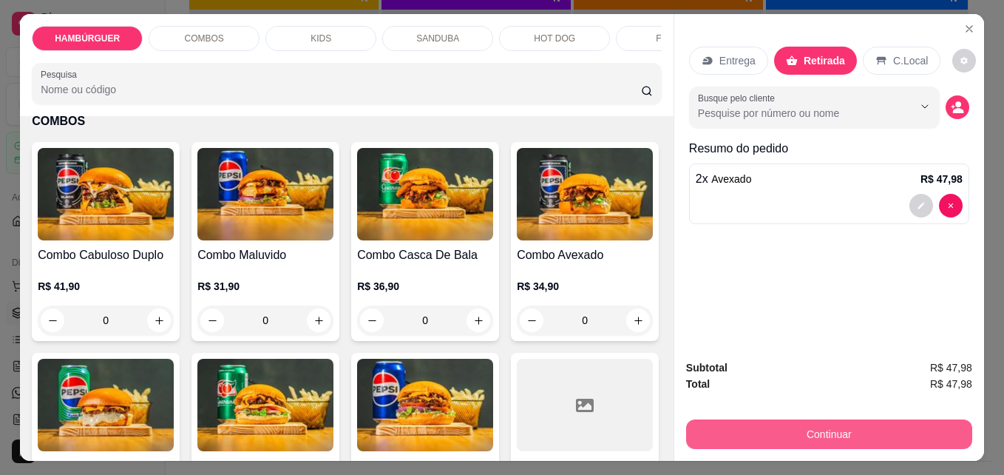
click at [851, 424] on button "Continuar" at bounding box center [829, 434] width 286 height 30
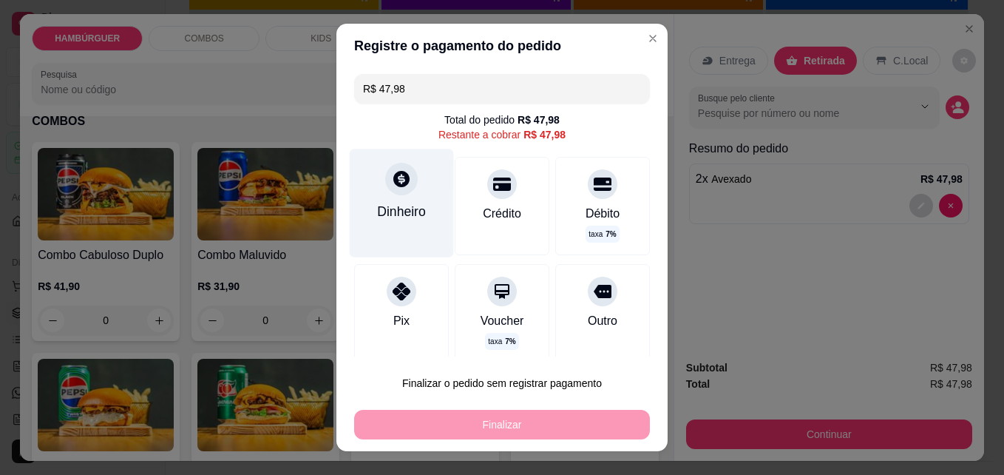
click at [382, 199] on div "Dinheiro" at bounding box center [402, 203] width 104 height 108
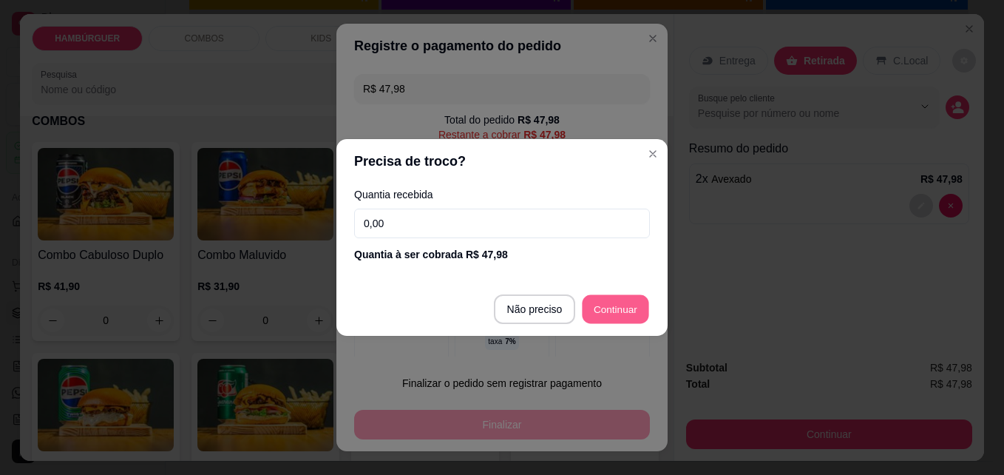
type input "R$ 0,00"
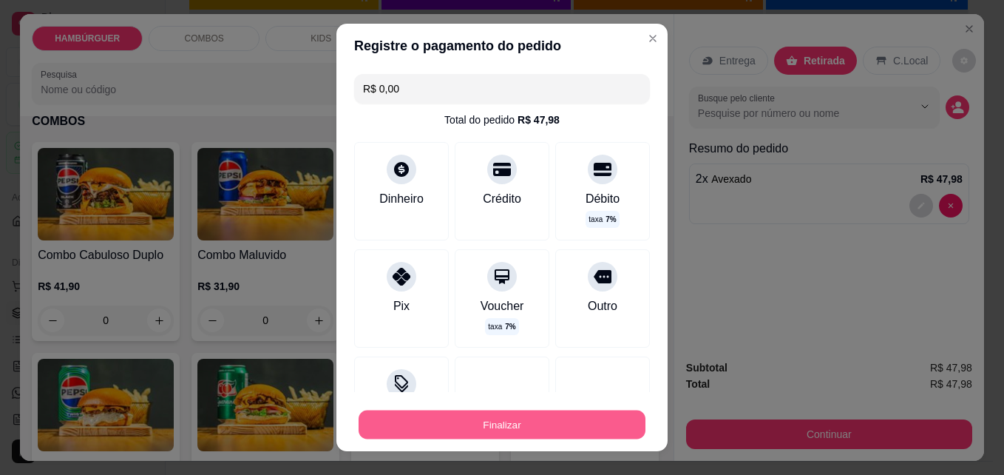
click at [592, 426] on button "Finalizar" at bounding box center [502, 424] width 287 height 29
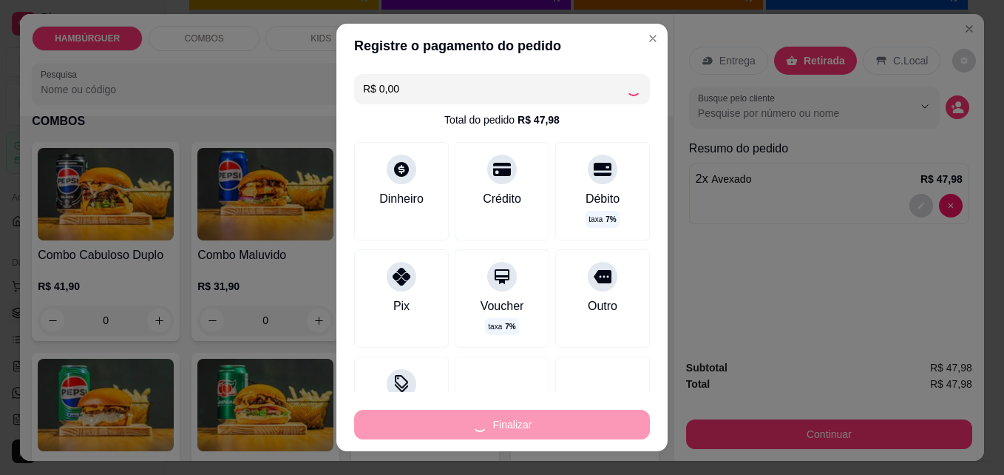
type input "0"
type input "-R$ 47,98"
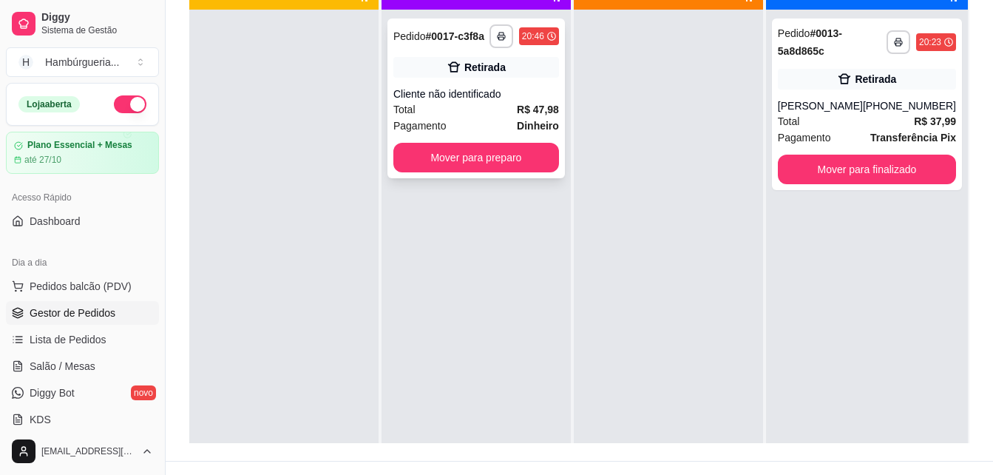
click at [551, 124] on strong "Dinheiro" at bounding box center [538, 126] width 42 height 12
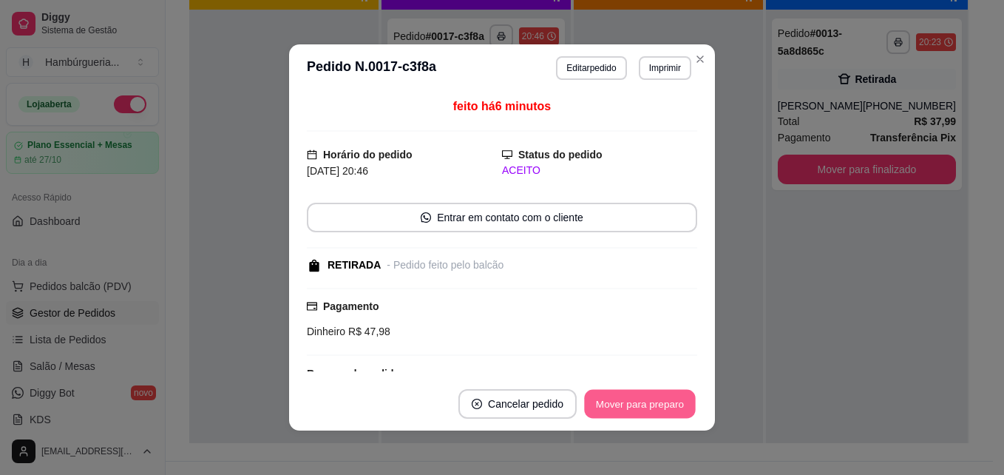
click at [607, 406] on button "Mover para preparo" at bounding box center [639, 404] width 111 height 29
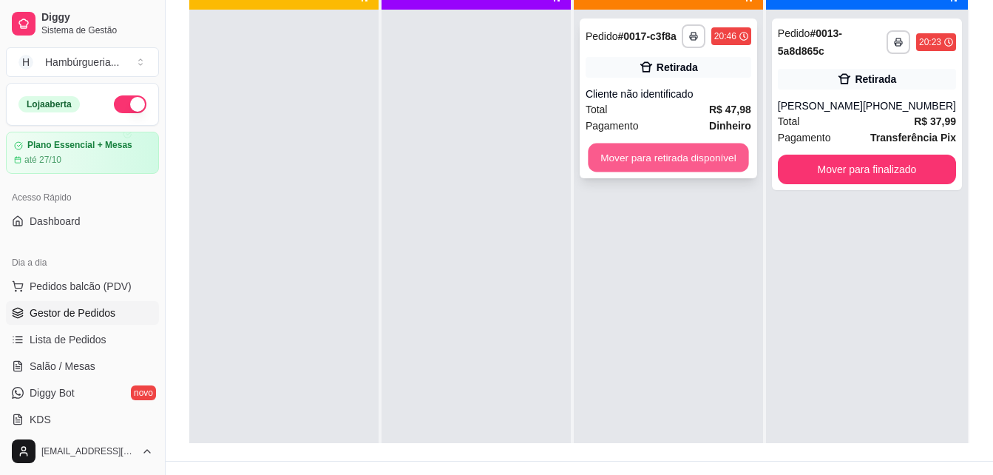
click at [654, 162] on button "Mover para retirada disponível" at bounding box center [668, 157] width 160 height 29
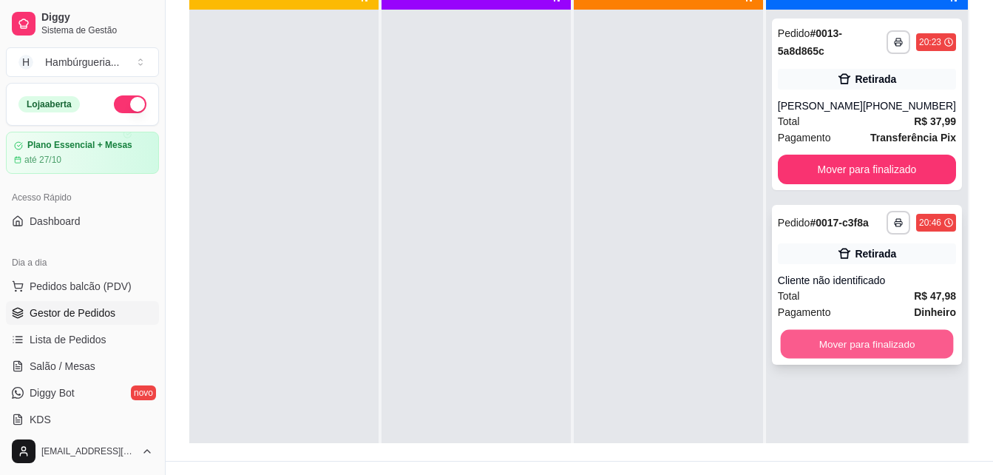
click at [811, 352] on button "Mover para finalizado" at bounding box center [866, 344] width 173 height 29
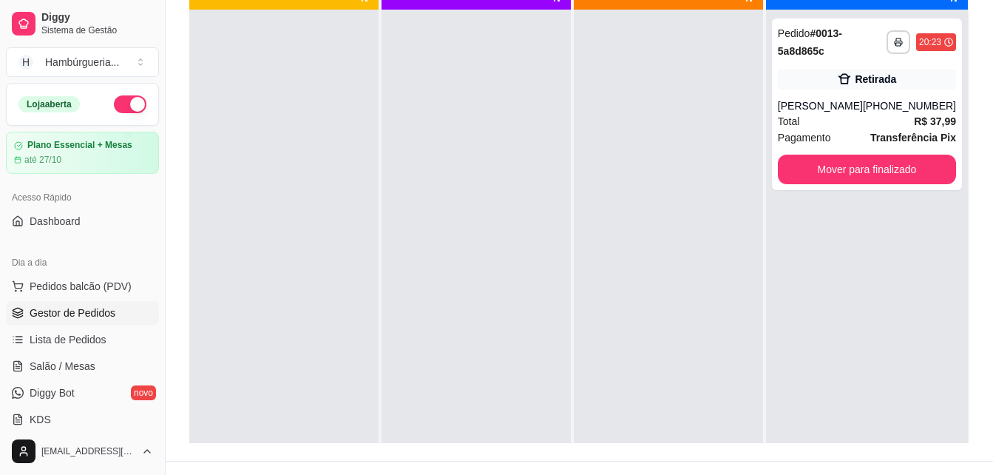
click at [606, 337] on div at bounding box center [668, 247] width 189 height 475
